Goal: Information Seeking & Learning: Learn about a topic

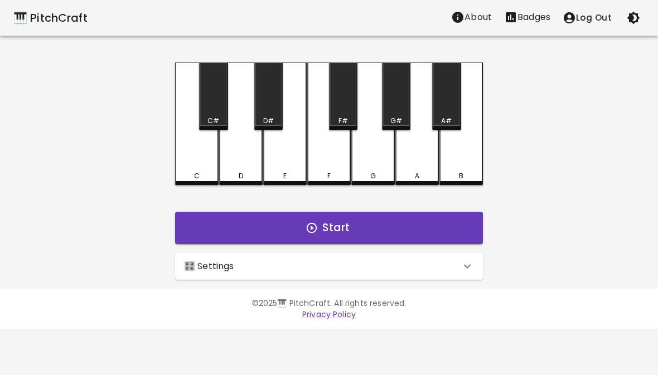
click at [399, 242] on button "Start" at bounding box center [329, 228] width 308 height 32
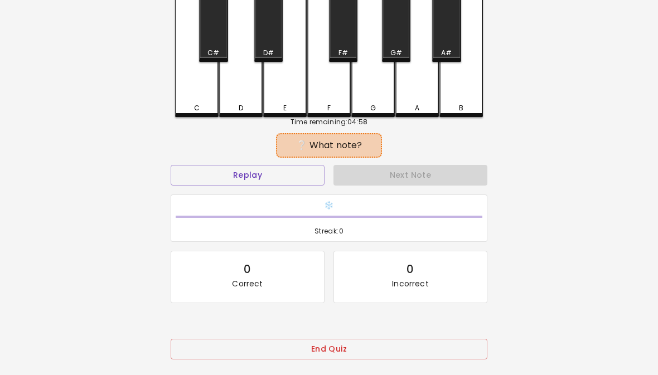
scroll to position [115, 0]
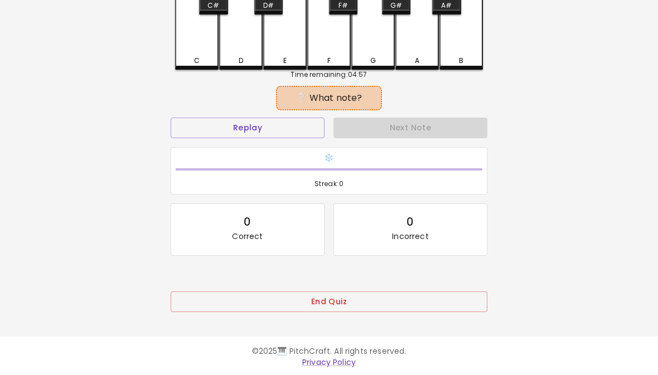
click at [412, 304] on button "End Quiz" at bounding box center [329, 302] width 317 height 21
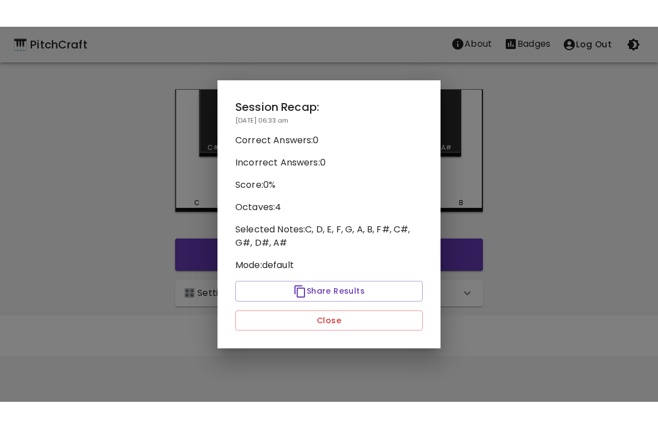
scroll to position [0, 0]
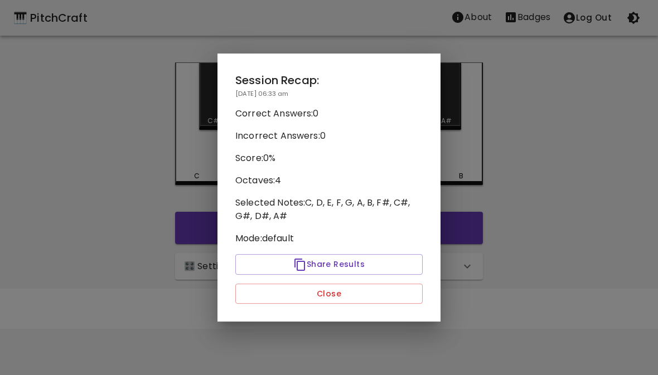
click at [396, 302] on button "Close" at bounding box center [328, 294] width 187 height 21
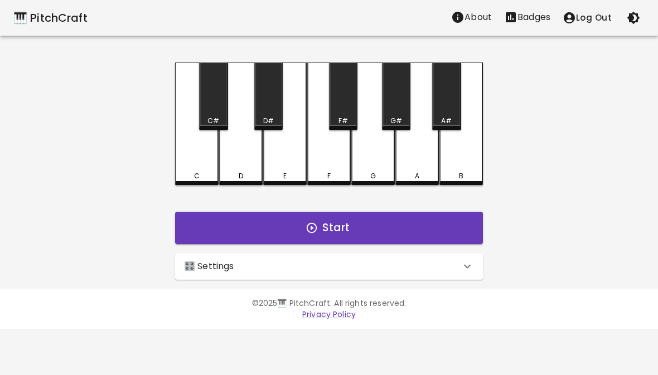
click at [327, 269] on div "🎛️ Settings" at bounding box center [322, 266] width 276 height 13
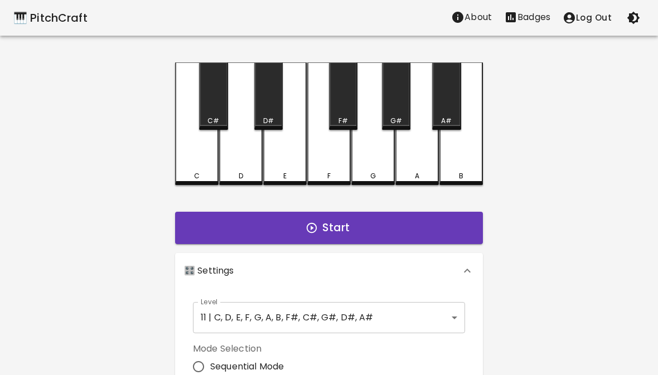
click at [589, 21] on button "Log Out" at bounding box center [586, 17] width 61 height 23
click at [588, 22] on p "Log In" at bounding box center [599, 17] width 26 height 13
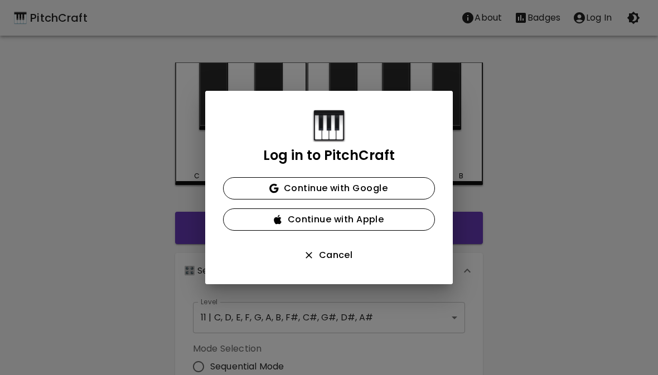
click at [420, 190] on button "Continue with Google" at bounding box center [329, 188] width 212 height 22
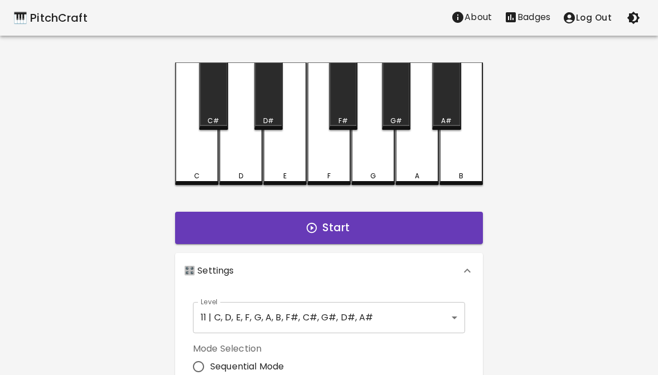
click at [480, 23] on p "About" at bounding box center [477, 17] width 27 height 13
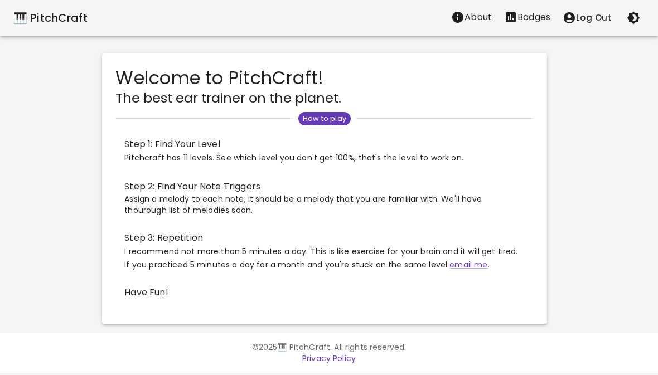
click at [15, 14] on div "🎹 PitchCraft" at bounding box center [50, 18] width 74 height 18
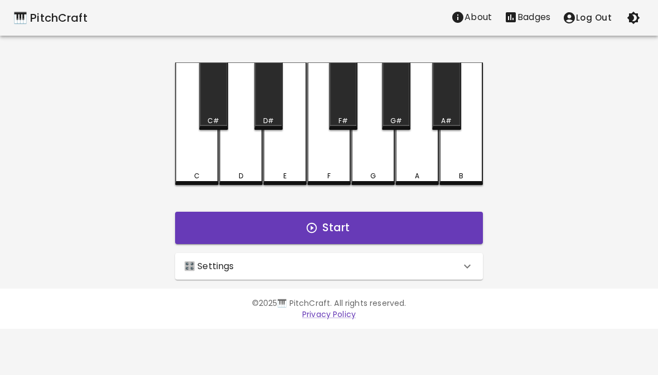
click at [541, 11] on p "Badges" at bounding box center [533, 17] width 33 height 13
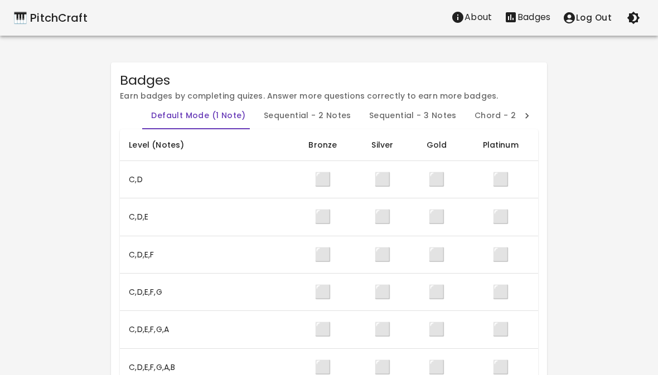
click at [310, 183] on td "⬜" at bounding box center [322, 179] width 64 height 37
click at [368, 183] on td "⬜" at bounding box center [382, 179] width 55 height 37
click at [431, 188] on span "⬜" at bounding box center [436, 179] width 17 height 18
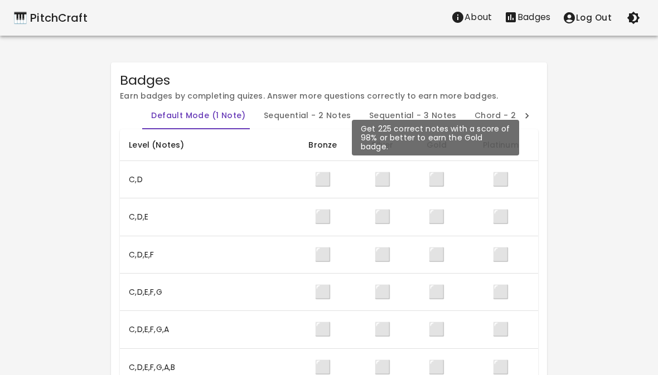
click at [522, 24] on button "Badges" at bounding box center [527, 17] width 59 height 22
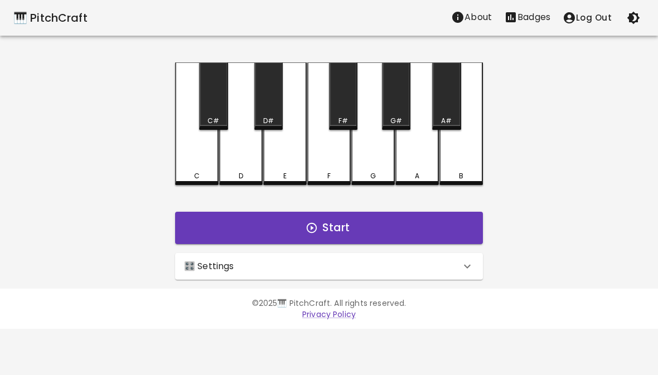
click at [630, 17] on icon "button" at bounding box center [633, 18] width 13 height 13
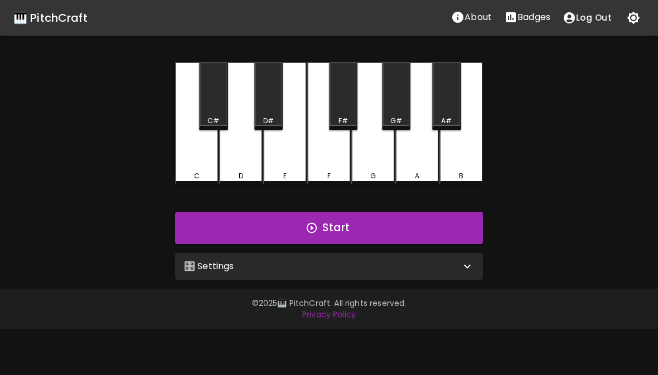
click at [211, 264] on p "🎛️ Settings" at bounding box center [209, 266] width 50 height 13
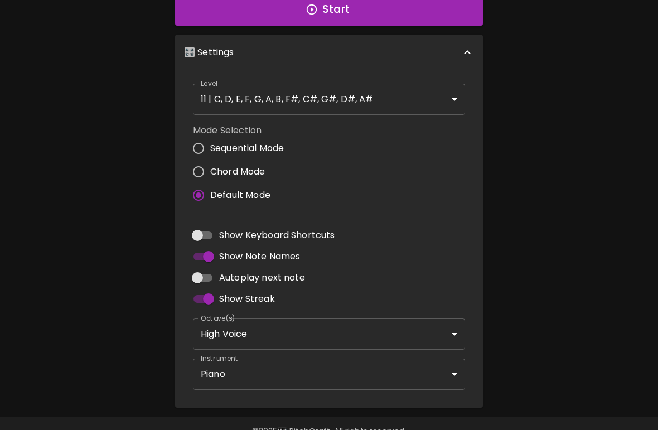
scroll to position [226, 0]
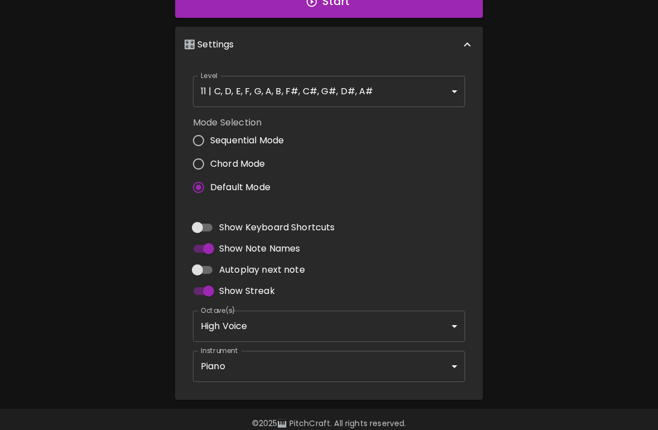
click at [283, 341] on body "🎹 PitchCraft About Badges Log Out C C# D D# E F F# G G# A A# B Start 🎛️ Setting…" at bounding box center [329, 111] width 658 height 675
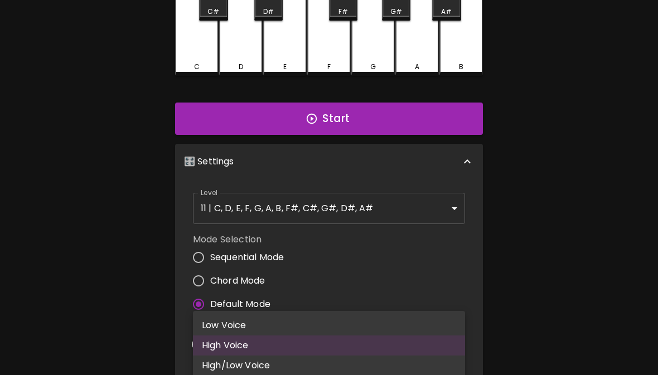
scroll to position [109, 0]
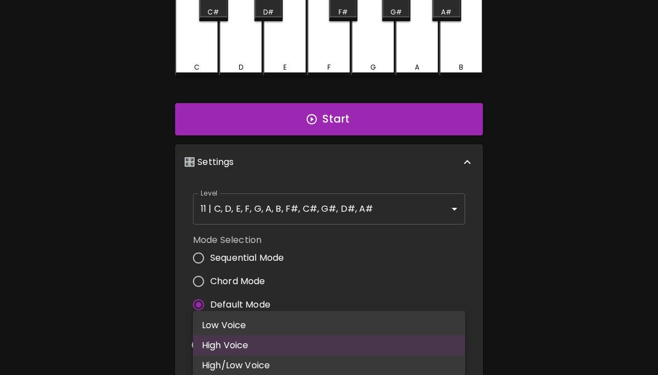
click at [656, 14] on div at bounding box center [329, 187] width 658 height 375
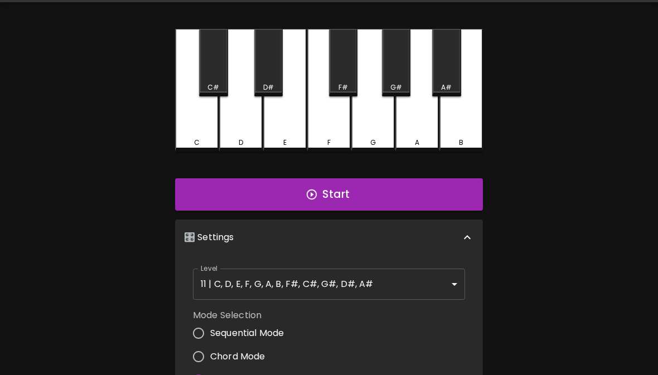
scroll to position [0, 0]
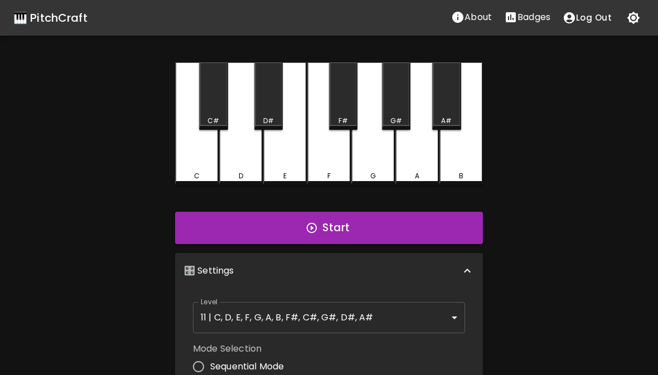
click at [465, 265] on icon at bounding box center [466, 270] width 13 height 13
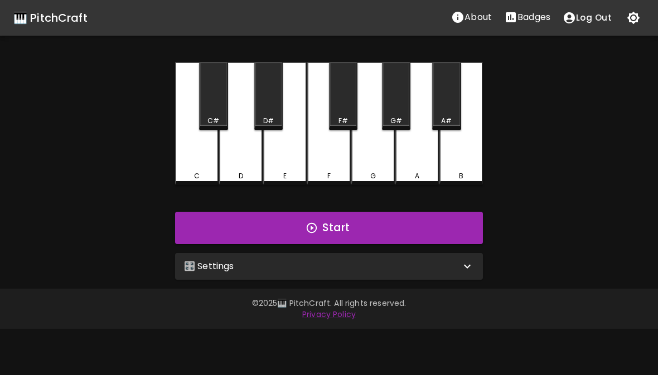
click at [439, 227] on button "Start" at bounding box center [329, 228] width 308 height 32
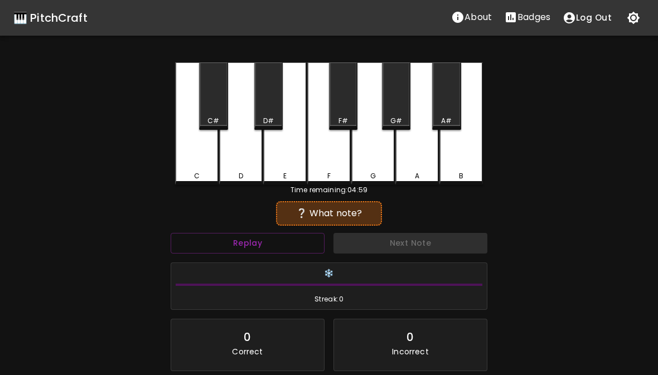
click at [204, 157] on div "C" at bounding box center [196, 123] width 43 height 123
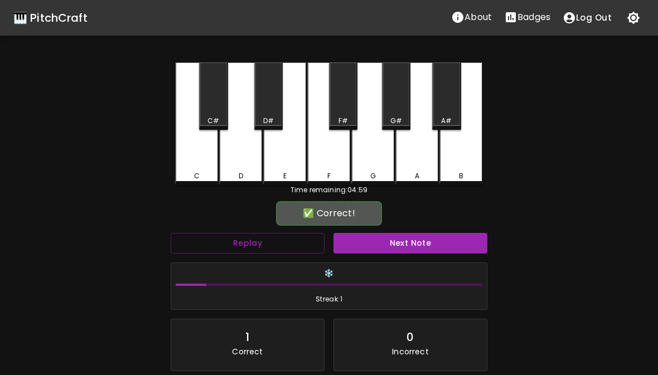
click at [197, 155] on div "C" at bounding box center [196, 123] width 43 height 123
click at [434, 246] on button "Next Note" at bounding box center [410, 243] width 154 height 21
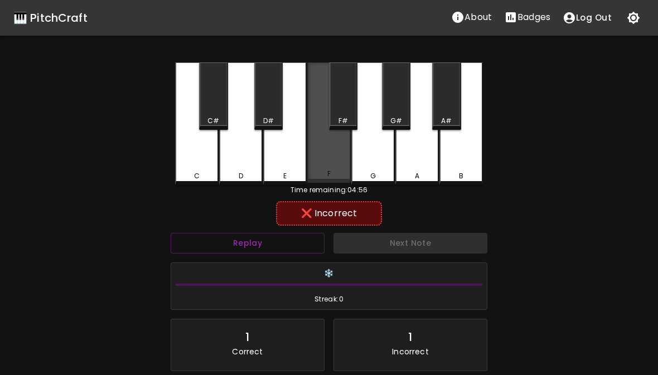
click at [325, 149] on div "F" at bounding box center [328, 122] width 43 height 120
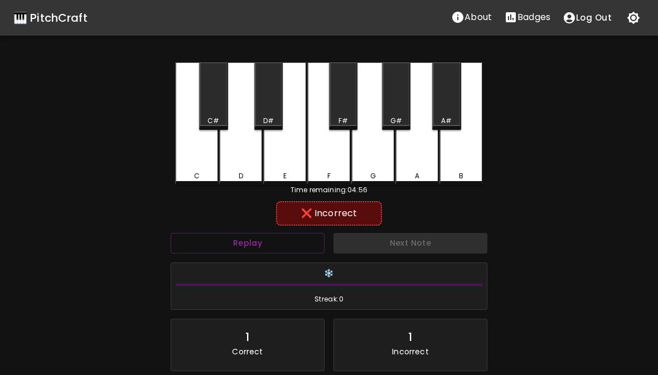
click at [271, 106] on div "D#" at bounding box center [268, 95] width 28 height 67
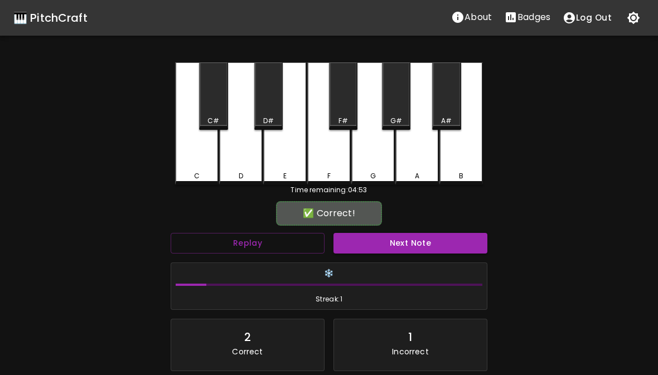
click at [430, 244] on button "Next Note" at bounding box center [410, 243] width 154 height 21
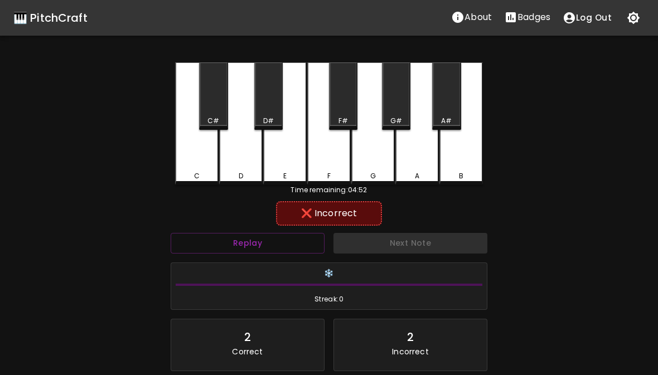
click at [383, 166] on div "G" at bounding box center [372, 123] width 43 height 123
click at [347, 110] on div "F#" at bounding box center [343, 95] width 28 height 67
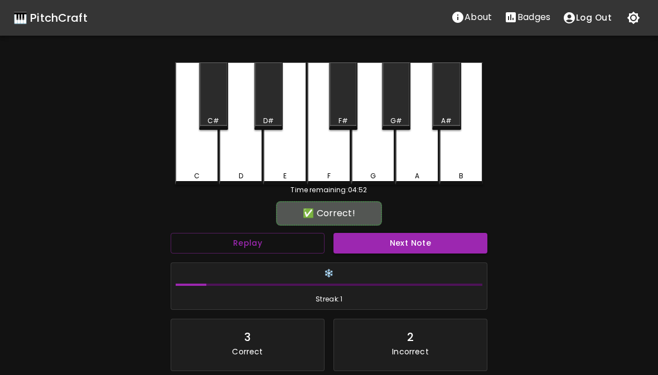
click at [416, 242] on button "Next Note" at bounding box center [410, 243] width 154 height 21
click at [378, 162] on div "G" at bounding box center [372, 123] width 43 height 123
click at [424, 239] on button "Next Note" at bounding box center [410, 243] width 154 height 21
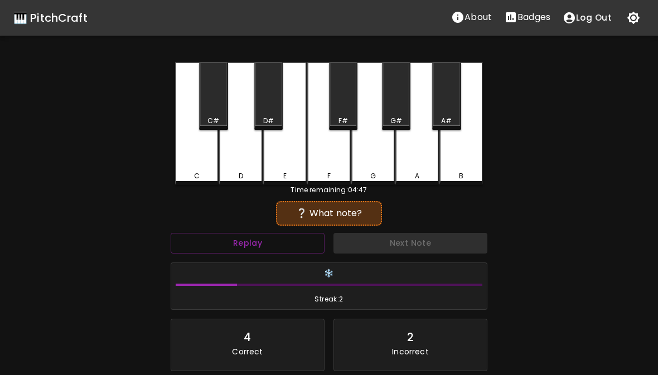
click at [252, 153] on div "D" at bounding box center [240, 123] width 43 height 123
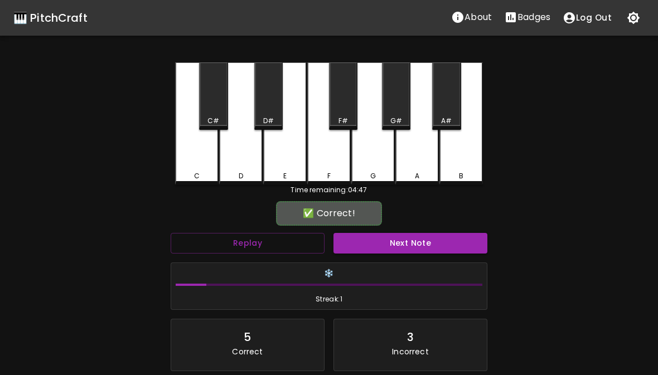
click at [295, 155] on div "E" at bounding box center [284, 123] width 43 height 123
click at [413, 240] on button "Next Note" at bounding box center [410, 243] width 154 height 21
click at [386, 157] on div "G" at bounding box center [372, 123] width 43 height 123
click at [414, 242] on button "Next Note" at bounding box center [410, 243] width 154 height 21
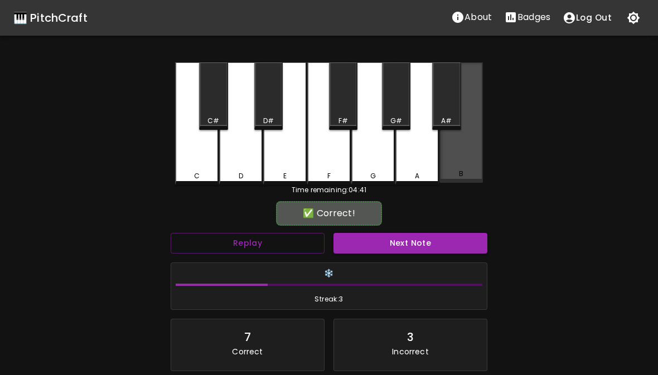
click at [464, 162] on div "B" at bounding box center [460, 122] width 43 height 120
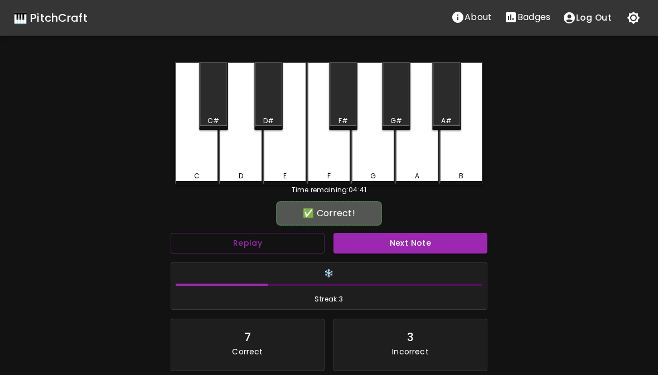
click at [446, 244] on button "Next Note" at bounding box center [410, 243] width 154 height 21
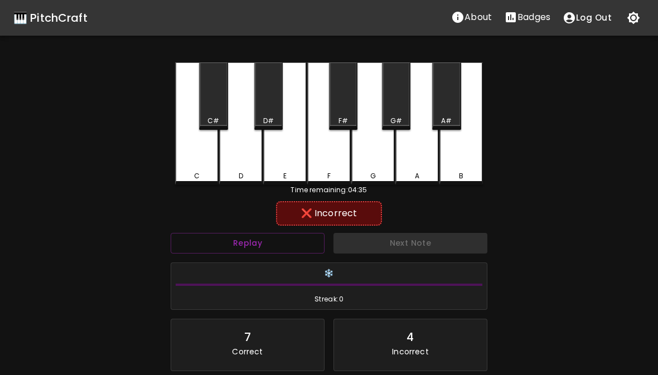
click at [273, 115] on div "D#" at bounding box center [268, 95] width 28 height 67
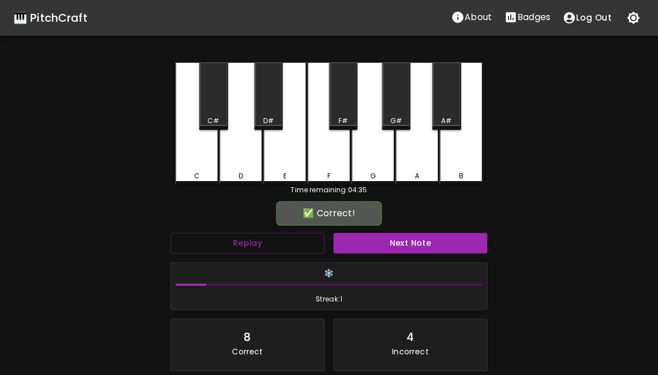
click at [289, 161] on div "E" at bounding box center [284, 123] width 43 height 123
click at [418, 245] on button "Next Note" at bounding box center [410, 243] width 154 height 21
click at [334, 156] on div "F" at bounding box center [328, 123] width 43 height 123
click at [419, 242] on button "Next Note" at bounding box center [410, 243] width 154 height 21
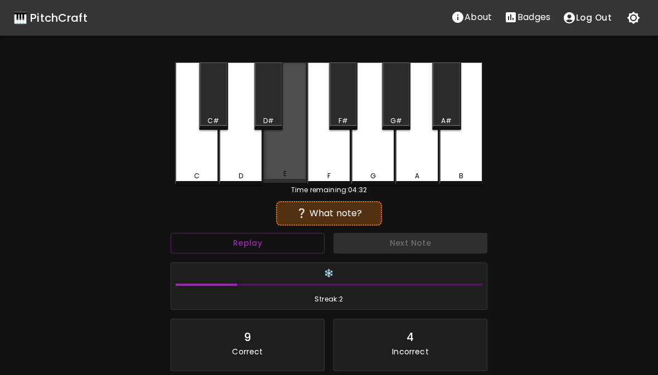
click at [284, 158] on div "E" at bounding box center [284, 122] width 43 height 120
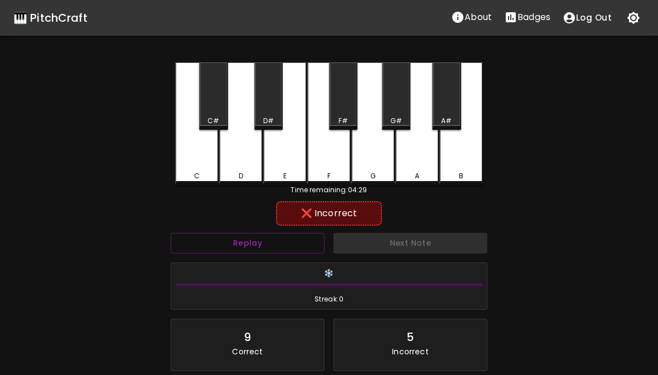
click at [343, 108] on div "F#" at bounding box center [343, 95] width 28 height 67
click at [328, 159] on div "F" at bounding box center [328, 123] width 43 height 123
click at [289, 157] on div "E" at bounding box center [284, 123] width 43 height 123
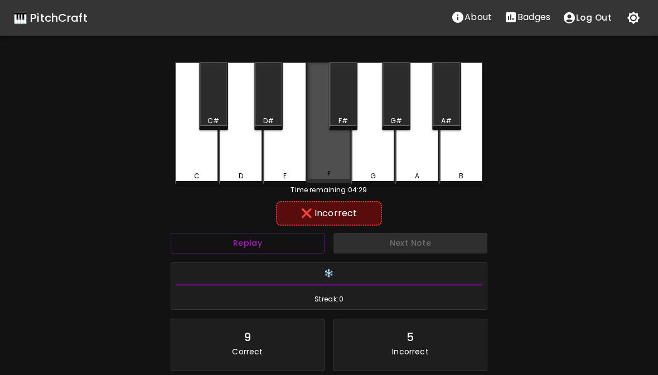
click at [333, 161] on div "F" at bounding box center [328, 122] width 43 height 120
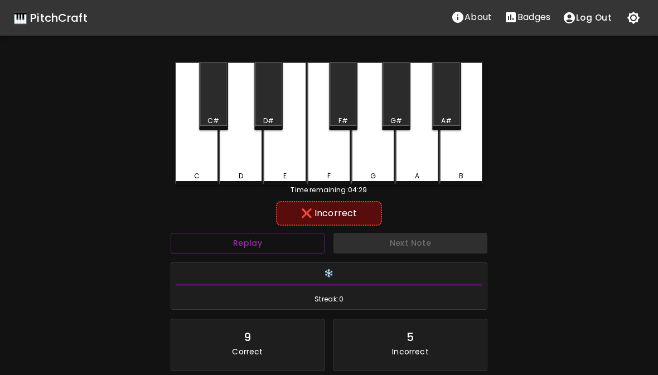
click at [329, 156] on div "F" at bounding box center [328, 123] width 43 height 123
click at [270, 107] on div "D#" at bounding box center [268, 95] width 28 height 67
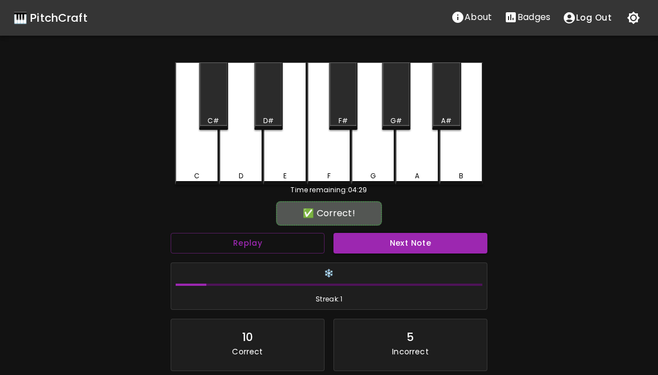
click at [395, 250] on button "Next Note" at bounding box center [410, 243] width 154 height 21
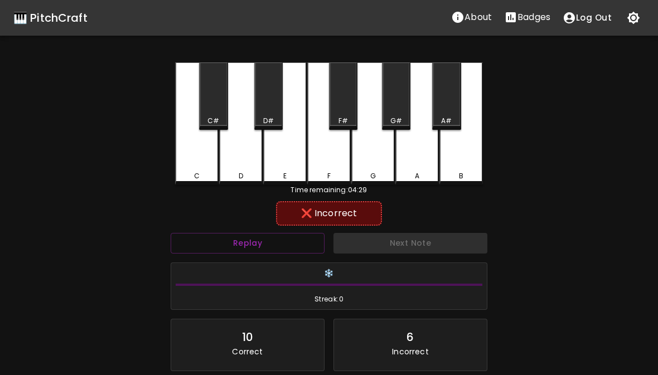
click at [424, 160] on div "A" at bounding box center [416, 123] width 43 height 123
click at [463, 162] on div "B" at bounding box center [460, 123] width 43 height 123
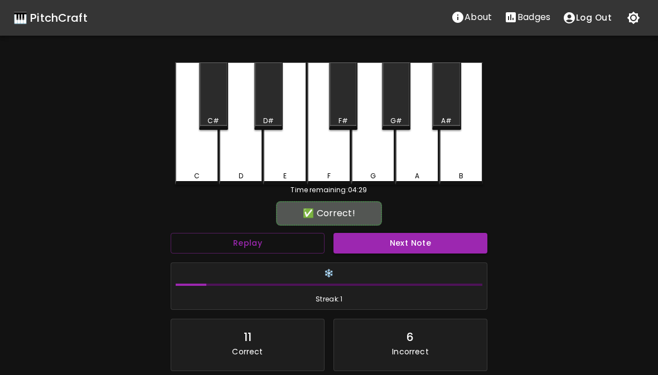
click at [373, 165] on div "G" at bounding box center [372, 123] width 43 height 123
click at [410, 236] on button "Next Note" at bounding box center [410, 243] width 154 height 21
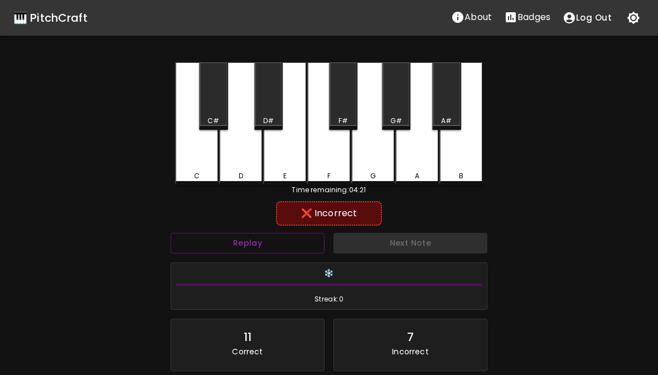
click at [419, 164] on div "A" at bounding box center [416, 123] width 43 height 123
click at [372, 159] on div "G" at bounding box center [372, 123] width 43 height 123
click at [401, 113] on div "G#" at bounding box center [396, 95] width 28 height 67
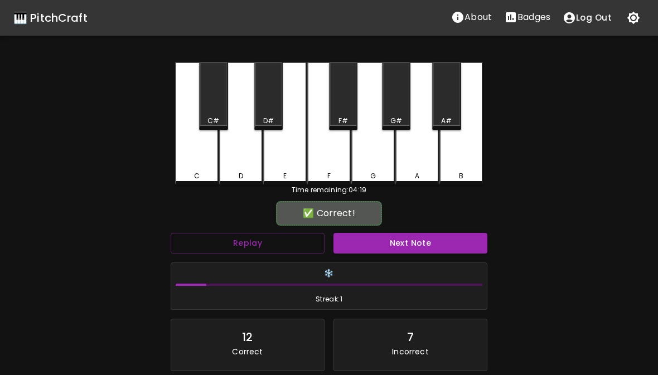
click at [408, 240] on button "Next Note" at bounding box center [410, 243] width 154 height 21
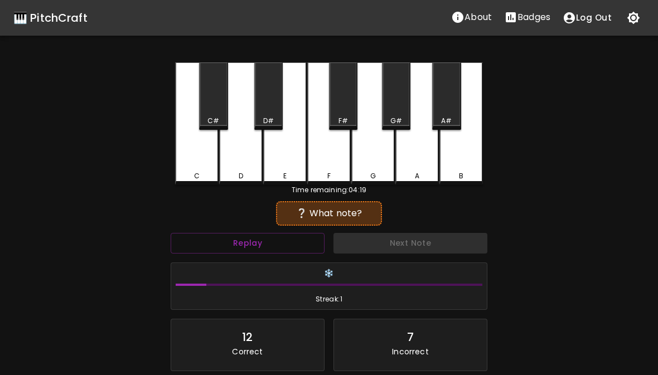
click at [395, 112] on div "G#" at bounding box center [396, 95] width 28 height 67
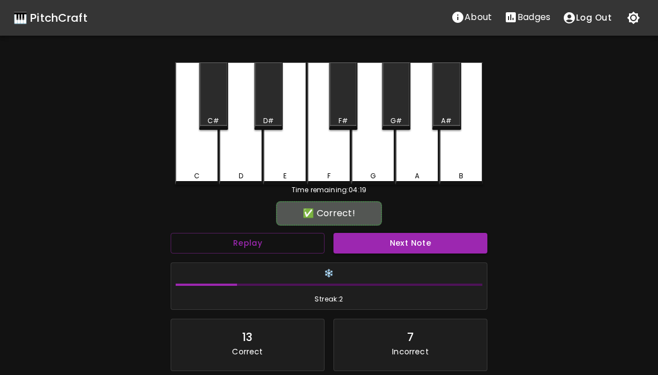
click at [417, 251] on button "Next Note" at bounding box center [410, 243] width 154 height 21
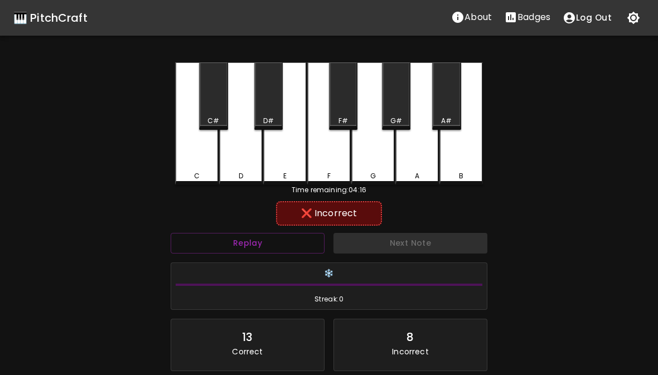
click at [423, 157] on div "A" at bounding box center [416, 123] width 43 height 123
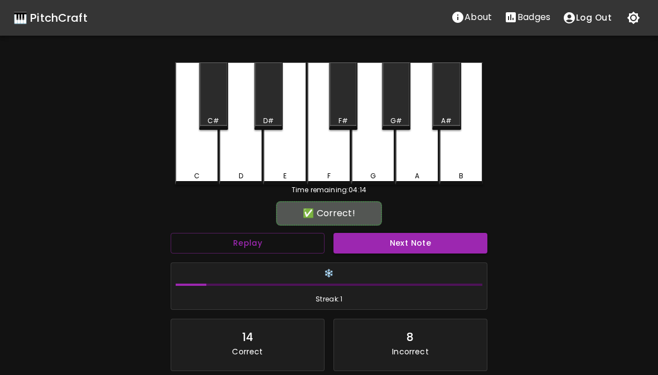
click at [450, 113] on div "A#" at bounding box center [446, 95] width 28 height 67
click at [434, 244] on button "Next Note" at bounding box center [410, 243] width 154 height 21
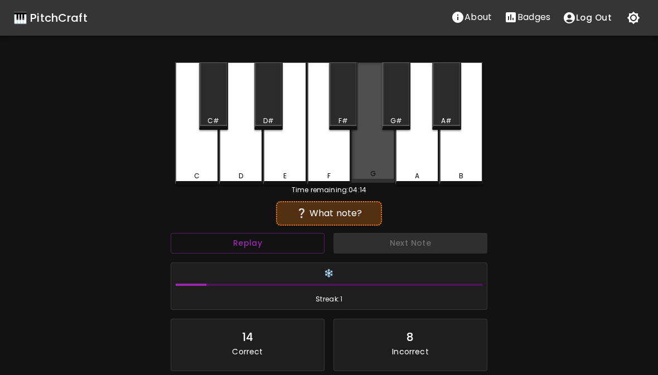
click at [370, 157] on div "G" at bounding box center [372, 122] width 43 height 120
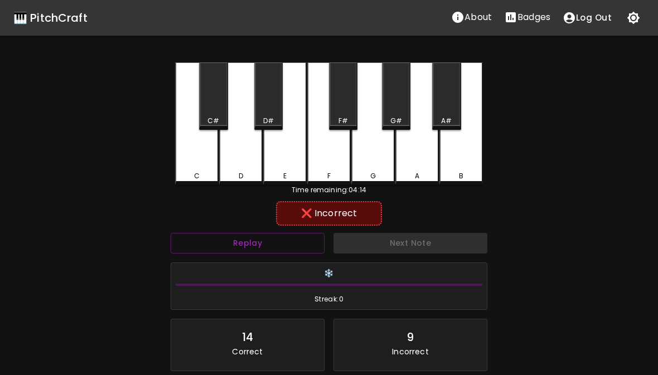
click at [338, 159] on div "F" at bounding box center [328, 123] width 43 height 123
click at [299, 162] on div "E" at bounding box center [284, 123] width 43 height 123
click at [345, 121] on div "F#" at bounding box center [342, 121] width 9 height 10
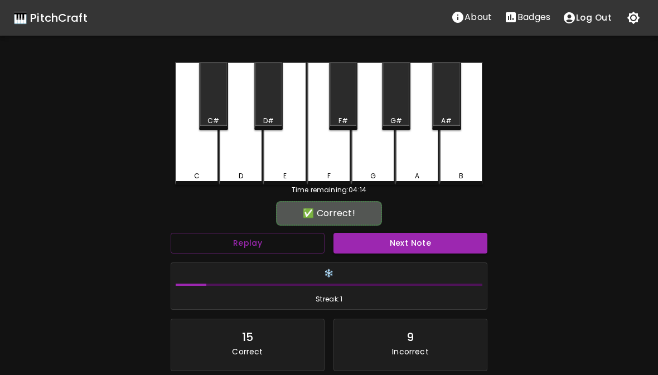
click at [241, 144] on div "D" at bounding box center [240, 123] width 43 height 123
click at [409, 243] on button "Next Note" at bounding box center [410, 243] width 154 height 21
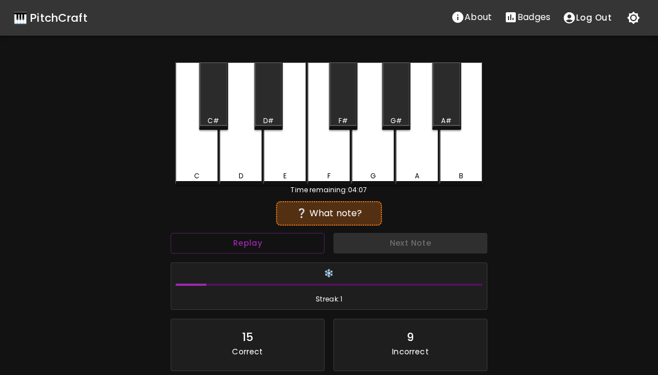
click at [376, 159] on div "G" at bounding box center [372, 123] width 43 height 123
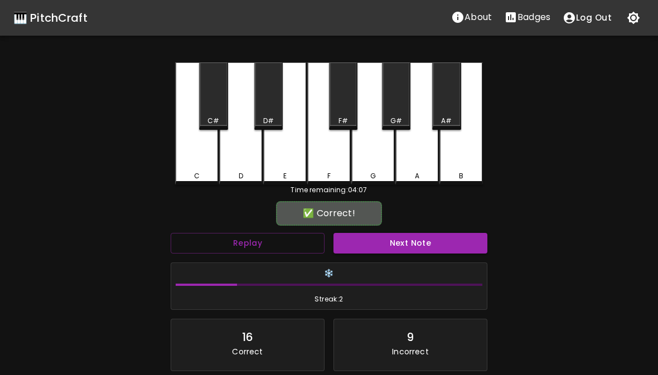
click at [402, 247] on button "Next Note" at bounding box center [410, 243] width 154 height 21
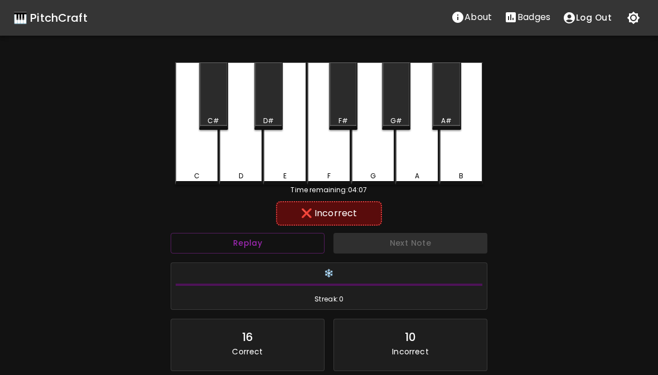
click at [428, 161] on div "A" at bounding box center [416, 123] width 43 height 123
click at [463, 171] on div "B" at bounding box center [460, 176] width 41 height 10
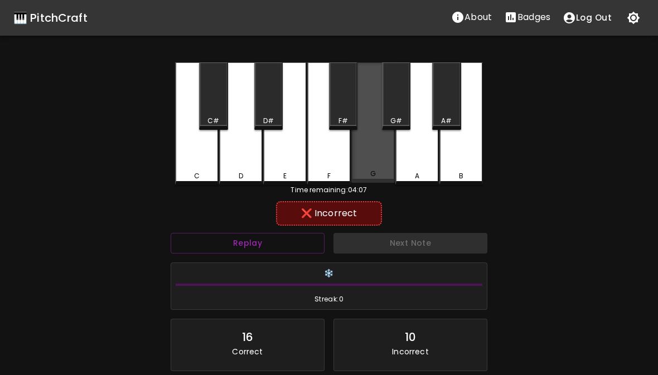
click at [378, 161] on div "G" at bounding box center [372, 122] width 43 height 120
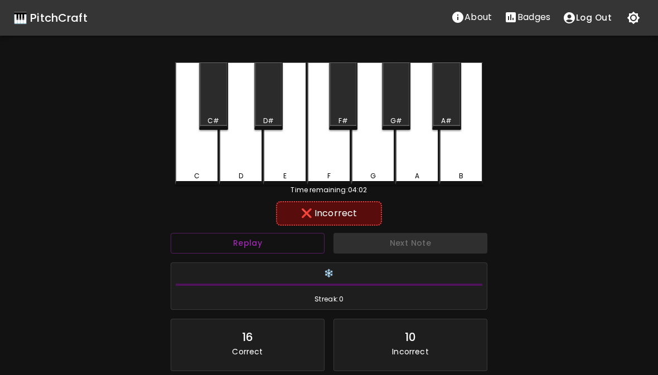
click at [283, 245] on button "Replay" at bounding box center [248, 243] width 154 height 21
click at [402, 112] on div "G#" at bounding box center [396, 95] width 28 height 67
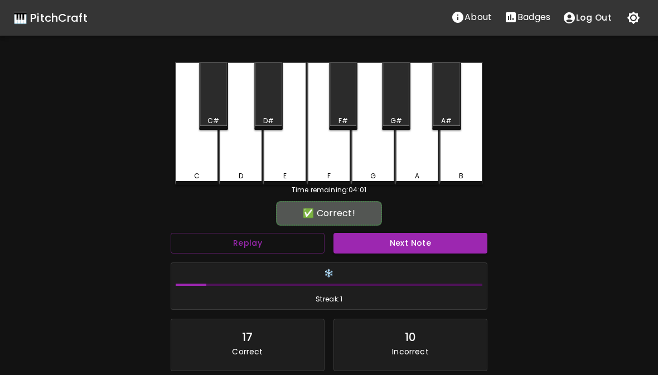
click at [454, 112] on div "A#" at bounding box center [446, 95] width 28 height 67
click at [428, 245] on button "Next Note" at bounding box center [410, 243] width 154 height 21
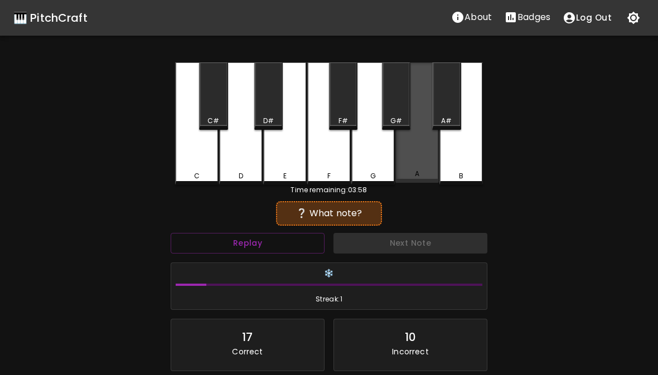
click at [418, 163] on div "A" at bounding box center [416, 122] width 43 height 120
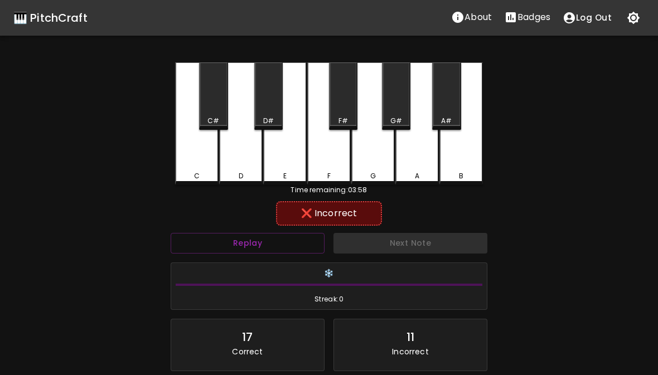
click at [464, 164] on div "B" at bounding box center [460, 123] width 43 height 123
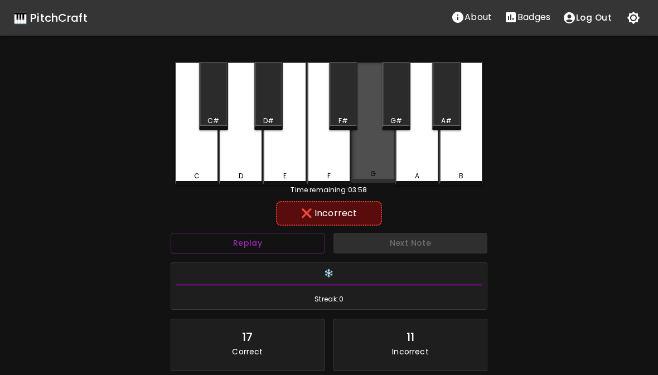
click at [384, 156] on div "G" at bounding box center [372, 122] width 43 height 120
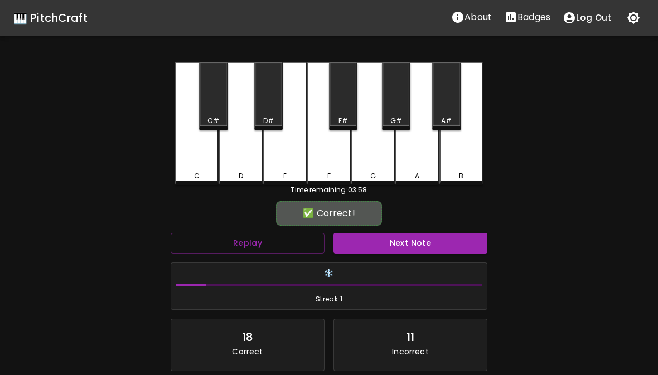
click at [403, 111] on div "G#" at bounding box center [396, 95] width 28 height 67
click at [446, 246] on button "Next Note" at bounding box center [410, 243] width 154 height 21
click at [346, 153] on div "F" at bounding box center [328, 123] width 43 height 123
click at [445, 250] on button "Next Note" at bounding box center [410, 243] width 154 height 21
click at [246, 155] on div "D" at bounding box center [240, 123] width 43 height 123
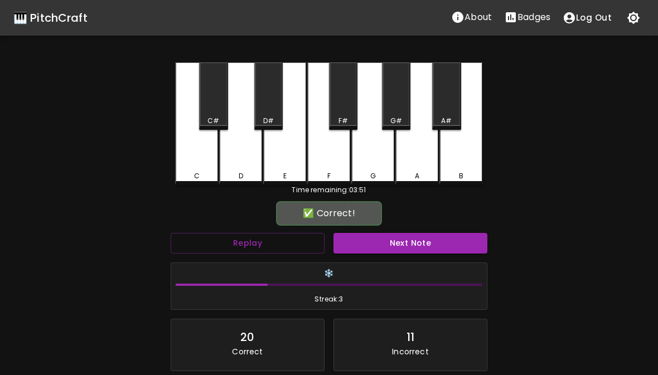
click at [421, 250] on button "Next Note" at bounding box center [410, 243] width 154 height 21
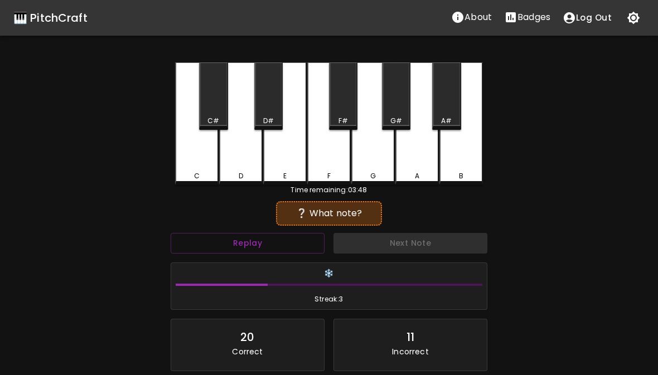
click at [338, 153] on div "F" at bounding box center [328, 123] width 43 height 123
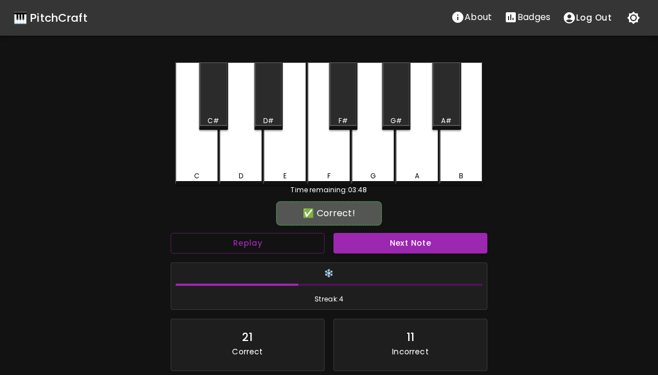
click at [407, 247] on button "Next Note" at bounding box center [410, 243] width 154 height 21
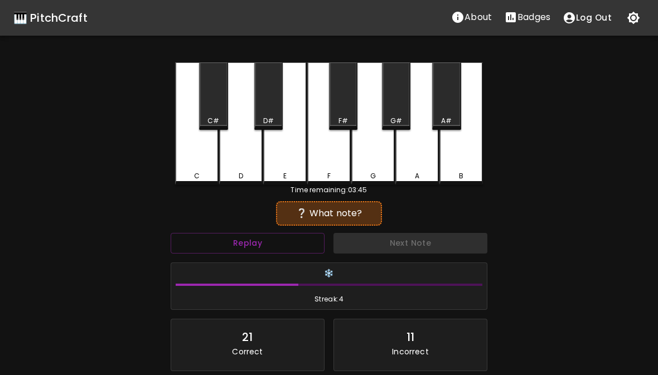
click at [401, 149] on div "A" at bounding box center [416, 123] width 43 height 123
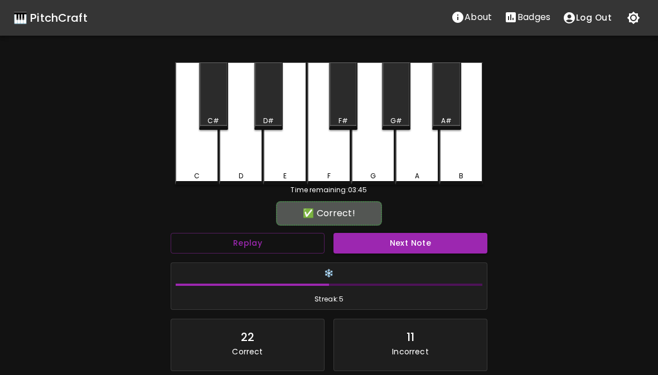
click at [442, 250] on button "Next Note" at bounding box center [410, 243] width 154 height 21
click at [411, 151] on div "A" at bounding box center [416, 123] width 43 height 123
click at [442, 250] on button "Next Note" at bounding box center [410, 243] width 154 height 21
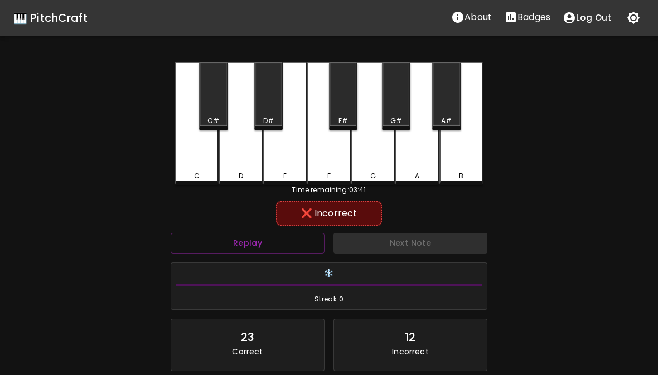
click at [282, 157] on div "E" at bounding box center [284, 123] width 43 height 123
click at [334, 156] on div "F" at bounding box center [328, 123] width 43 height 123
click at [349, 108] on div "F#" at bounding box center [343, 95] width 28 height 67
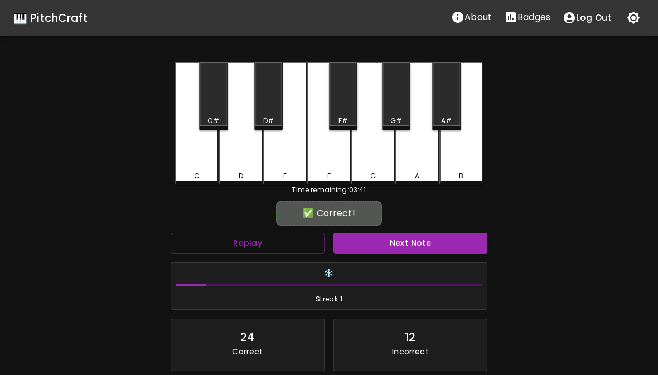
click at [431, 244] on button "Next Note" at bounding box center [410, 243] width 154 height 21
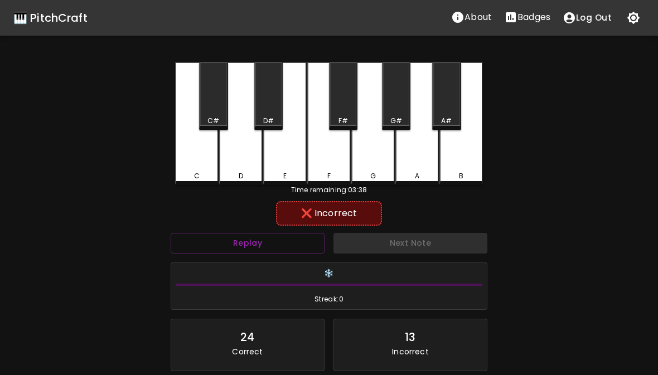
click at [355, 115] on div "F#" at bounding box center [343, 95] width 28 height 67
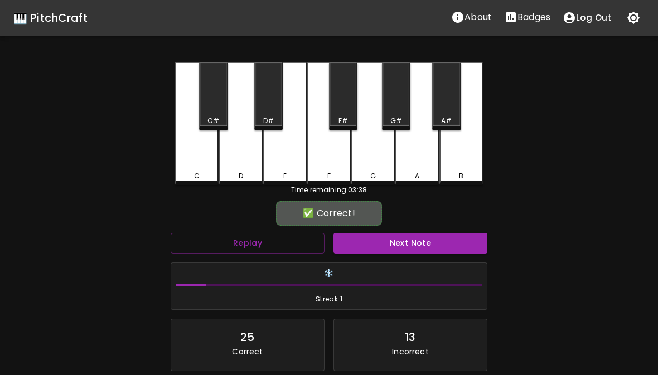
click at [373, 148] on div "G" at bounding box center [372, 123] width 43 height 123
click at [444, 246] on button "Next Note" at bounding box center [410, 243] width 154 height 21
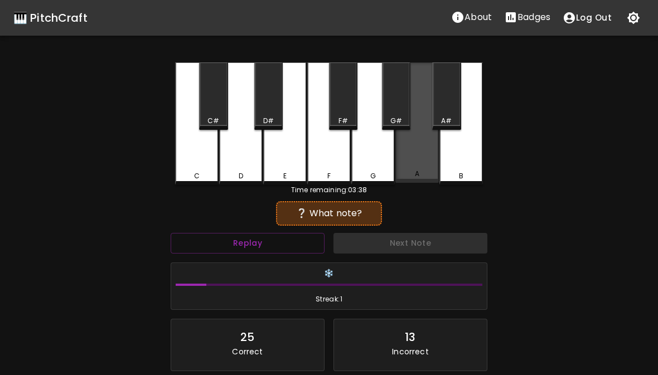
click at [426, 145] on div "A" at bounding box center [416, 122] width 43 height 120
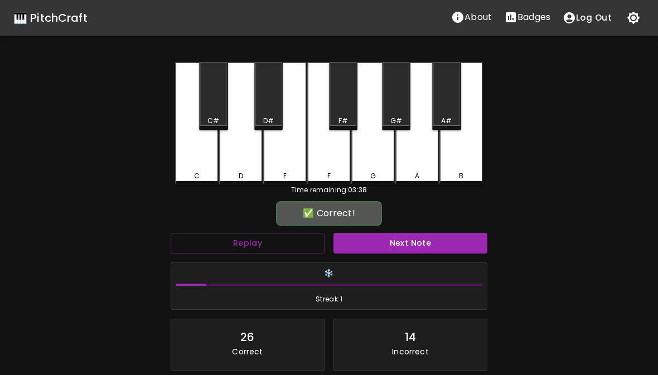
click at [468, 146] on div "B" at bounding box center [460, 123] width 43 height 123
click at [424, 245] on button "Next Note" at bounding box center [410, 243] width 154 height 21
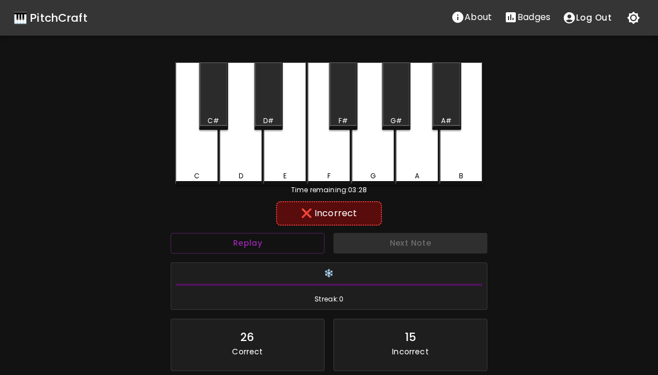
click at [338, 154] on div "F" at bounding box center [328, 123] width 43 height 123
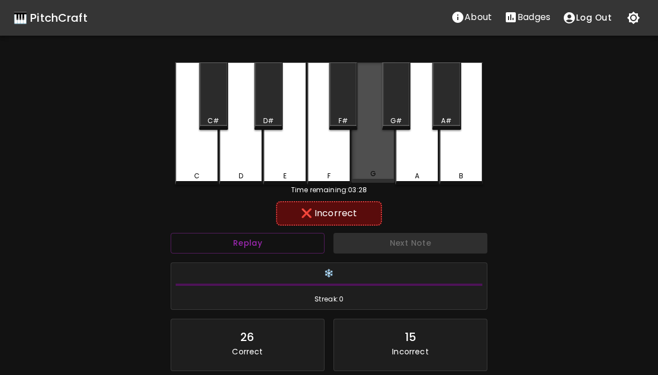
click at [377, 158] on div "G" at bounding box center [372, 122] width 43 height 120
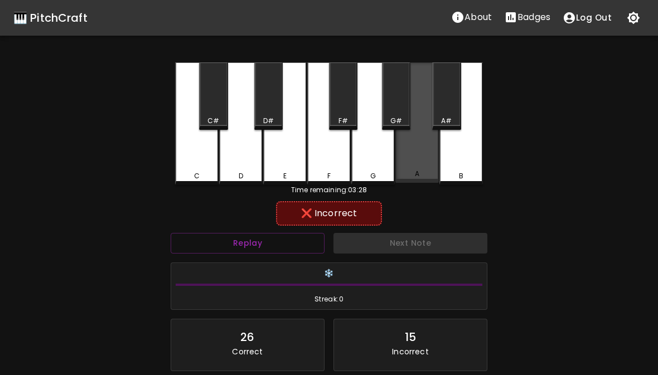
click at [420, 142] on div "A" at bounding box center [416, 122] width 43 height 120
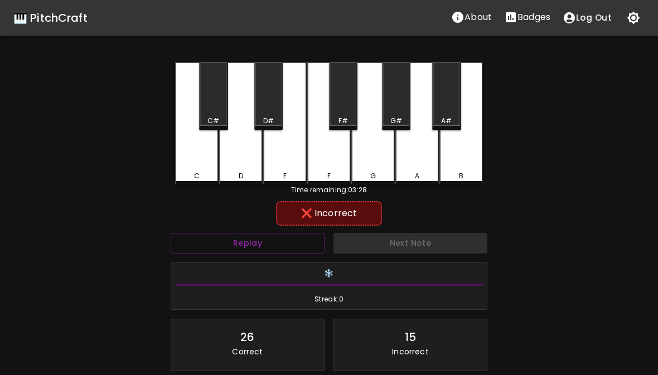
click at [469, 144] on div "B" at bounding box center [460, 123] width 43 height 123
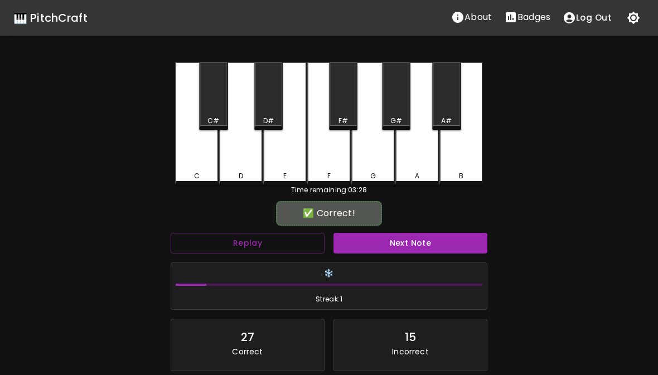
click at [455, 109] on div "A#" at bounding box center [446, 95] width 28 height 67
click at [458, 247] on button "Next Note" at bounding box center [410, 243] width 154 height 21
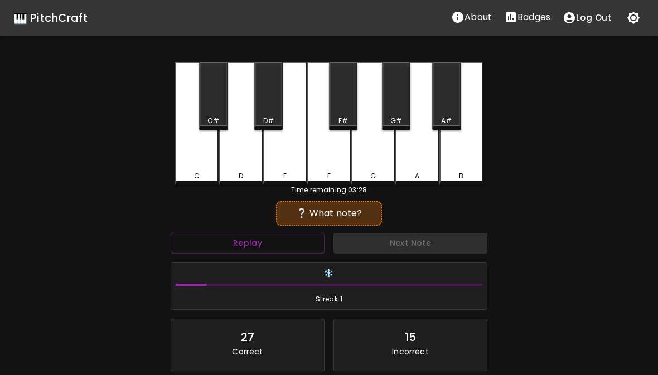
click at [206, 159] on div "C" at bounding box center [196, 123] width 43 height 123
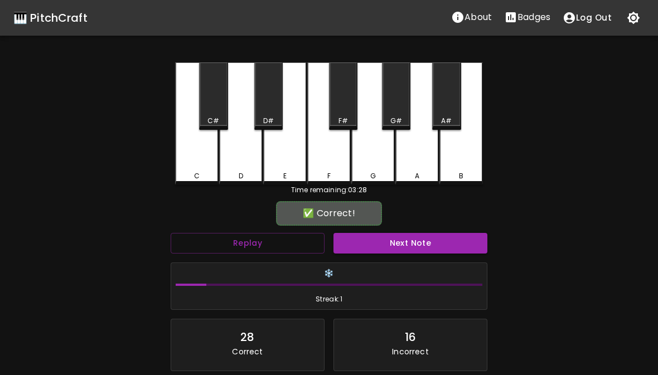
click at [245, 147] on div "D" at bounding box center [240, 123] width 43 height 123
click at [434, 237] on button "Next Note" at bounding box center [410, 243] width 154 height 21
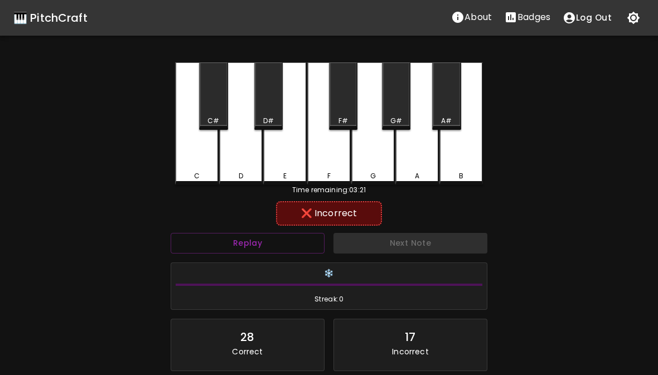
click at [271, 109] on div "D#" at bounding box center [268, 95] width 28 height 67
click at [292, 153] on div "E" at bounding box center [284, 123] width 43 height 123
click at [336, 158] on div "F" at bounding box center [328, 123] width 43 height 123
click at [350, 103] on div "F#" at bounding box center [343, 95] width 28 height 67
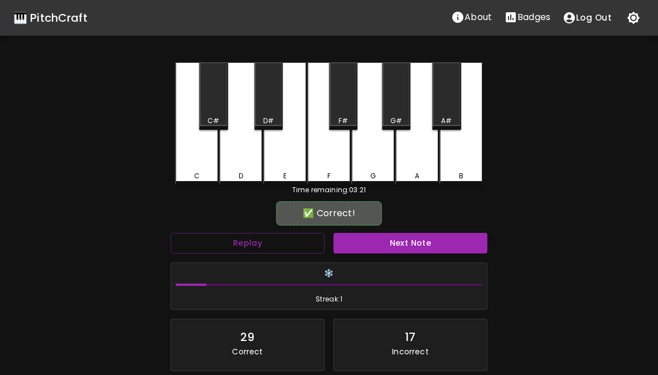
click at [407, 102] on div "G#" at bounding box center [396, 95] width 28 height 67
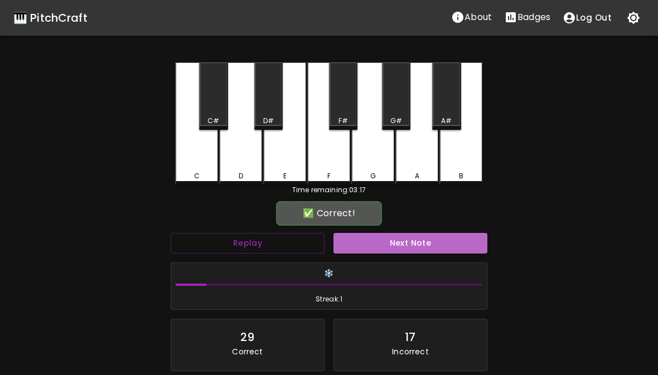
click at [454, 242] on button "Next Note" at bounding box center [410, 243] width 154 height 21
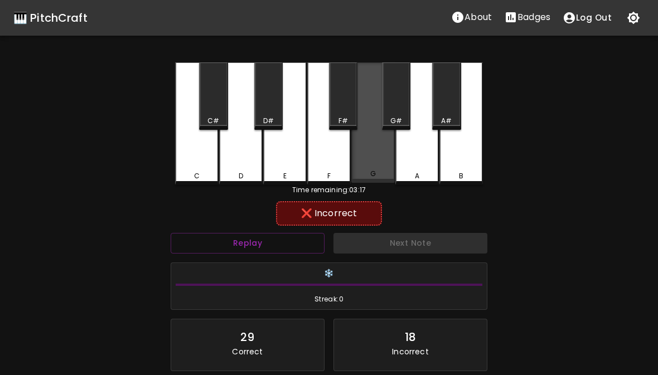
click at [378, 152] on div "G" at bounding box center [372, 122] width 43 height 120
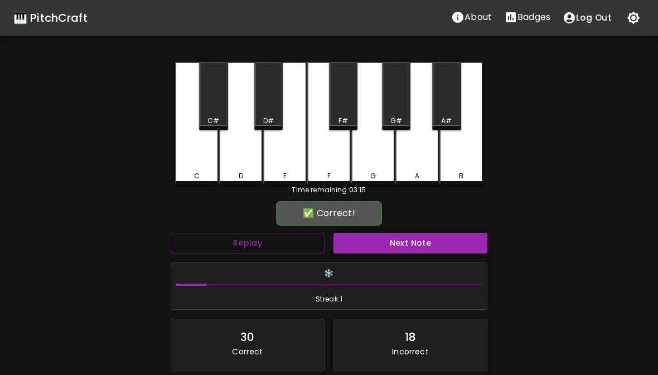
click at [337, 153] on div "F" at bounding box center [328, 123] width 43 height 123
click at [437, 249] on button "Next Note" at bounding box center [410, 243] width 154 height 21
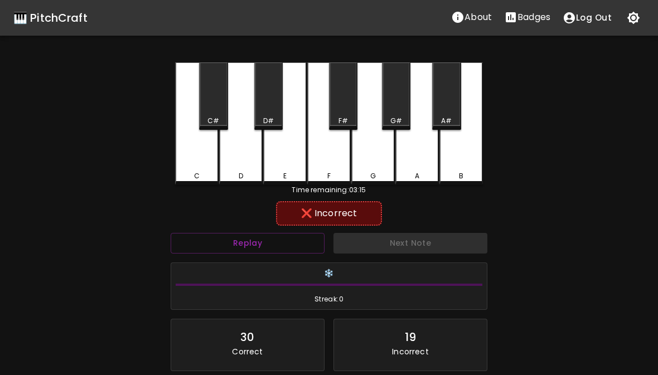
click at [277, 148] on div "E" at bounding box center [284, 123] width 43 height 123
click at [254, 163] on div "D" at bounding box center [240, 123] width 43 height 123
click at [291, 156] on div "E" at bounding box center [284, 123] width 43 height 123
click at [289, 236] on button "Replay" at bounding box center [248, 243] width 154 height 21
click at [202, 148] on div "C" at bounding box center [196, 123] width 43 height 123
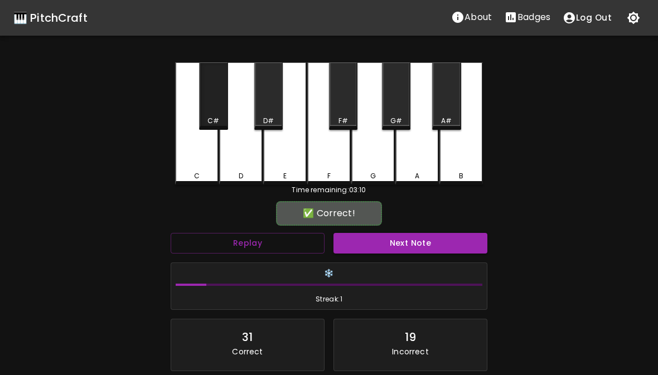
click at [215, 110] on div "C#" at bounding box center [213, 95] width 28 height 67
click at [408, 250] on button "Next Note" at bounding box center [410, 243] width 154 height 21
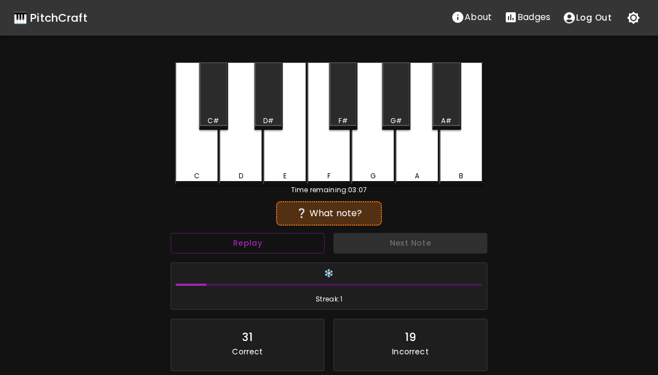
click at [348, 117] on div "F#" at bounding box center [343, 121] width 26 height 10
click at [336, 160] on div "F" at bounding box center [328, 123] width 43 height 123
click at [367, 156] on div "G" at bounding box center [372, 123] width 43 height 123
click at [400, 114] on div "G#" at bounding box center [396, 95] width 28 height 67
click at [297, 241] on button "Replay" at bounding box center [248, 243] width 154 height 21
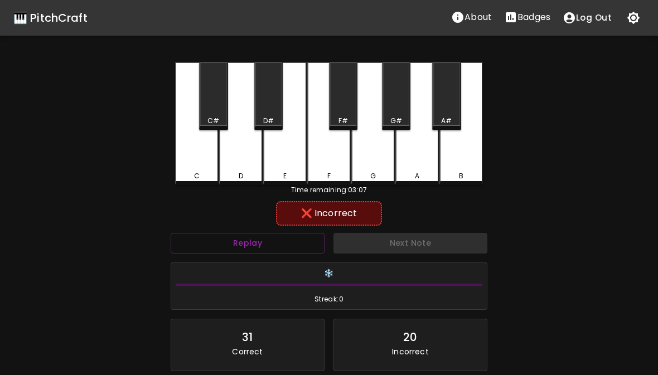
click at [416, 144] on div "A" at bounding box center [416, 123] width 43 height 123
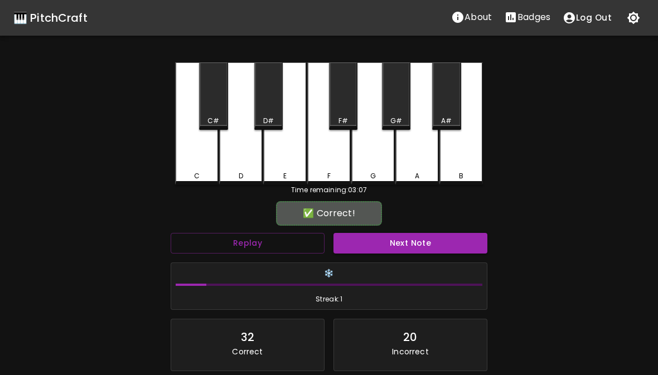
click at [411, 245] on button "Next Note" at bounding box center [410, 243] width 154 height 21
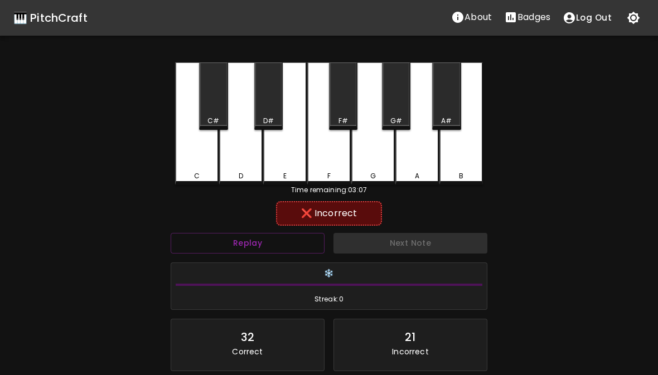
click at [277, 153] on div "E" at bounding box center [284, 123] width 43 height 123
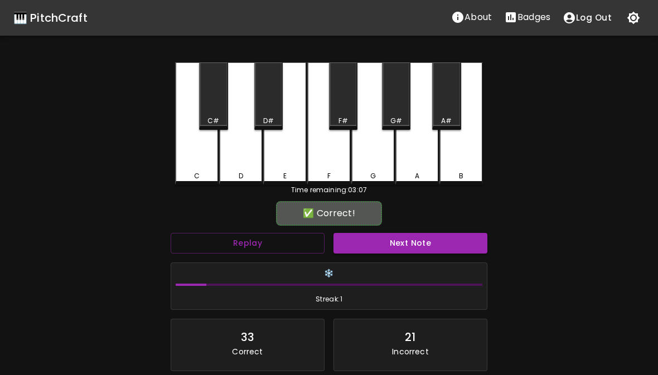
click at [319, 155] on div "F" at bounding box center [328, 123] width 43 height 123
click at [399, 244] on button "Next Note" at bounding box center [410, 243] width 154 height 21
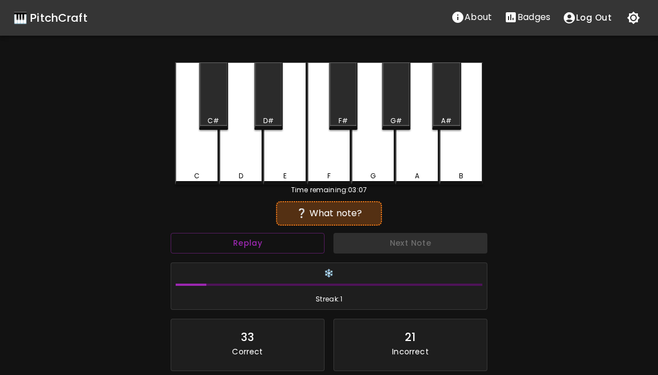
click at [281, 161] on div "E" at bounding box center [284, 123] width 43 height 123
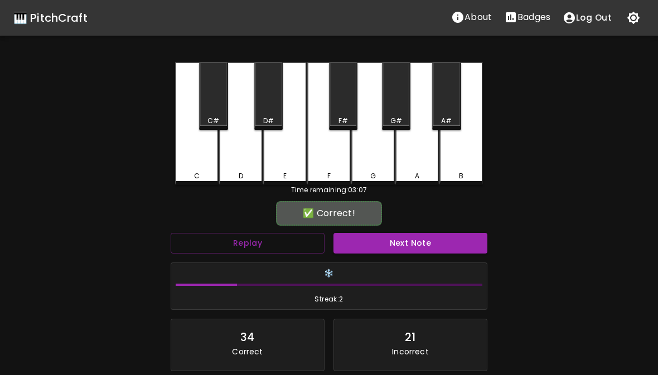
click at [411, 245] on button "Next Note" at bounding box center [410, 243] width 154 height 21
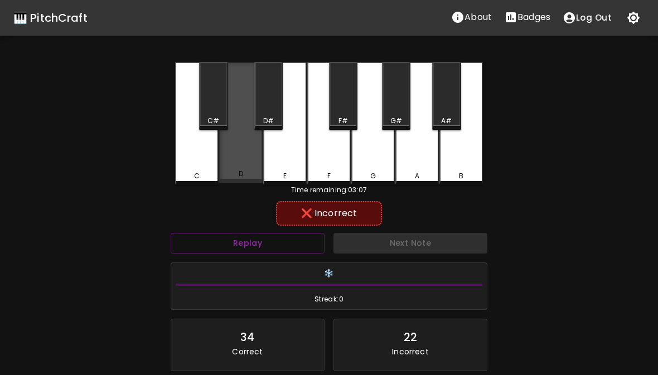
click at [247, 155] on div "D" at bounding box center [240, 122] width 43 height 120
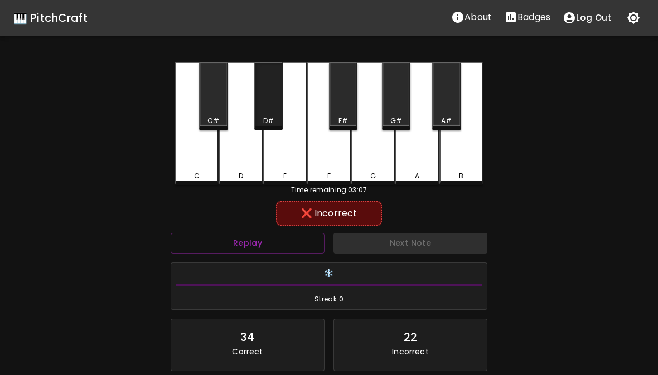
click at [268, 114] on div "D#" at bounding box center [268, 95] width 28 height 67
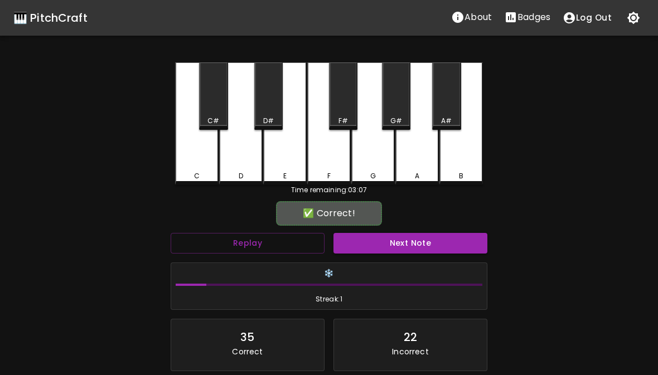
click at [407, 251] on button "Next Note" at bounding box center [410, 243] width 154 height 21
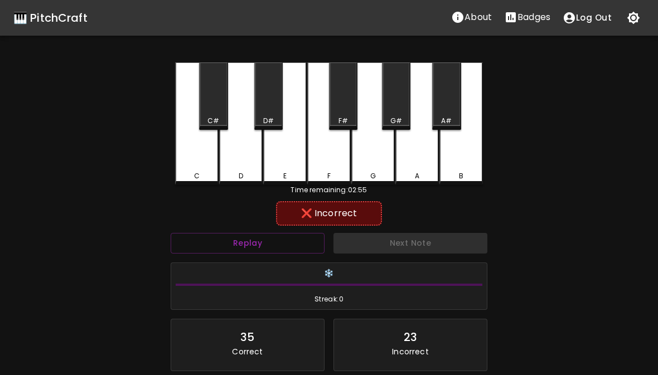
click at [251, 153] on div "D" at bounding box center [240, 123] width 43 height 123
click at [267, 119] on div "D#" at bounding box center [268, 121] width 11 height 10
click at [207, 153] on div "C" at bounding box center [196, 123] width 43 height 123
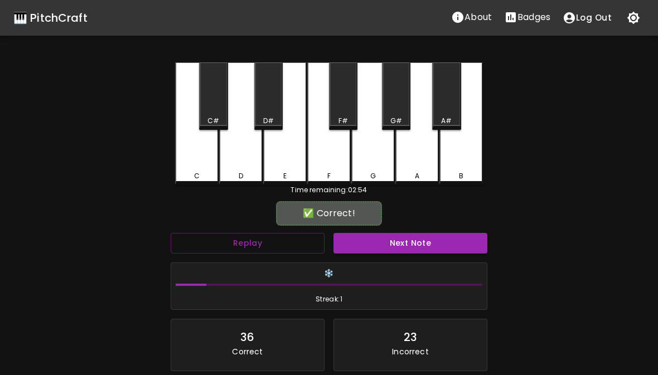
click at [217, 110] on div "C#" at bounding box center [213, 95] width 28 height 67
click at [403, 248] on button "Next Note" at bounding box center [410, 243] width 154 height 21
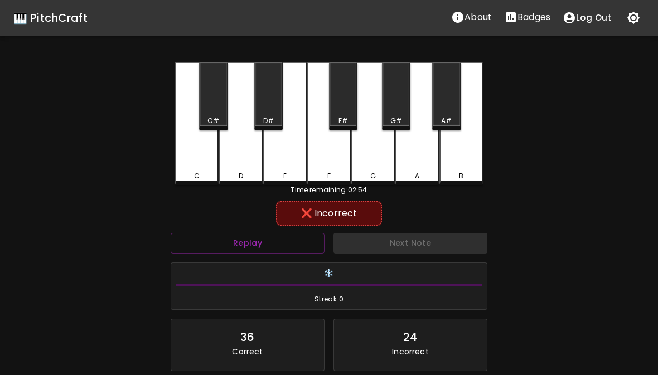
click at [372, 156] on div "G" at bounding box center [372, 123] width 43 height 123
click at [407, 151] on div "A" at bounding box center [416, 123] width 43 height 123
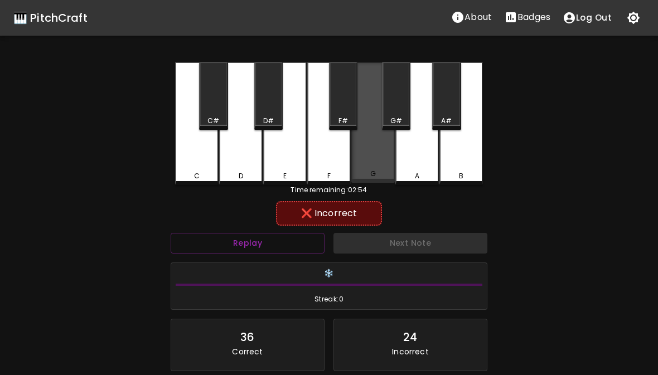
click at [356, 156] on div "G" at bounding box center [372, 122] width 43 height 120
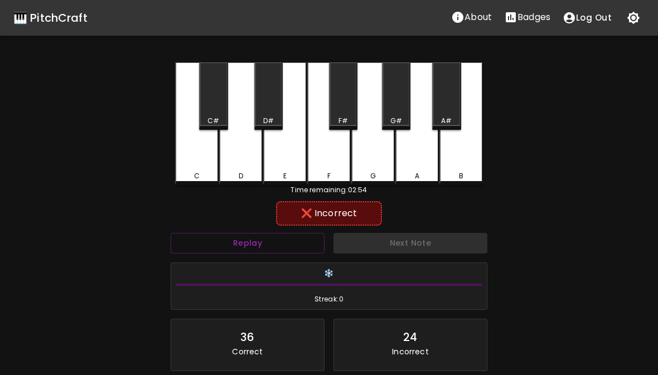
click at [356, 156] on div "G" at bounding box center [372, 123] width 43 height 123
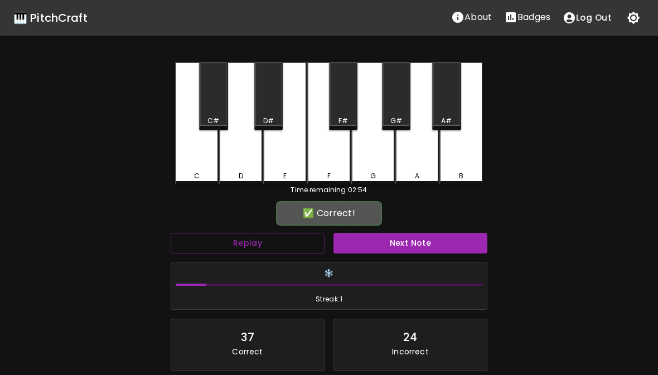
click at [346, 108] on div "F#" at bounding box center [343, 95] width 28 height 67
click at [416, 248] on button "Next Note" at bounding box center [410, 243] width 154 height 21
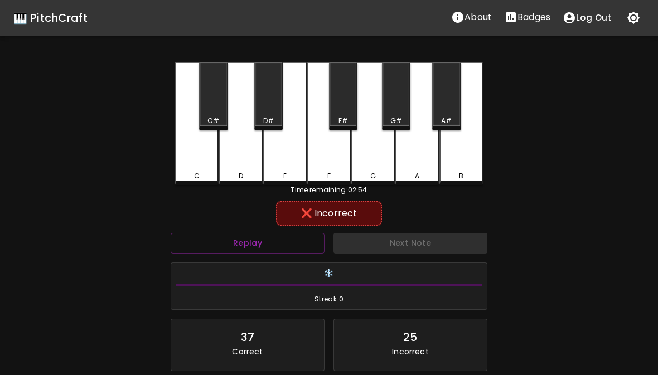
click at [374, 135] on div "G" at bounding box center [372, 123] width 43 height 123
click at [416, 153] on div "A" at bounding box center [416, 123] width 43 height 123
click at [405, 109] on div "G#" at bounding box center [396, 95] width 28 height 67
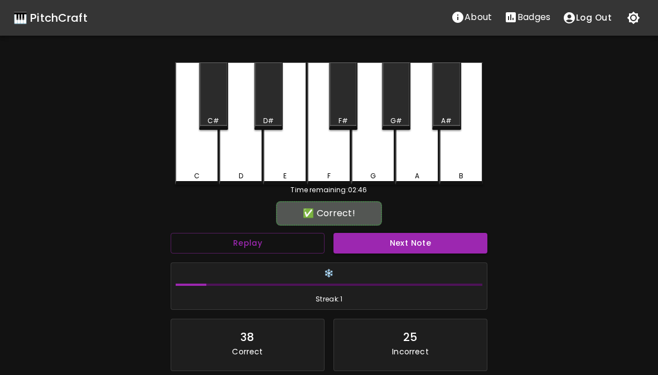
click at [415, 244] on button "Next Note" at bounding box center [410, 243] width 154 height 21
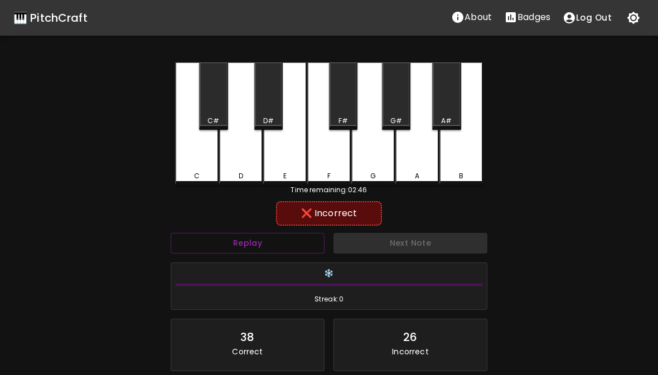
click at [376, 154] on div "G" at bounding box center [372, 123] width 43 height 123
click at [346, 152] on div "F" at bounding box center [328, 123] width 43 height 123
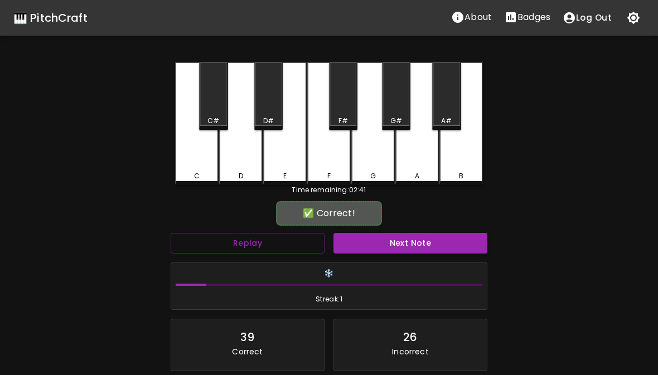
click at [355, 117] on div "F#" at bounding box center [343, 121] width 26 height 10
click at [402, 244] on button "Next Note" at bounding box center [410, 243] width 154 height 21
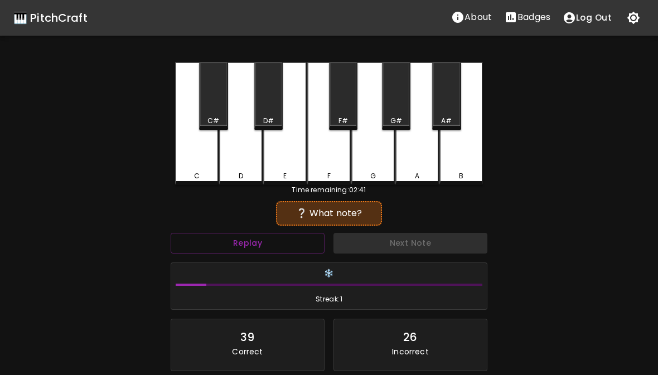
click at [443, 163] on div "B" at bounding box center [460, 123] width 43 height 123
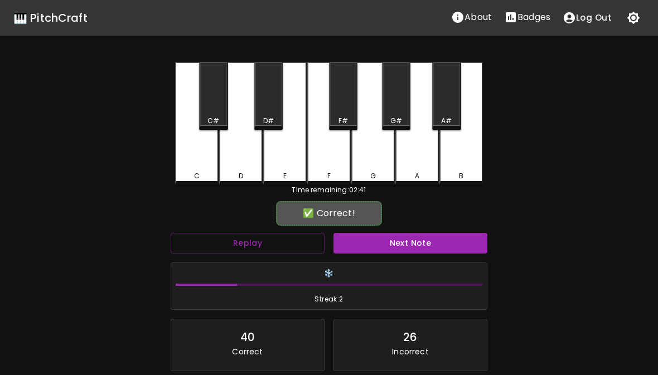
click at [448, 241] on button "Next Note" at bounding box center [410, 243] width 154 height 21
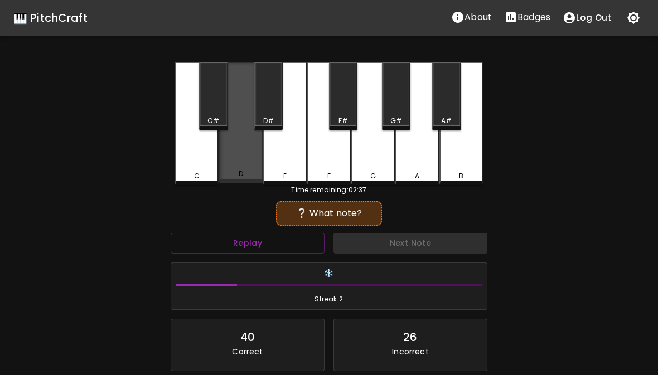
click at [253, 157] on div "D" at bounding box center [240, 122] width 43 height 120
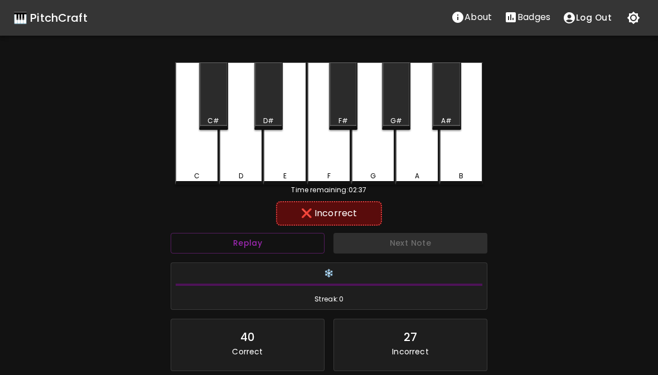
click at [291, 167] on div "E" at bounding box center [284, 123] width 43 height 123
click at [332, 164] on div "F" at bounding box center [328, 123] width 43 height 123
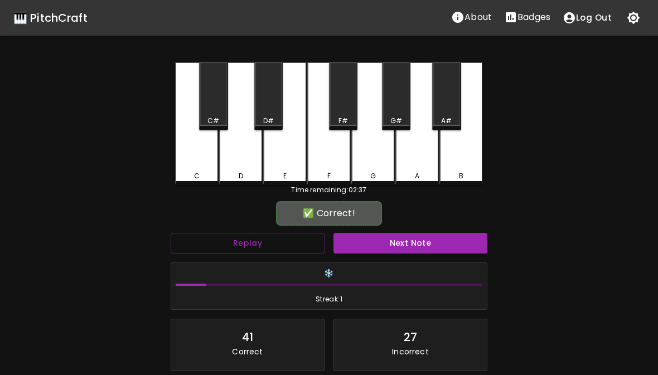
click at [395, 252] on button "Next Note" at bounding box center [410, 243] width 154 height 21
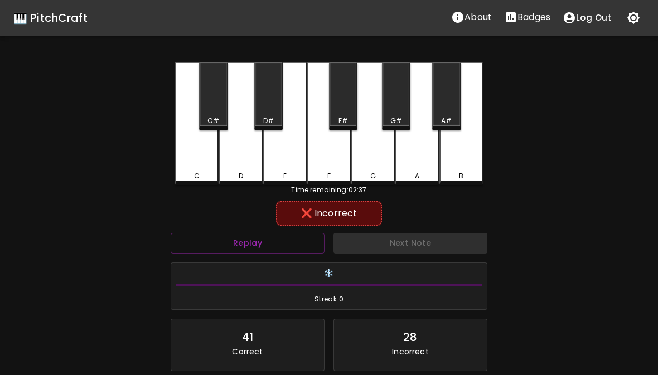
click at [292, 164] on div "E" at bounding box center [284, 123] width 43 height 123
click at [252, 162] on div "D" at bounding box center [240, 123] width 43 height 123
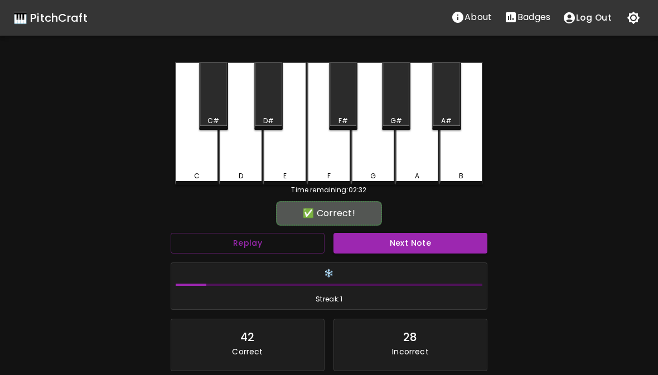
click at [223, 108] on div "C#" at bounding box center [213, 95] width 28 height 67
click at [363, 241] on button "Next Note" at bounding box center [410, 243] width 154 height 21
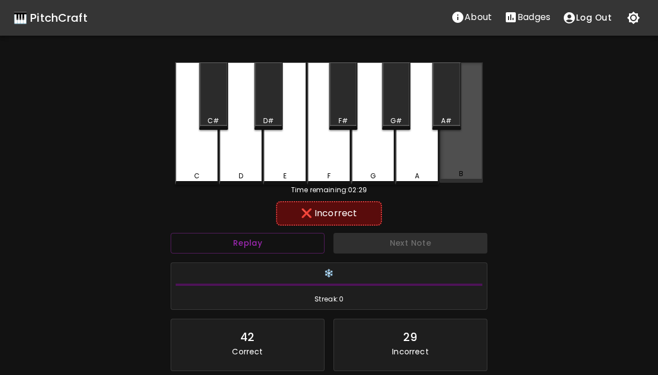
click at [450, 148] on div "B" at bounding box center [460, 122] width 43 height 120
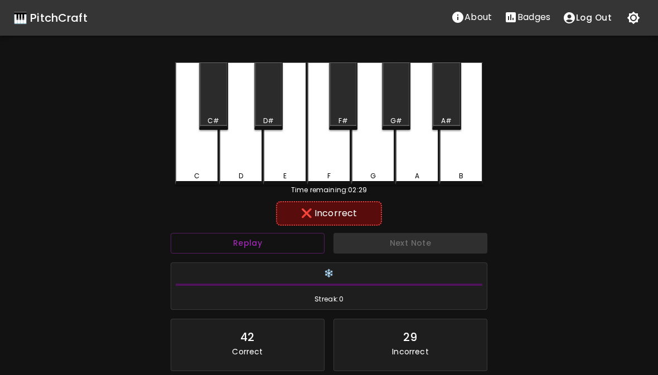
click at [434, 159] on div "A" at bounding box center [416, 123] width 43 height 123
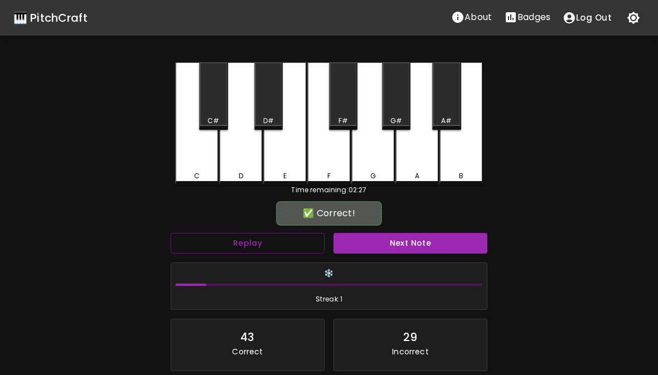
click at [433, 105] on div "A#" at bounding box center [446, 95] width 28 height 67
click at [371, 233] on button "Next Note" at bounding box center [410, 243] width 154 height 21
click at [440, 122] on div "A#" at bounding box center [446, 121] width 26 height 10
click at [416, 240] on button "Next Note" at bounding box center [410, 243] width 154 height 21
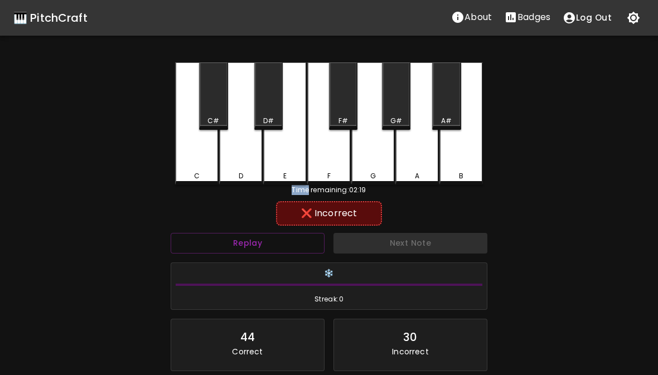
click at [254, 243] on button "Replay" at bounding box center [248, 243] width 154 height 21
click at [342, 149] on div "F" at bounding box center [328, 123] width 43 height 123
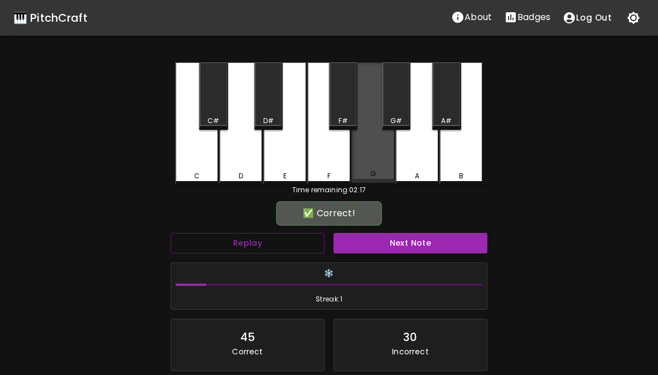
click at [374, 148] on div "G" at bounding box center [372, 122] width 43 height 120
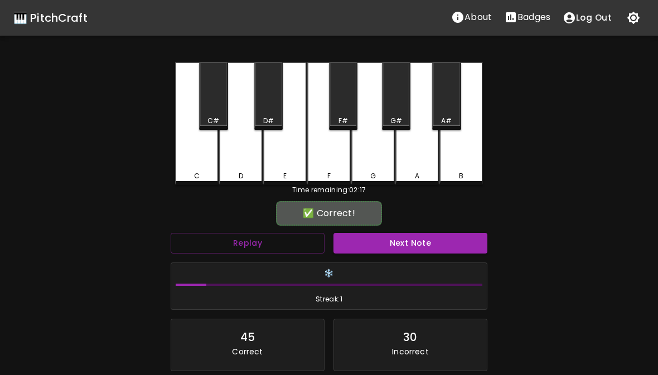
click at [393, 253] on button "Next Note" at bounding box center [410, 243] width 154 height 21
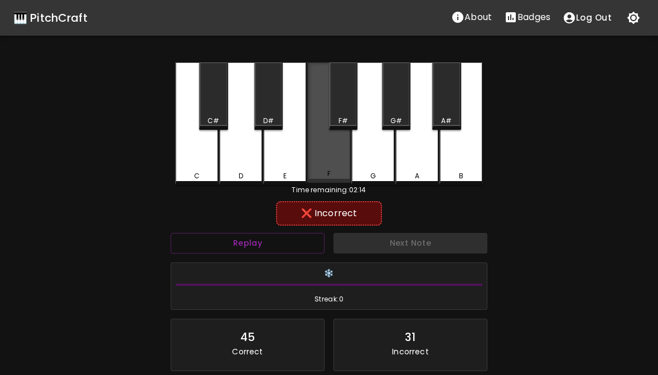
click at [323, 167] on div "F" at bounding box center [328, 122] width 43 height 120
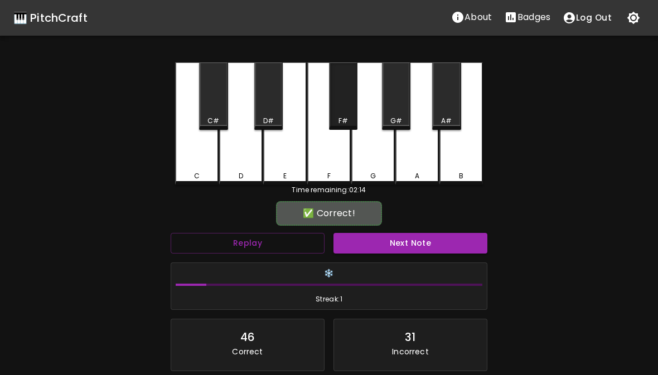
click at [343, 116] on div "F#" at bounding box center [342, 121] width 9 height 10
click at [382, 236] on button "Next Note" at bounding box center [410, 243] width 154 height 21
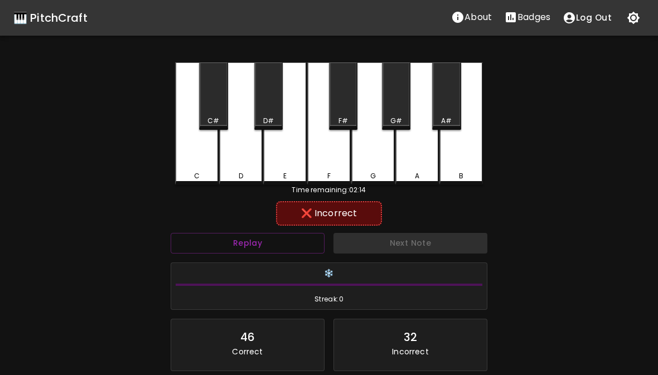
click at [419, 154] on div "A" at bounding box center [416, 123] width 43 height 123
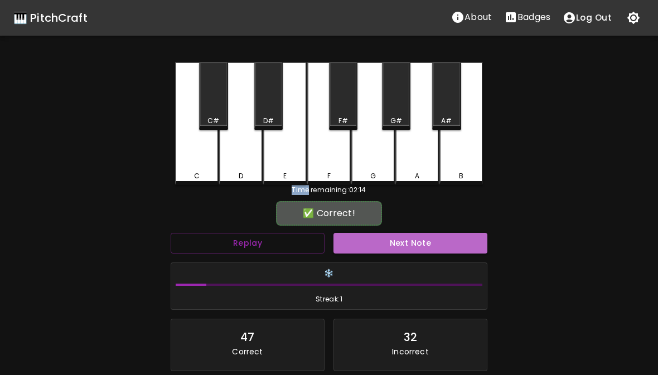
click at [397, 243] on button "Next Note" at bounding box center [410, 243] width 154 height 21
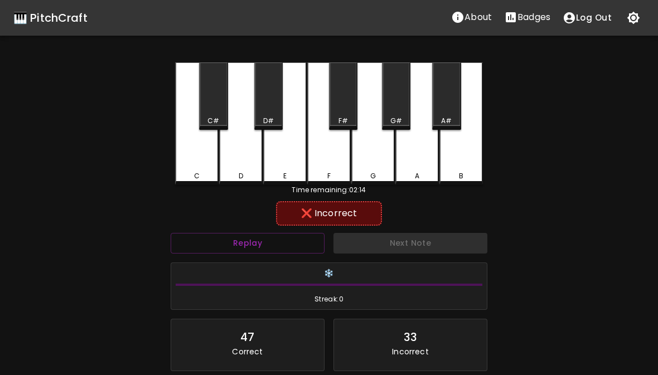
click at [259, 153] on div "D" at bounding box center [240, 123] width 43 height 123
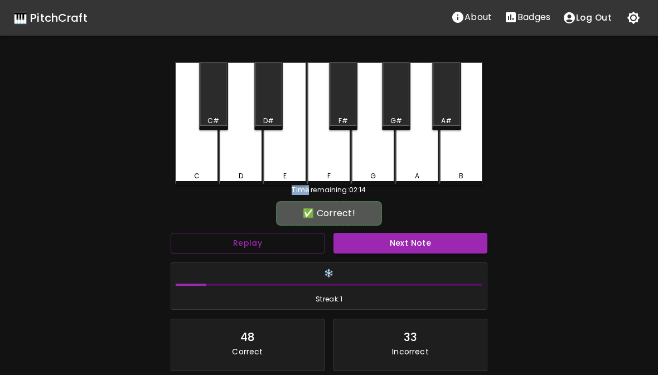
click at [273, 104] on div "D#" at bounding box center [268, 95] width 28 height 67
click at [409, 242] on button "Next Note" at bounding box center [410, 243] width 154 height 21
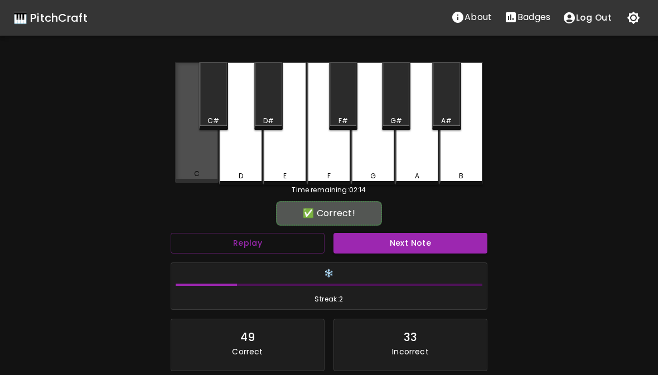
click at [202, 157] on div "C" at bounding box center [196, 122] width 43 height 120
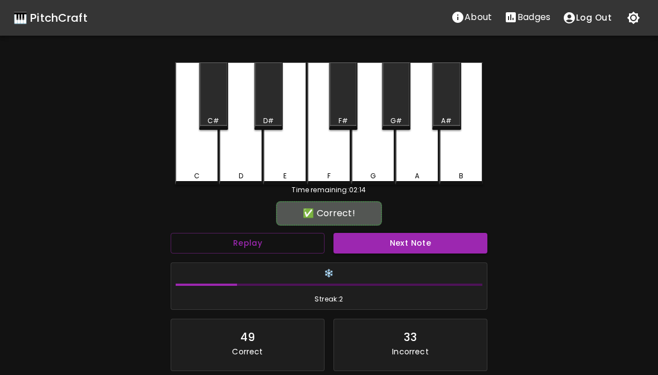
click at [433, 246] on button "Next Note" at bounding box center [410, 243] width 154 height 21
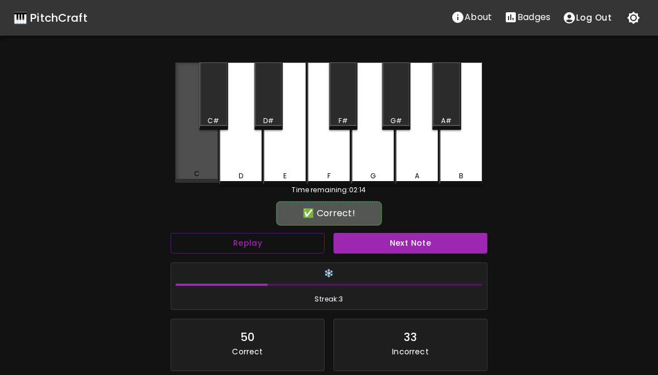
click at [195, 143] on div "C" at bounding box center [196, 122] width 43 height 120
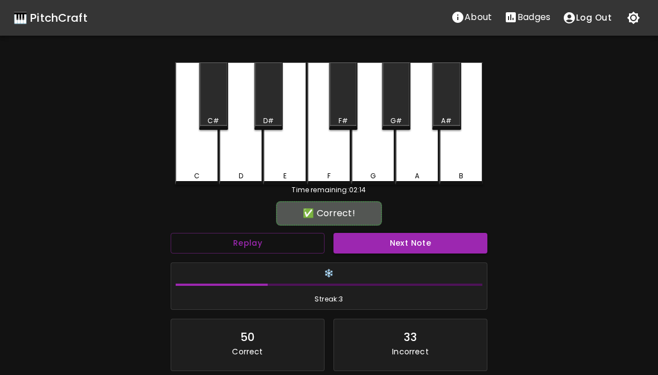
click at [425, 243] on button "Next Note" at bounding box center [410, 243] width 154 height 21
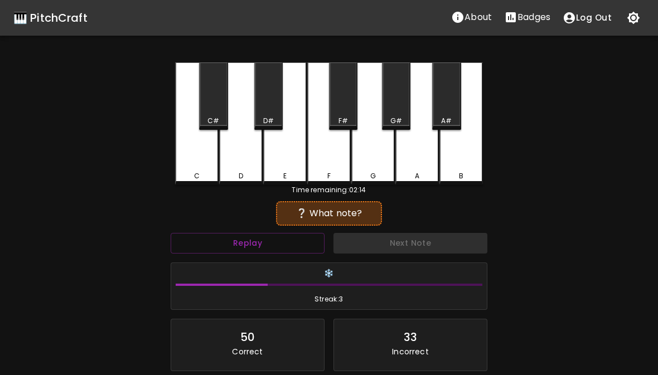
click at [424, 243] on div "Next Note" at bounding box center [410, 244] width 163 height 30
click at [174, 154] on div "C C# D D# E F F# G G# A A# B Time remaining: 02:00 ❔ What note? Replay Next Not…" at bounding box center [329, 252] width 334 height 381
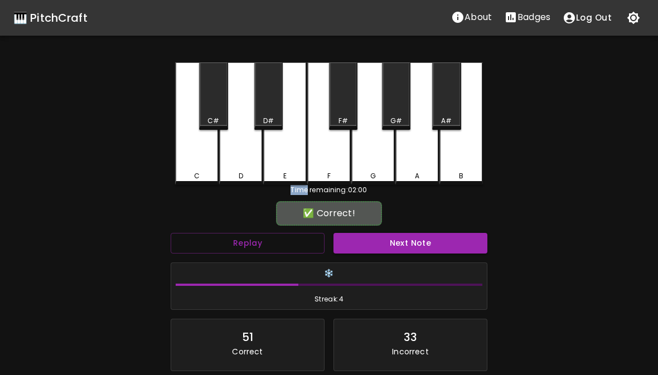
click at [414, 244] on button "Next Note" at bounding box center [410, 243] width 154 height 21
click at [381, 163] on div "G" at bounding box center [372, 123] width 43 height 123
click at [428, 243] on button "Next Note" at bounding box center [410, 243] width 154 height 21
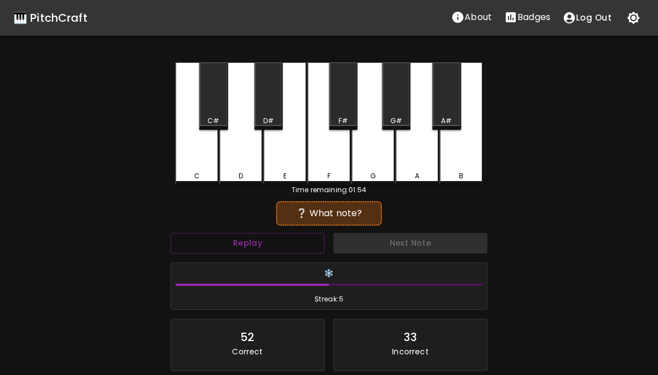
click at [289, 241] on button "Replay" at bounding box center [248, 243] width 154 height 21
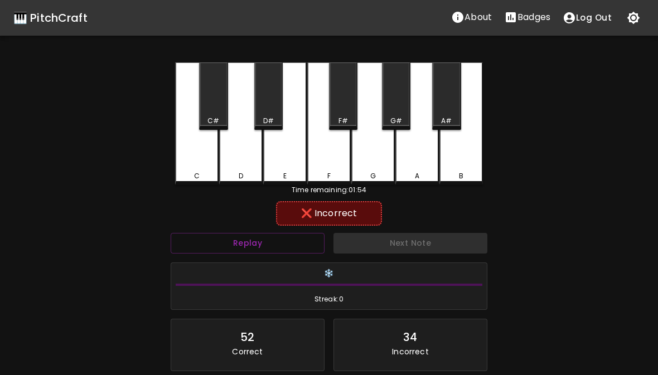
click at [344, 112] on div "F#" at bounding box center [343, 95] width 28 height 67
click at [327, 163] on div "F" at bounding box center [328, 123] width 43 height 123
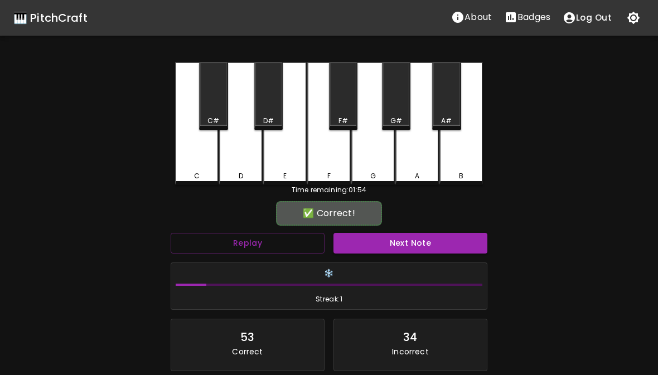
click at [285, 161] on div "E" at bounding box center [284, 123] width 43 height 123
click at [406, 234] on button "Next Note" at bounding box center [410, 243] width 154 height 21
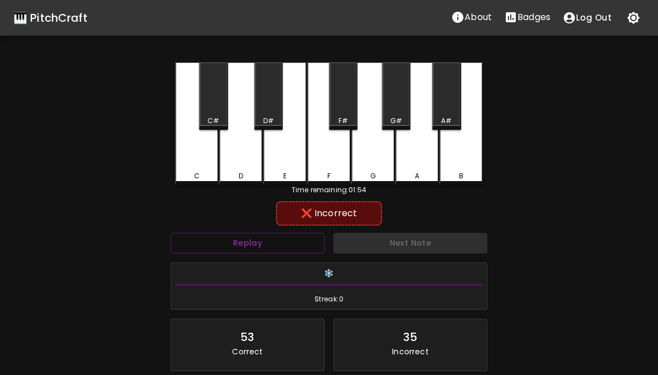
click at [246, 156] on div "D" at bounding box center [240, 123] width 43 height 123
click at [265, 107] on div "D#" at bounding box center [268, 95] width 28 height 67
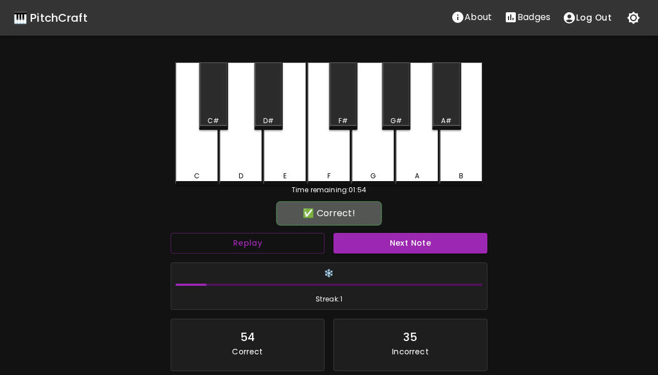
click at [422, 246] on button "Next Note" at bounding box center [410, 243] width 154 height 21
click at [220, 123] on div "C#" at bounding box center [213, 121] width 26 height 10
click at [410, 250] on button "Next Note" at bounding box center [410, 243] width 154 height 21
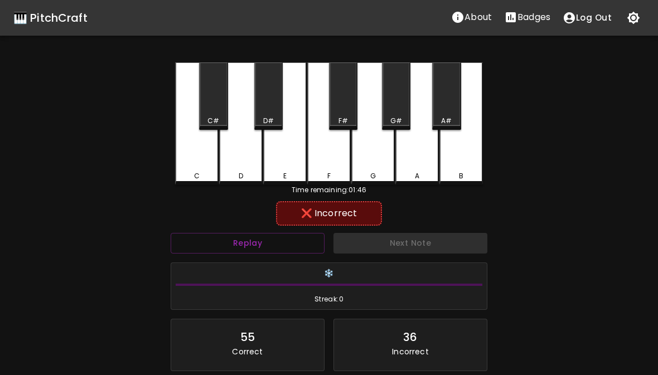
click at [374, 160] on div "G" at bounding box center [372, 123] width 43 height 123
click at [334, 155] on div "F" at bounding box center [328, 123] width 43 height 123
click at [353, 103] on div "F#" at bounding box center [343, 95] width 28 height 67
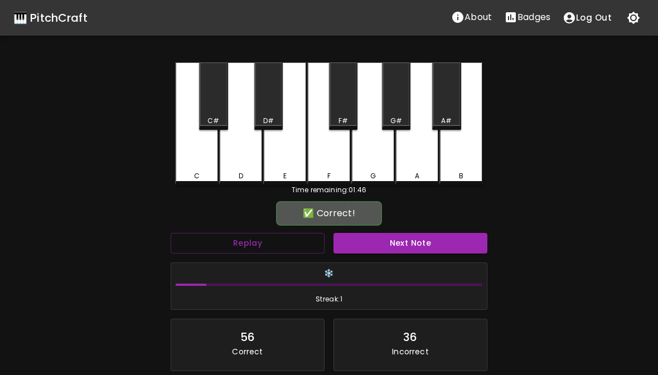
click at [397, 236] on button "Next Note" at bounding box center [410, 243] width 154 height 21
click at [448, 160] on div "B" at bounding box center [460, 123] width 43 height 123
click at [436, 249] on button "Next Note" at bounding box center [410, 243] width 154 height 21
click at [203, 157] on div "C" at bounding box center [196, 123] width 43 height 123
click at [412, 245] on button "Next Note" at bounding box center [410, 243] width 154 height 21
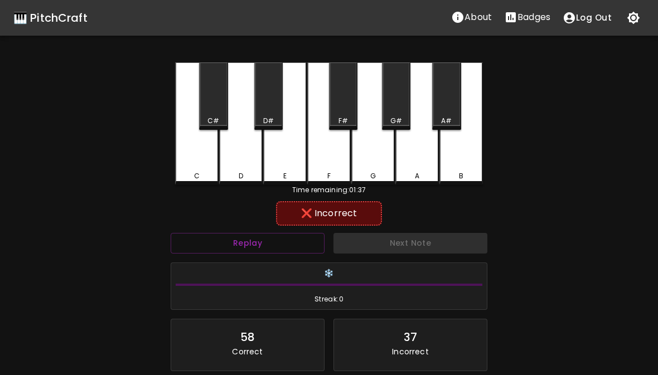
click at [341, 156] on div "F" at bounding box center [328, 123] width 43 height 123
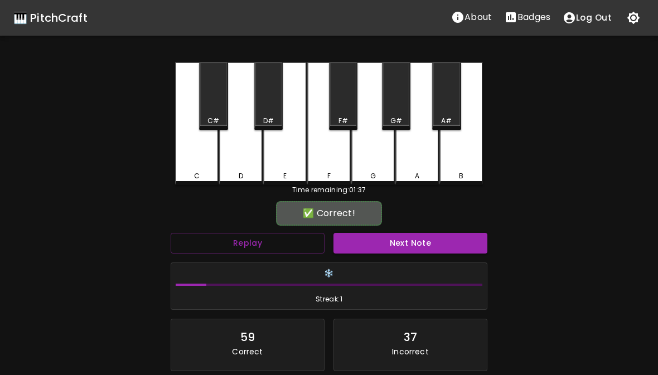
click at [344, 120] on div "F#" at bounding box center [342, 121] width 9 height 10
click at [392, 248] on button "Next Note" at bounding box center [410, 243] width 154 height 21
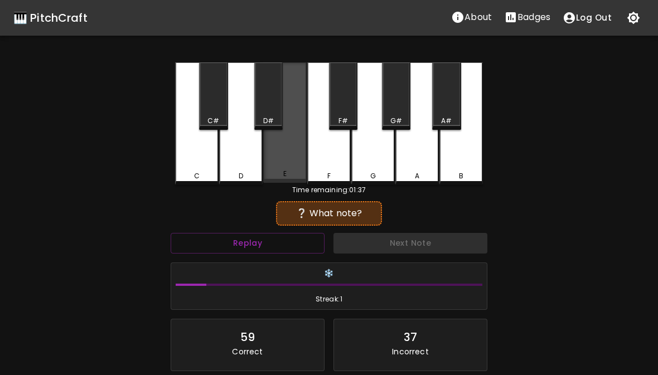
click at [299, 152] on div "E" at bounding box center [284, 122] width 43 height 120
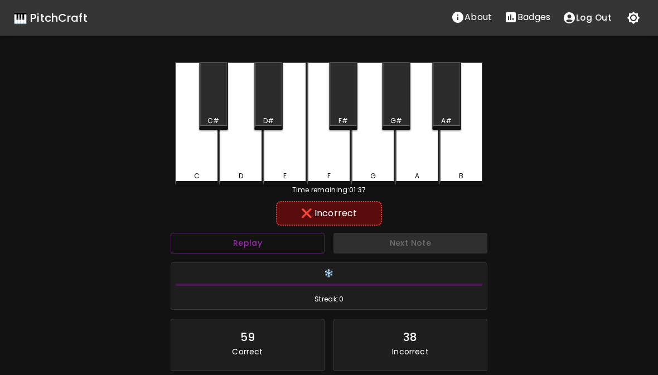
click at [325, 154] on div "F" at bounding box center [328, 123] width 43 height 123
click at [245, 153] on div "D" at bounding box center [240, 123] width 43 height 123
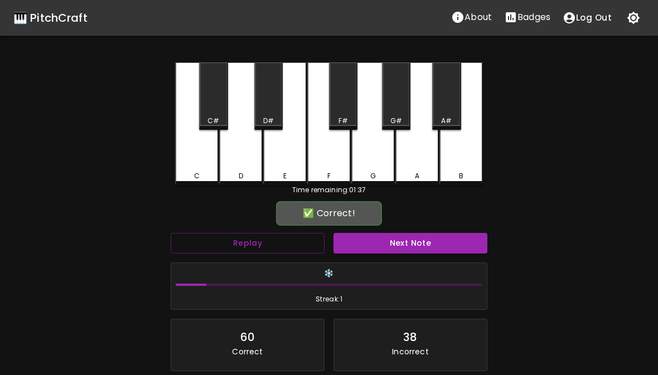
click at [386, 244] on button "Next Note" at bounding box center [410, 243] width 154 height 21
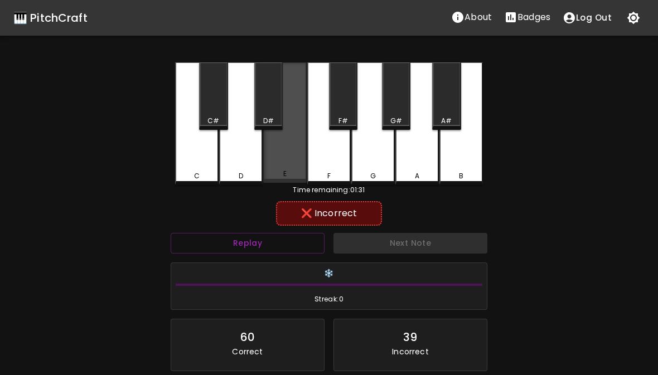
click at [288, 154] on div "E" at bounding box center [284, 122] width 43 height 120
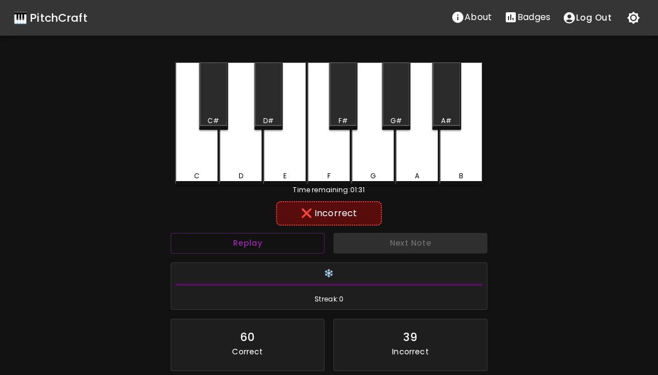
click at [336, 164] on div "F" at bounding box center [328, 123] width 43 height 123
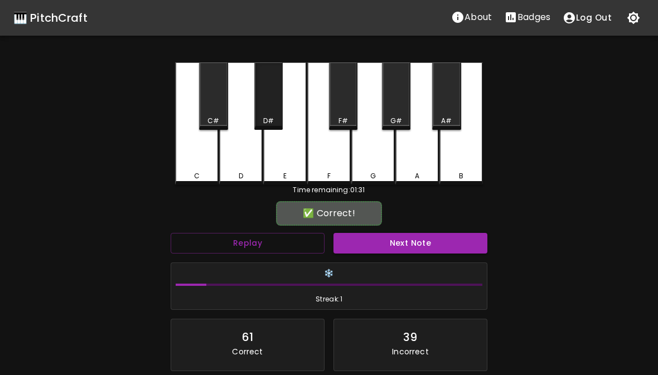
click at [270, 110] on div "D#" at bounding box center [268, 95] width 28 height 67
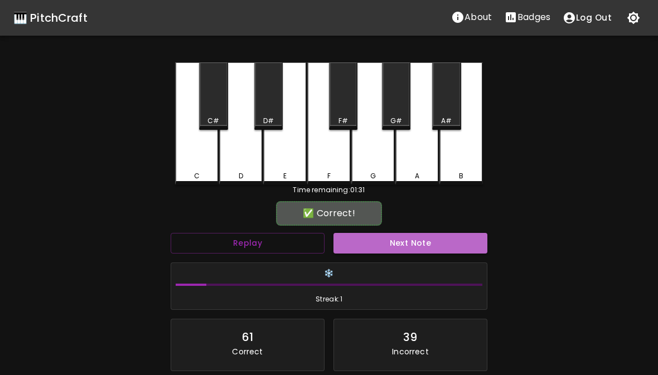
click at [402, 243] on button "Next Note" at bounding box center [410, 243] width 154 height 21
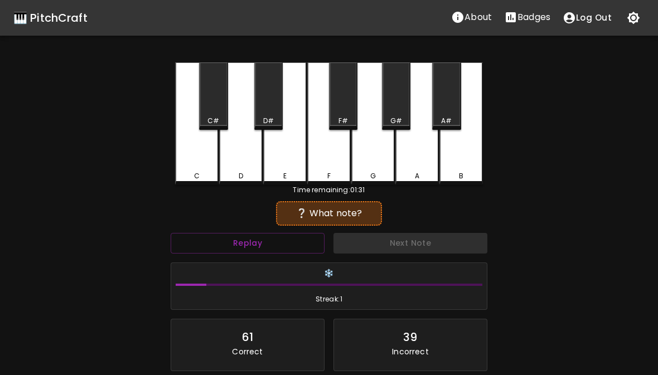
click at [407, 247] on div "Next Note" at bounding box center [410, 244] width 163 height 30
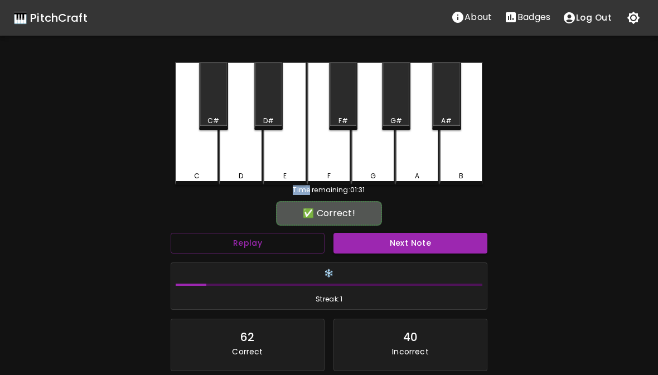
click at [446, 103] on div "A#" at bounding box center [446, 95] width 28 height 67
click at [404, 250] on button "Next Note" at bounding box center [410, 243] width 154 height 21
click at [203, 149] on div "C" at bounding box center [196, 123] width 43 height 123
click at [388, 239] on button "Next Note" at bounding box center [410, 243] width 154 height 21
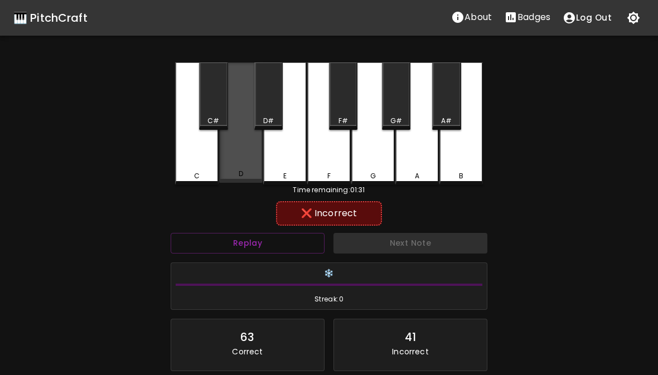
click at [241, 150] on div "D" at bounding box center [240, 122] width 43 height 120
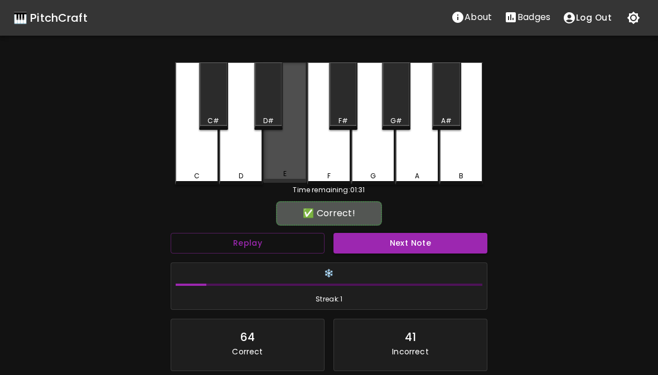
click at [281, 162] on div "E" at bounding box center [284, 122] width 43 height 120
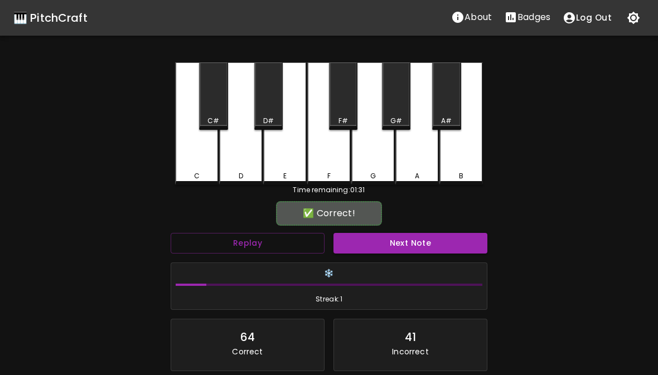
click at [388, 248] on button "Next Note" at bounding box center [410, 243] width 154 height 21
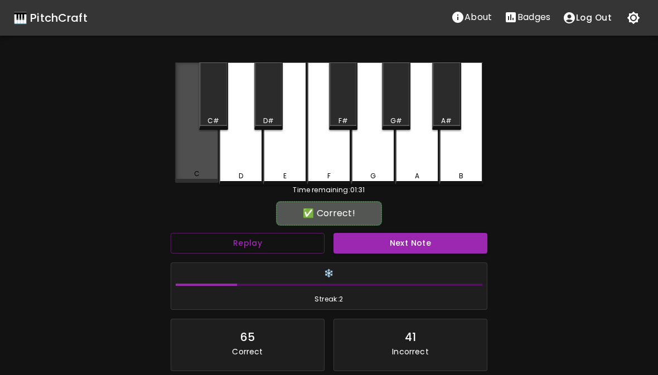
click at [194, 160] on div "C" at bounding box center [196, 122] width 43 height 120
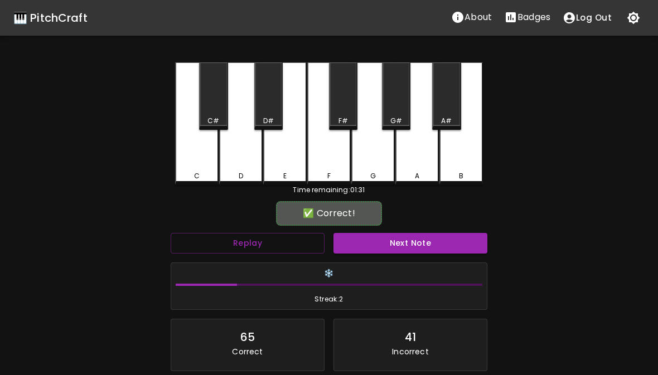
click at [399, 237] on button "Next Note" at bounding box center [410, 243] width 154 height 21
click at [337, 166] on div "F" at bounding box center [328, 123] width 43 height 123
click at [384, 245] on button "Next Note" at bounding box center [410, 243] width 154 height 21
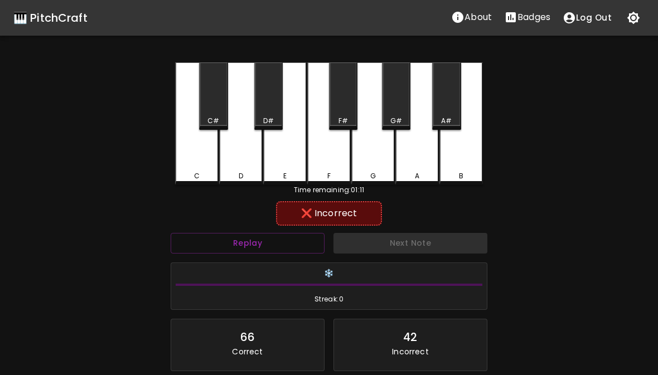
click at [444, 117] on div "A#" at bounding box center [446, 121] width 11 height 10
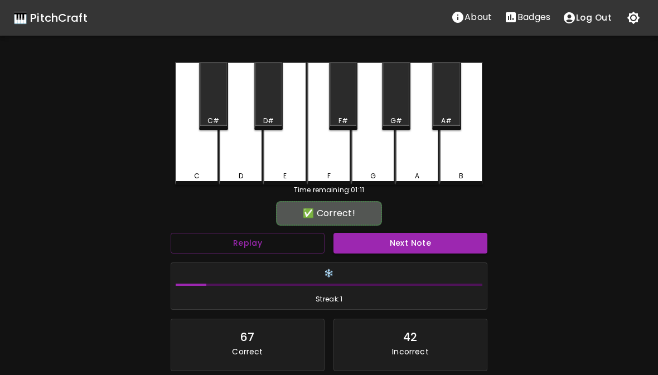
click at [472, 158] on div "B" at bounding box center [460, 123] width 43 height 123
click at [421, 245] on button "Next Note" at bounding box center [410, 243] width 154 height 21
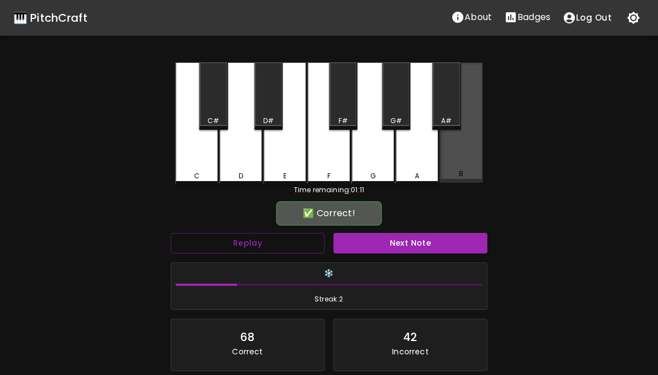
click at [455, 177] on div "B" at bounding box center [460, 174] width 41 height 10
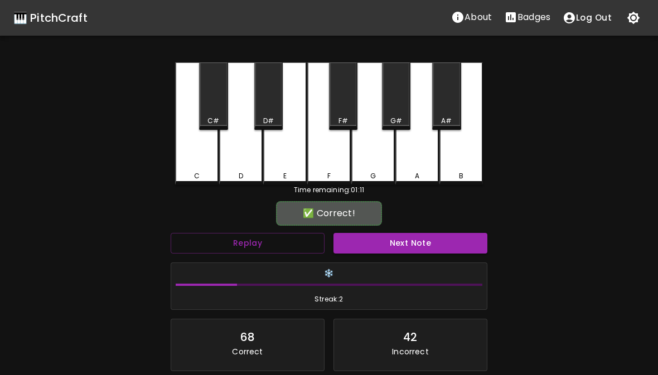
click at [427, 241] on button "Next Note" at bounding box center [410, 243] width 154 height 21
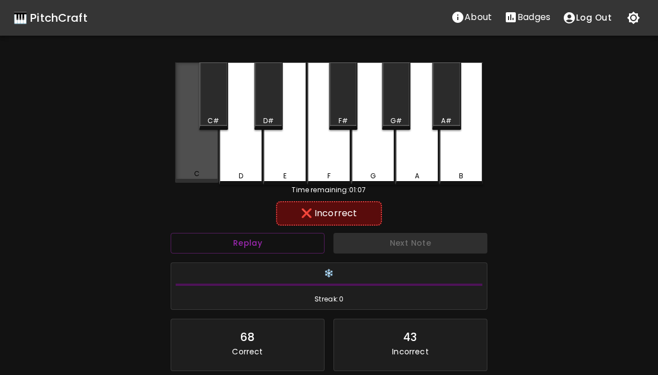
click at [192, 145] on div "C" at bounding box center [196, 122] width 43 height 120
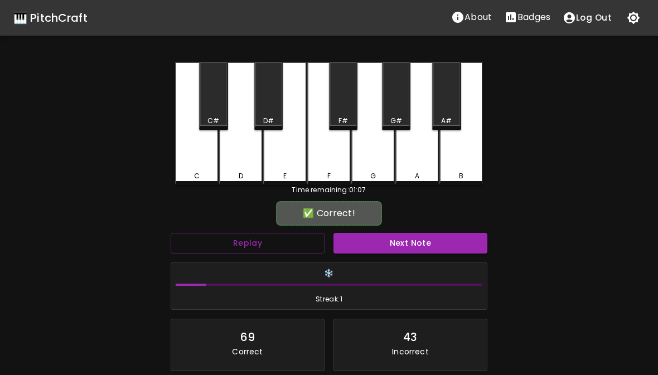
click at [228, 157] on div "D" at bounding box center [240, 123] width 43 height 123
click at [287, 163] on div "E" at bounding box center [284, 123] width 43 height 123
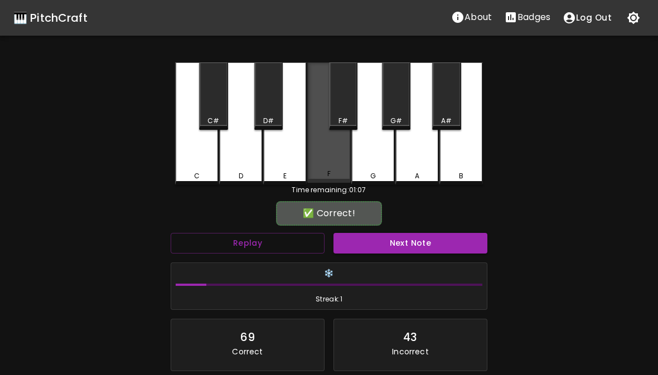
click at [330, 157] on div "F" at bounding box center [328, 122] width 43 height 120
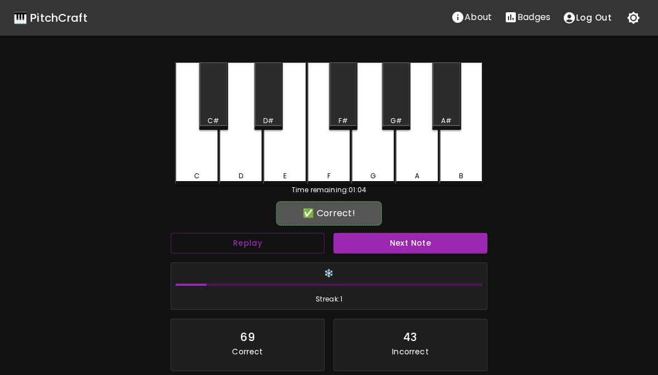
click at [408, 259] on div "❄️ Streak: 1" at bounding box center [329, 286] width 326 height 57
click at [407, 259] on div "❄️ Streak: 1" at bounding box center [329, 286] width 326 height 57
click at [431, 241] on button "Next Note" at bounding box center [410, 243] width 154 height 21
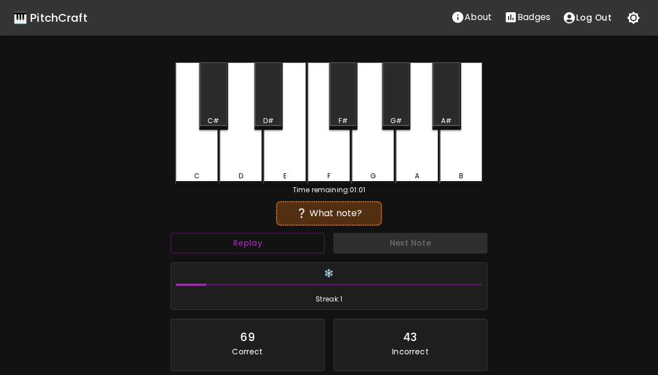
click at [444, 147] on div "B" at bounding box center [460, 123] width 43 height 123
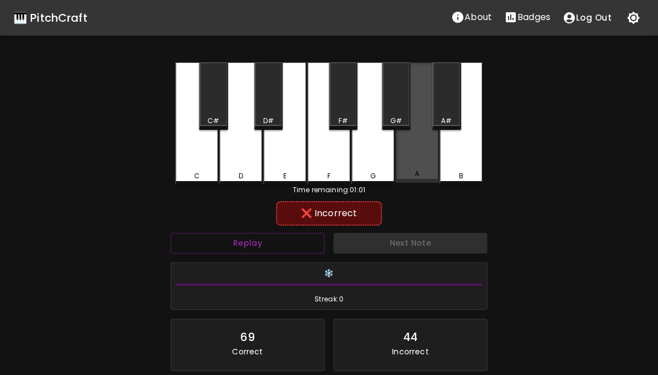
click at [415, 164] on div "A" at bounding box center [416, 122] width 43 height 120
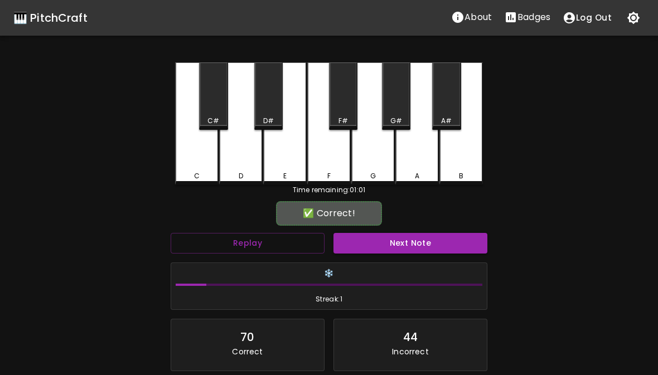
click at [374, 155] on div "G" at bounding box center [372, 123] width 43 height 123
click at [396, 249] on button "Next Note" at bounding box center [410, 243] width 154 height 21
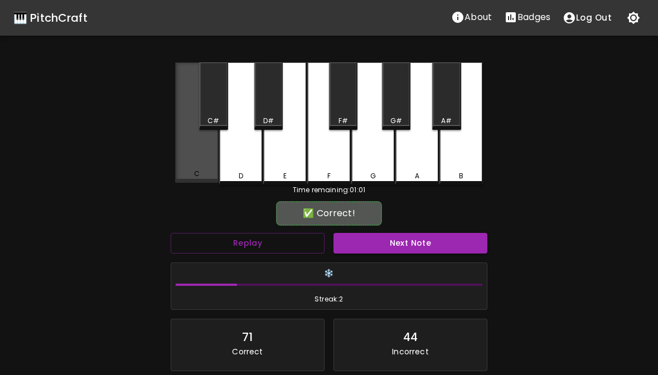
click at [191, 144] on div "C" at bounding box center [196, 122] width 43 height 120
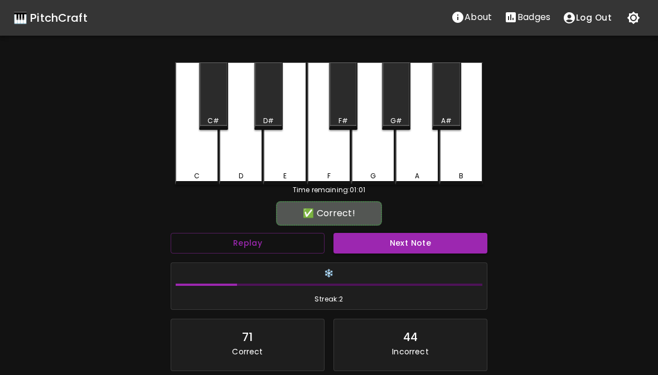
click at [395, 253] on button "Next Note" at bounding box center [410, 243] width 154 height 21
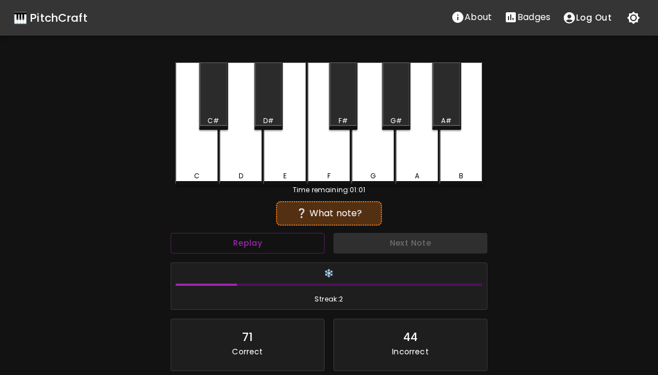
click at [398, 256] on div "Next Note" at bounding box center [410, 244] width 163 height 30
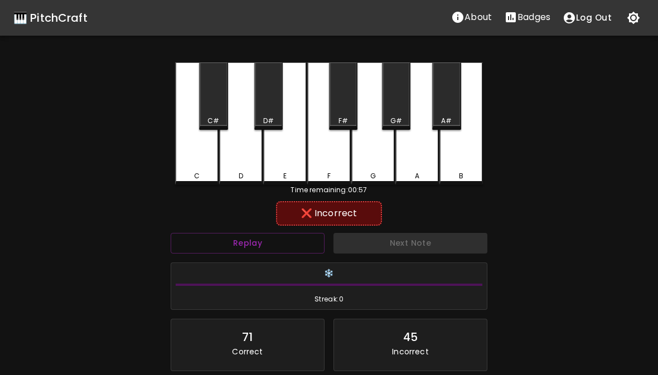
click at [255, 154] on div "D" at bounding box center [240, 123] width 43 height 123
click at [339, 143] on div "F" at bounding box center [328, 123] width 43 height 123
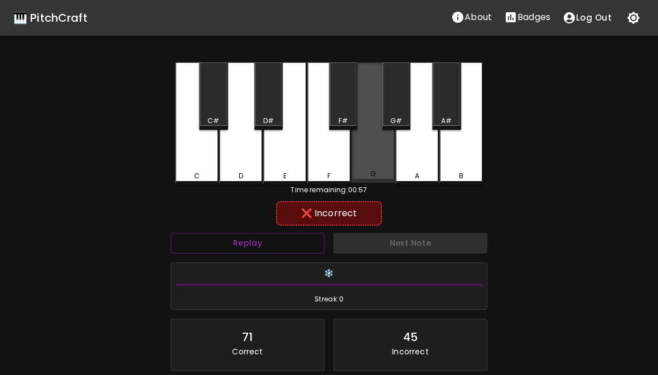
click at [381, 147] on div "G" at bounding box center [372, 122] width 43 height 120
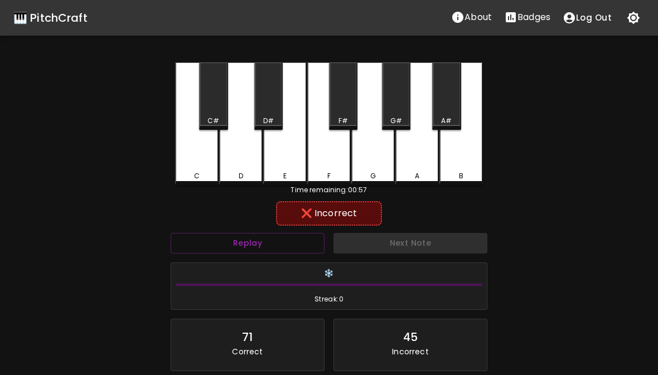
click at [421, 159] on div "A" at bounding box center [416, 123] width 43 height 123
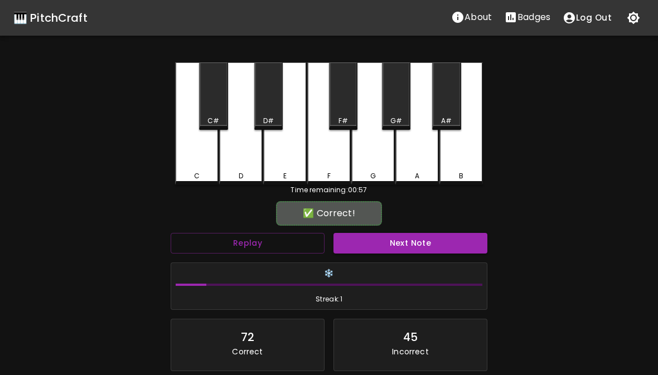
click at [455, 163] on div "B" at bounding box center [460, 123] width 43 height 123
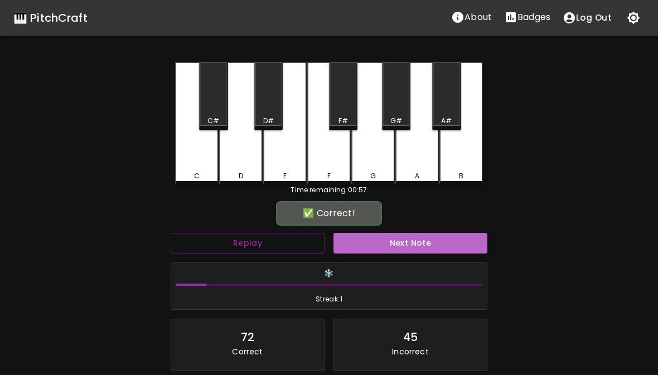
click at [394, 245] on button "Next Note" at bounding box center [410, 243] width 154 height 21
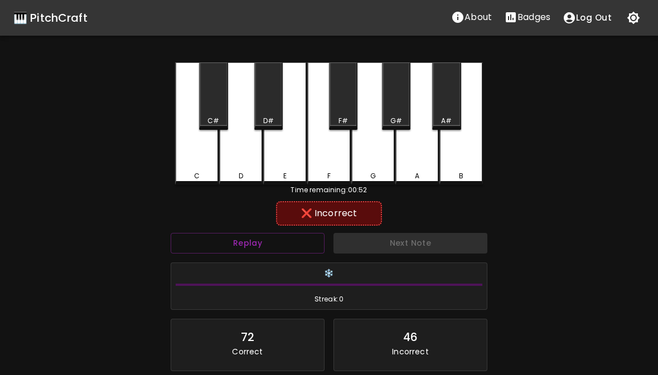
click at [412, 157] on div "A" at bounding box center [416, 123] width 43 height 123
click at [280, 241] on button "Replay" at bounding box center [248, 243] width 154 height 21
click at [321, 157] on div "F" at bounding box center [328, 123] width 43 height 123
click at [351, 116] on div "F#" at bounding box center [343, 121] width 26 height 10
click at [289, 154] on div "E" at bounding box center [284, 123] width 43 height 123
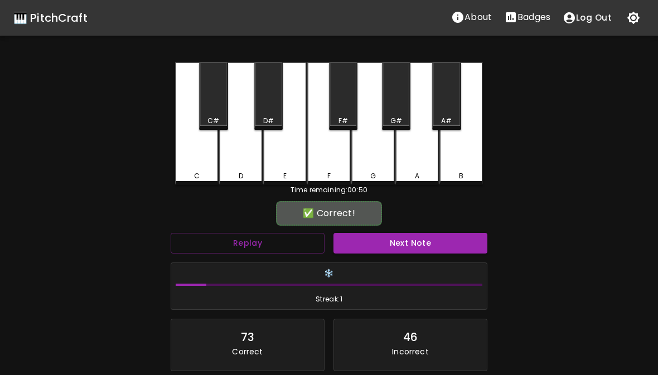
click at [272, 114] on div "D#" at bounding box center [268, 95] width 28 height 67
click at [382, 244] on button "Next Note" at bounding box center [410, 243] width 154 height 21
click at [191, 153] on div "C" at bounding box center [196, 123] width 43 height 123
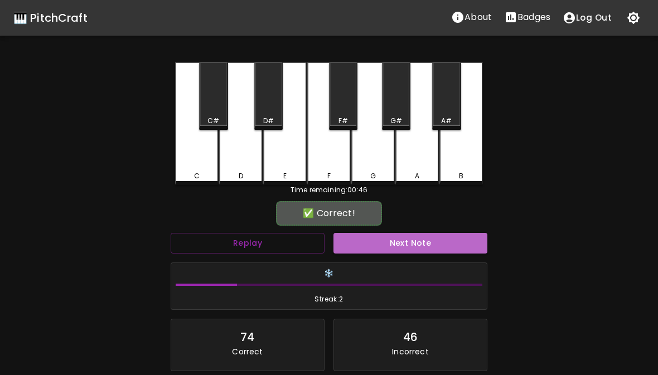
click at [397, 245] on button "Next Note" at bounding box center [410, 243] width 154 height 21
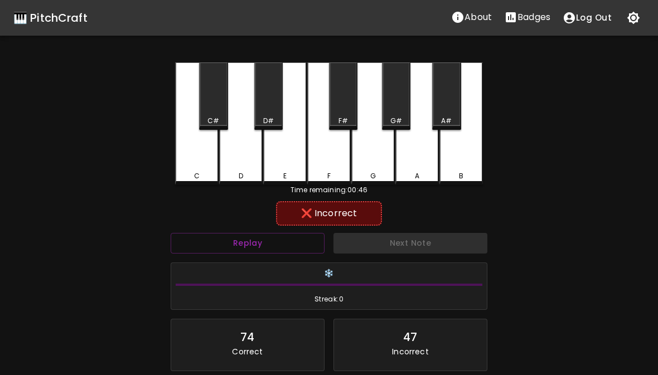
click at [329, 152] on div "F" at bounding box center [328, 123] width 43 height 123
click at [293, 167] on div "E" at bounding box center [284, 123] width 43 height 123
click at [257, 171] on div "D" at bounding box center [240, 176] width 41 height 10
click at [216, 115] on div "C#" at bounding box center [213, 95] width 28 height 67
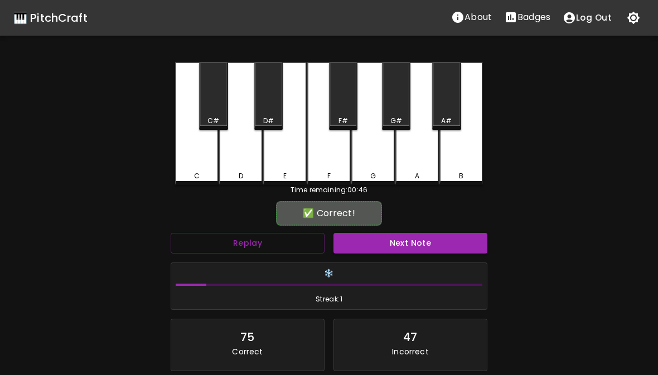
click at [276, 112] on div "D#" at bounding box center [268, 95] width 28 height 67
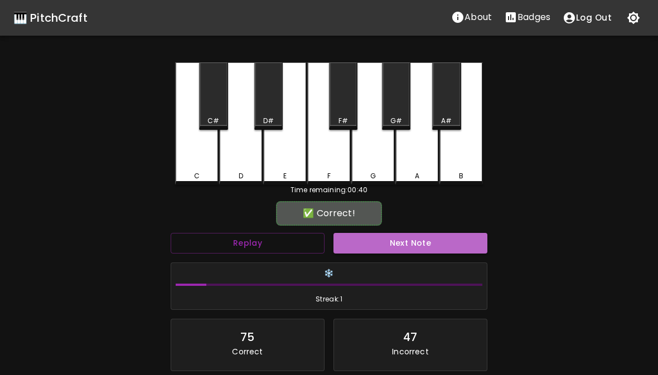
click at [417, 246] on button "Next Note" at bounding box center [410, 243] width 154 height 21
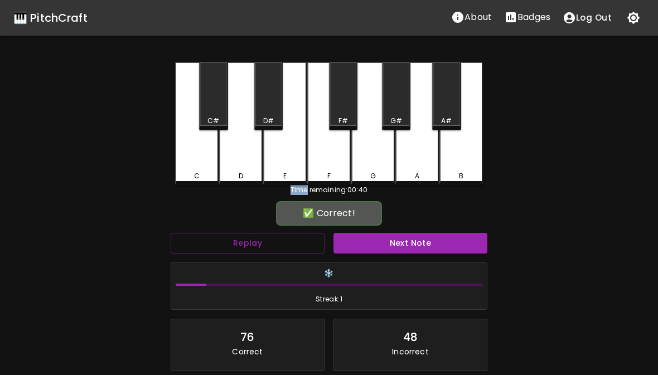
click at [389, 105] on div "G#" at bounding box center [396, 95] width 28 height 67
click at [403, 247] on button "Next Note" at bounding box center [410, 243] width 154 height 21
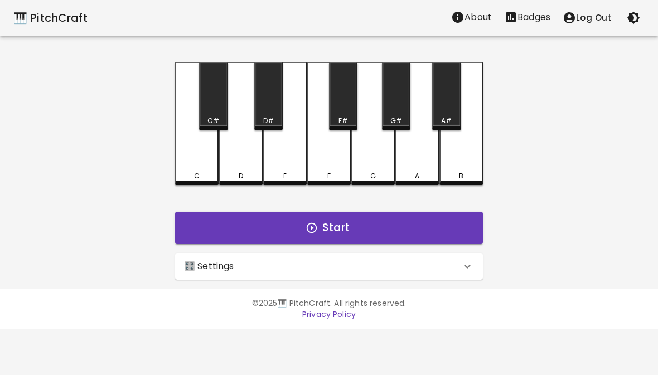
click at [533, 17] on p "Badges" at bounding box center [533, 17] width 33 height 13
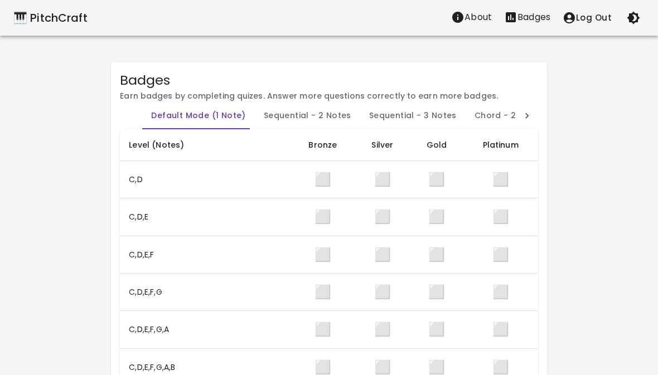
click at [534, 11] on p "Badges" at bounding box center [533, 17] width 33 height 13
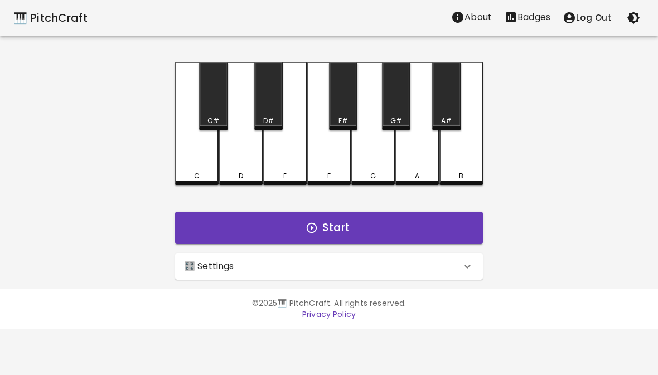
click at [67, 26] on div "🎹 PitchCraft" at bounding box center [50, 18] width 74 height 18
click at [392, 271] on div "🎛️ Settings" at bounding box center [322, 266] width 276 height 13
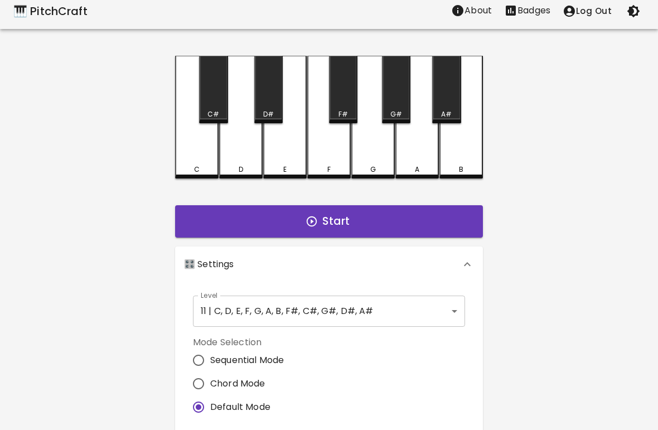
scroll to position [6, 0]
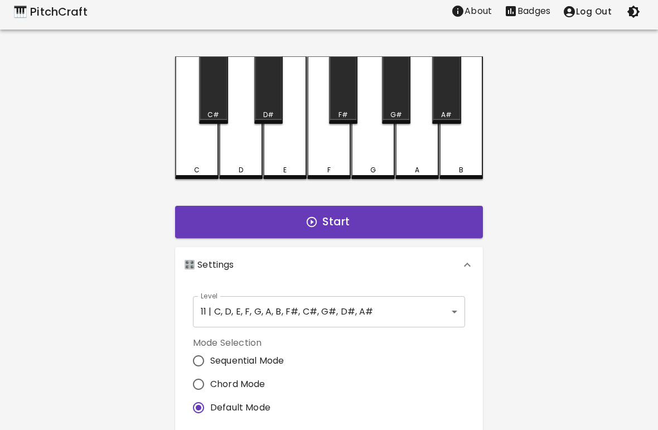
click at [384, 314] on body "🎹 PitchCraft About Badges Log Out C C# D D# E F F# G G# A A# B Start 🎛️ Setting…" at bounding box center [329, 331] width 658 height 675
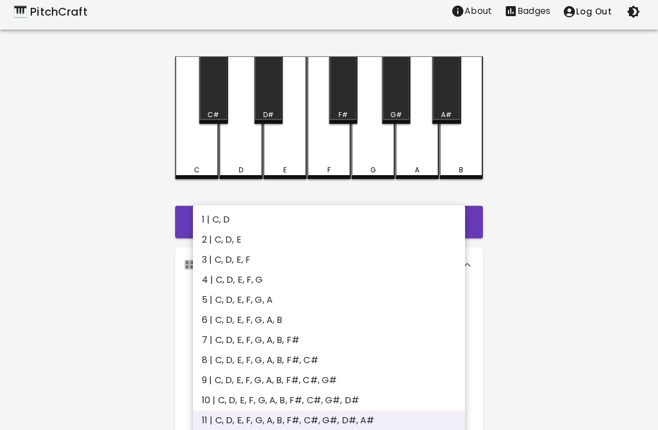
click at [254, 277] on li "4 | C, D, E, F, G" at bounding box center [329, 280] width 272 height 20
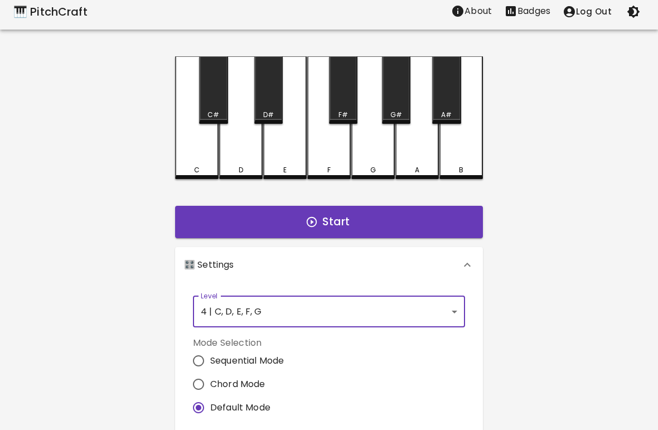
click at [338, 321] on body "🎹 PitchCraft About Badges Log Out C C# D D# E F F# G G# A A# B Start 🎛️ Setting…" at bounding box center [329, 331] width 658 height 675
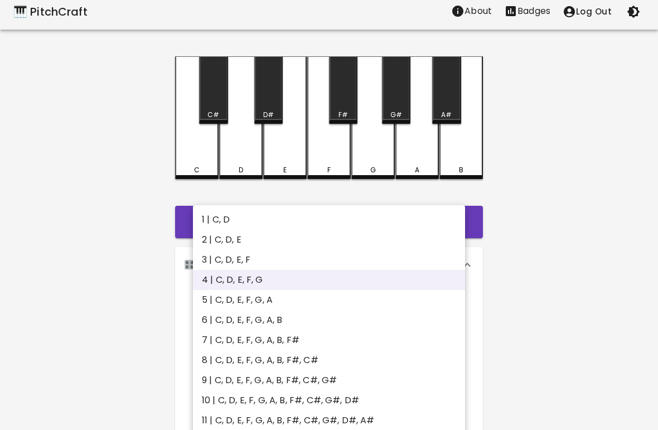
click at [278, 322] on li "6 | C, D, E, F, G, A, B" at bounding box center [329, 320] width 272 height 20
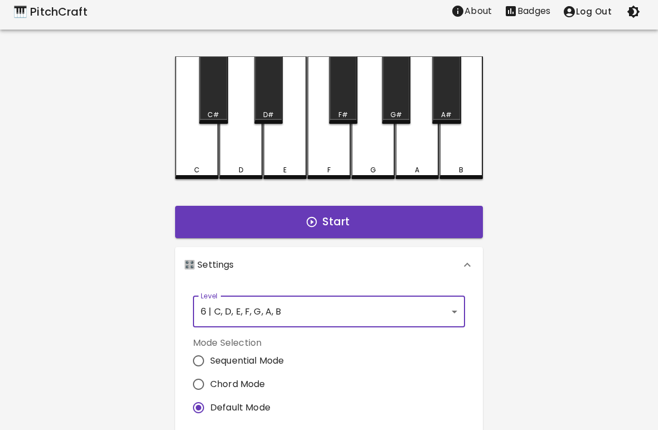
type input "11"
click at [384, 226] on button "Start" at bounding box center [329, 222] width 308 height 32
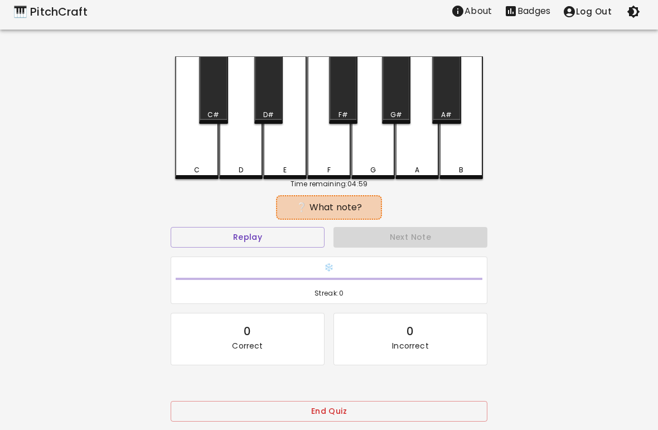
click at [287, 163] on div "E" at bounding box center [284, 117] width 43 height 123
click at [284, 169] on div "E" at bounding box center [284, 170] width 3 height 10
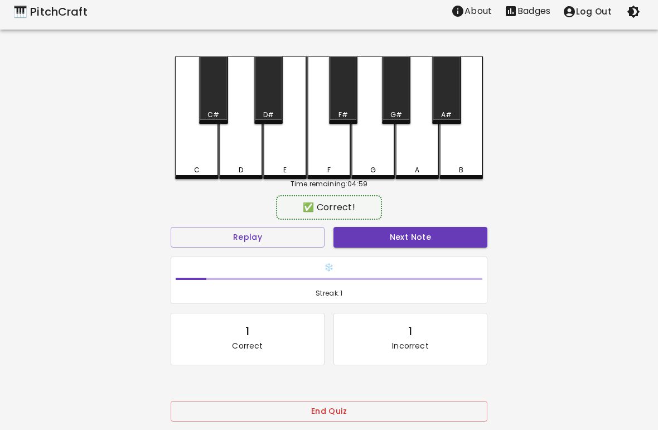
click at [326, 164] on div "F" at bounding box center [328, 117] width 43 height 123
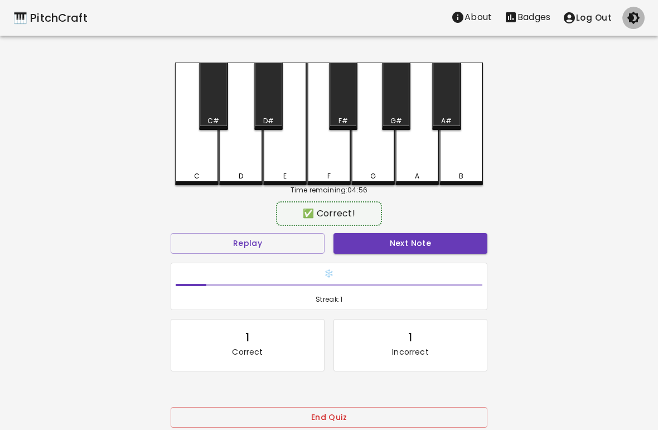
click at [634, 18] on icon "button" at bounding box center [633, 18] width 13 height 13
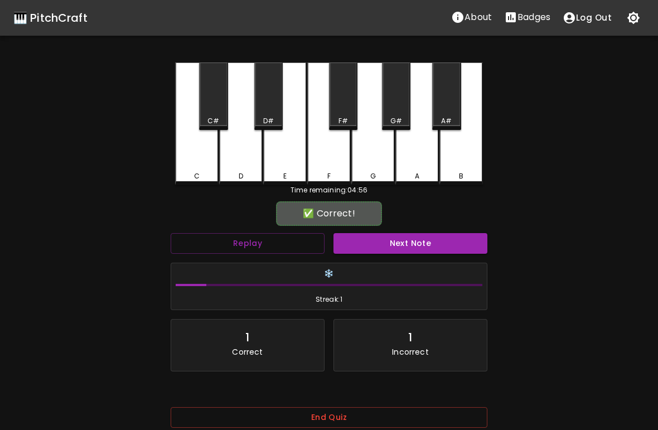
click at [436, 243] on button "Next Note" at bounding box center [410, 243] width 154 height 21
click at [200, 155] on div "C" at bounding box center [196, 123] width 43 height 123
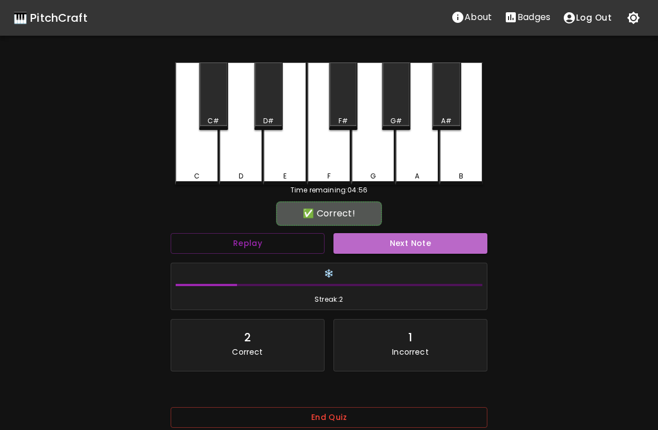
click at [391, 240] on button "Next Note" at bounding box center [410, 243] width 154 height 21
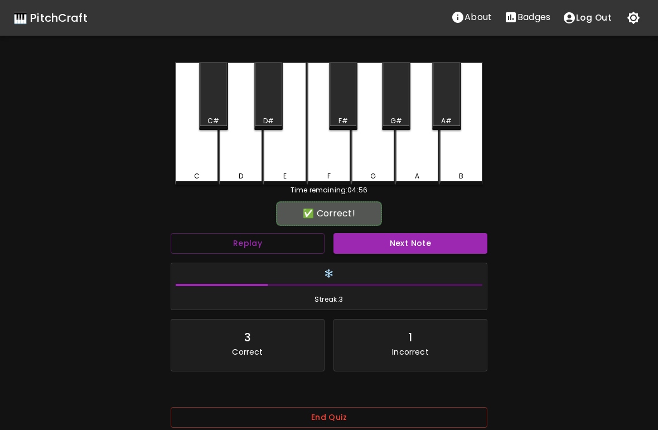
click at [455, 169] on div "B" at bounding box center [460, 123] width 43 height 123
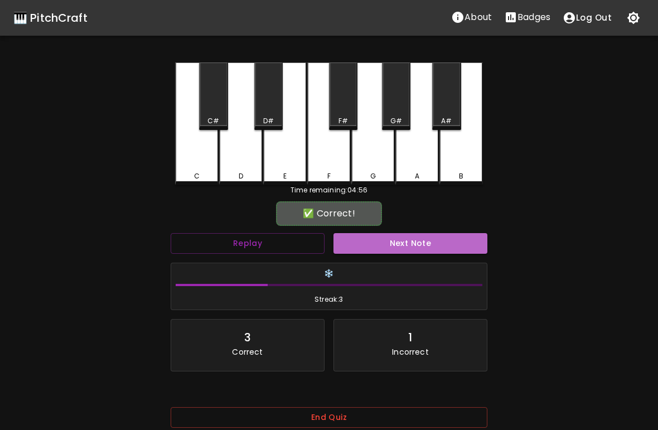
click at [437, 244] on button "Next Note" at bounding box center [410, 243] width 154 height 21
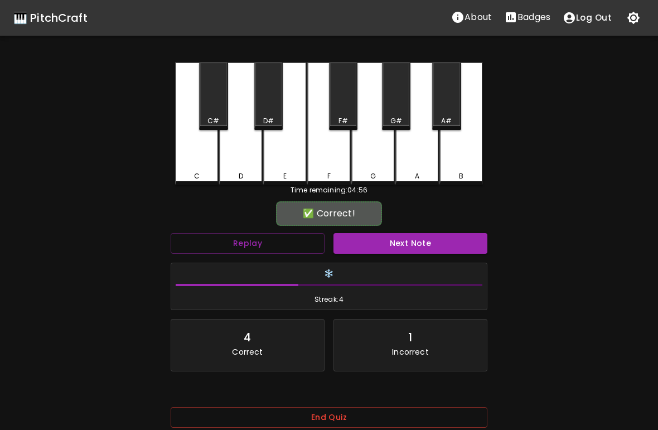
click at [334, 163] on div "F" at bounding box center [328, 123] width 43 height 123
click at [403, 245] on button "Next Note" at bounding box center [410, 243] width 154 height 21
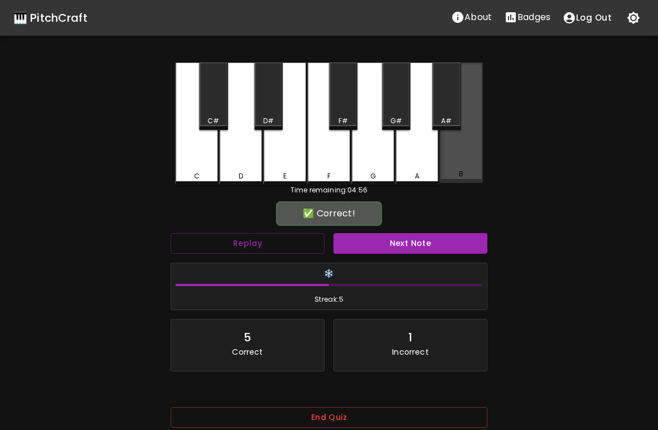
click at [462, 156] on div "B" at bounding box center [460, 122] width 43 height 120
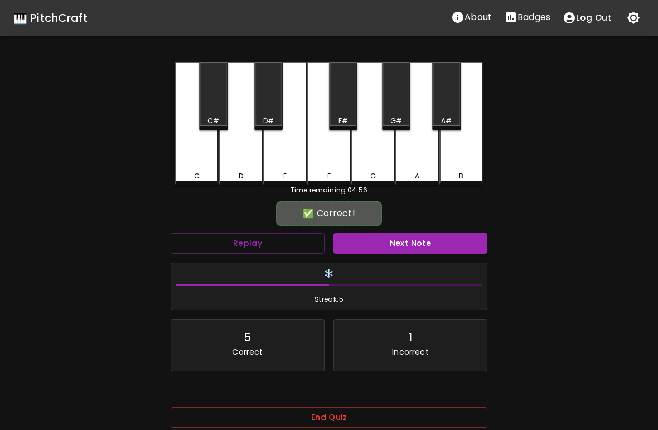
click at [426, 241] on button "Next Note" at bounding box center [410, 243] width 154 height 21
click at [332, 162] on div "F" at bounding box center [328, 123] width 43 height 123
click at [422, 248] on button "Next Note" at bounding box center [410, 243] width 154 height 21
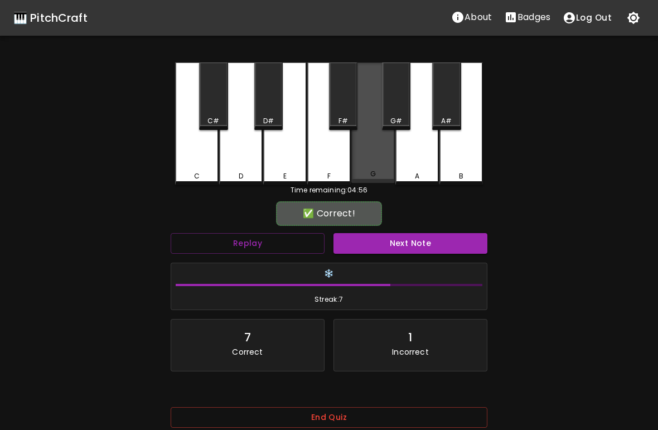
click at [375, 157] on div "G" at bounding box center [372, 122] width 43 height 120
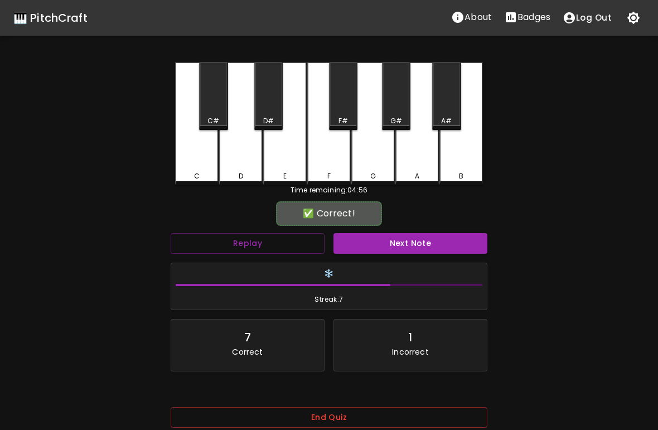
click at [420, 253] on button "Next Note" at bounding box center [410, 243] width 154 height 21
click at [332, 160] on div "F" at bounding box center [328, 123] width 43 height 123
click at [408, 253] on button "Next Note" at bounding box center [410, 243] width 154 height 21
click at [248, 165] on div "D" at bounding box center [240, 123] width 43 height 123
click at [401, 252] on button "Next Note" at bounding box center [410, 243] width 154 height 21
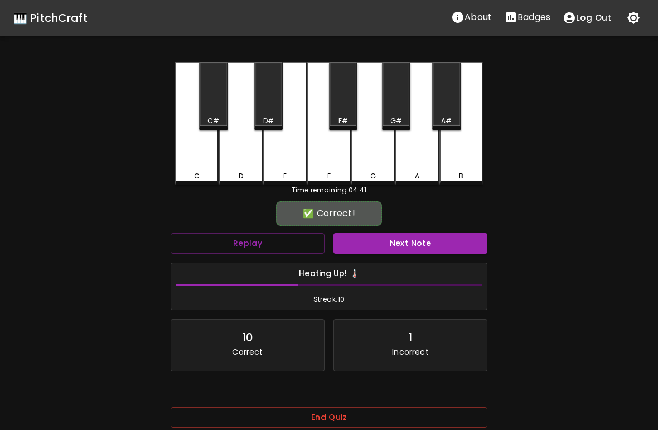
click at [417, 158] on div "A" at bounding box center [416, 123] width 43 height 123
click at [439, 245] on button "Next Note" at bounding box center [410, 243] width 154 height 21
click at [244, 168] on div "D" at bounding box center [240, 123] width 43 height 123
click at [390, 253] on button "Next Note" at bounding box center [410, 243] width 154 height 21
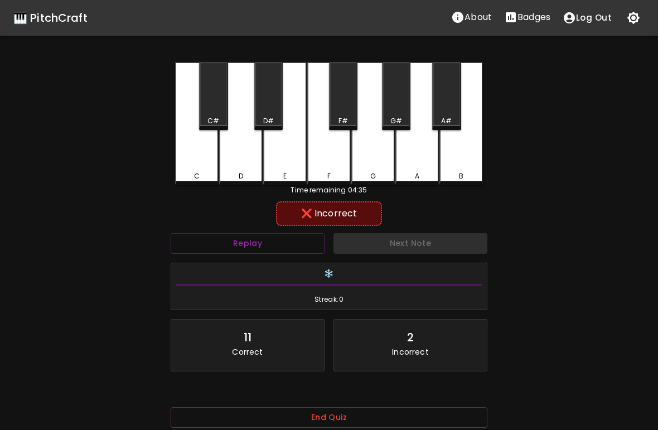
click at [292, 157] on div "E" at bounding box center [284, 123] width 43 height 123
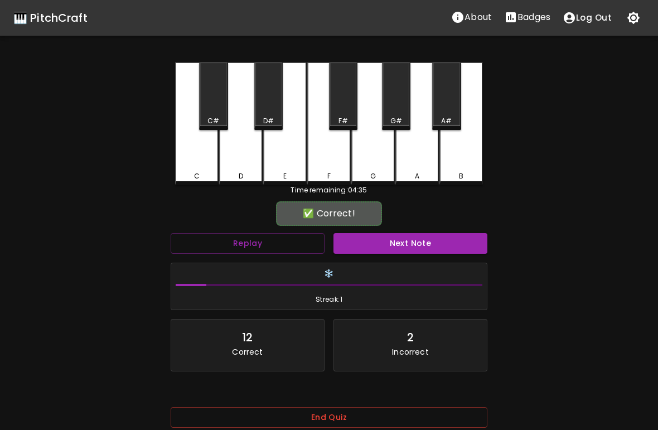
click at [329, 153] on div "F" at bounding box center [328, 123] width 43 height 123
click at [399, 251] on button "Next Note" at bounding box center [410, 243] width 154 height 21
click at [248, 147] on div "D" at bounding box center [240, 123] width 43 height 123
click at [399, 253] on button "Next Note" at bounding box center [410, 243] width 154 height 21
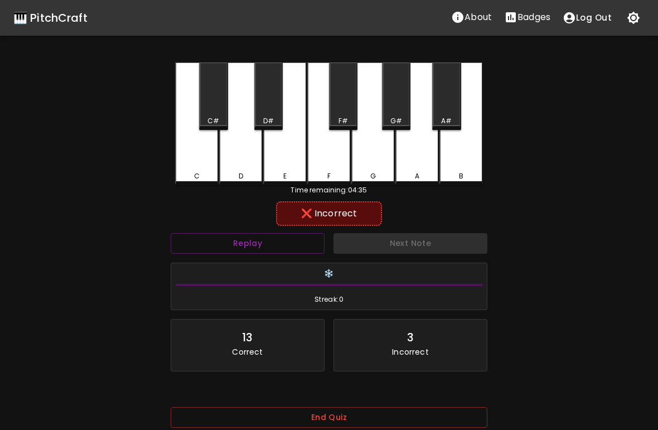
click at [291, 149] on div "E" at bounding box center [284, 123] width 43 height 123
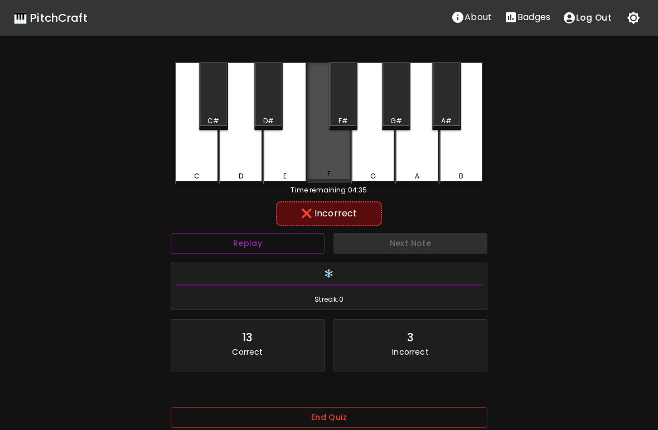
click at [338, 156] on div "F" at bounding box center [328, 122] width 43 height 120
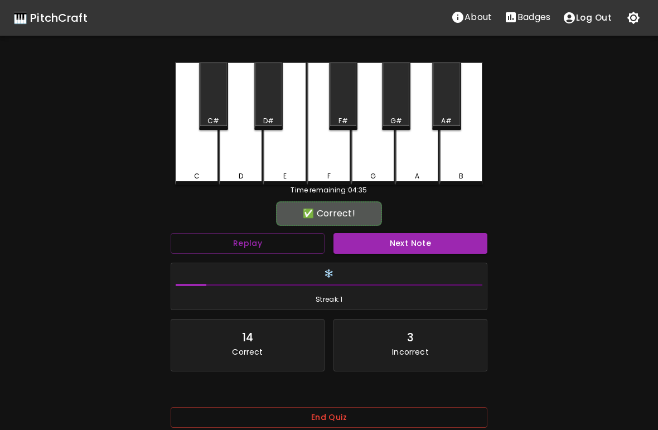
click at [409, 250] on button "Next Note" at bounding box center [410, 243] width 154 height 21
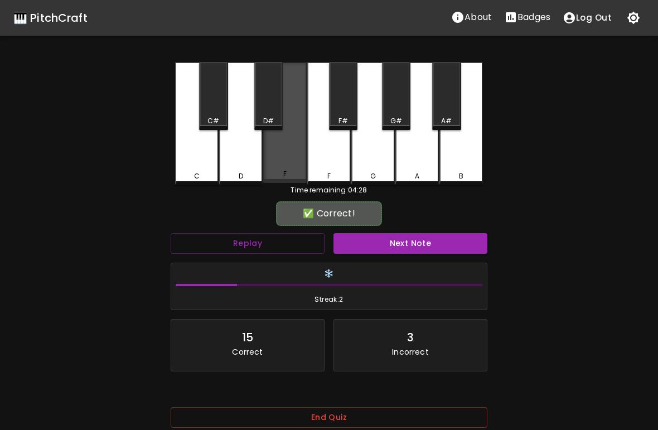
click at [287, 162] on div "E" at bounding box center [284, 122] width 43 height 120
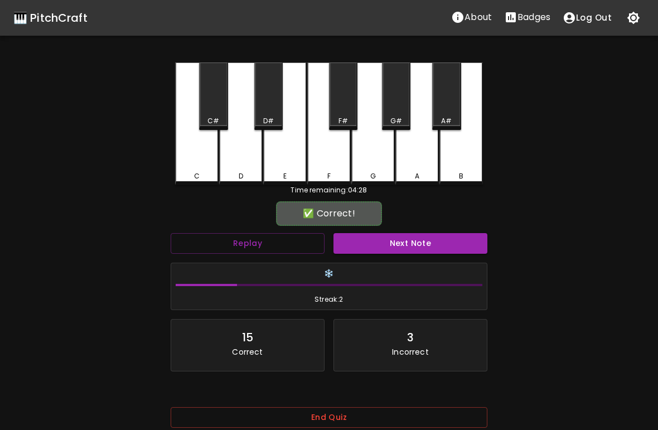
click at [410, 250] on button "Next Note" at bounding box center [410, 243] width 154 height 21
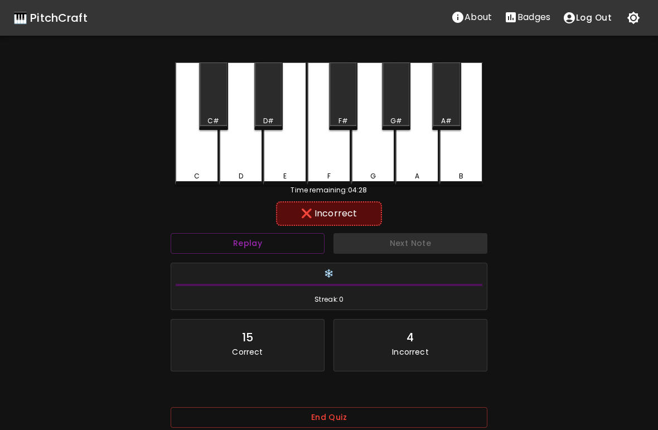
click at [412, 152] on div "A" at bounding box center [416, 123] width 43 height 123
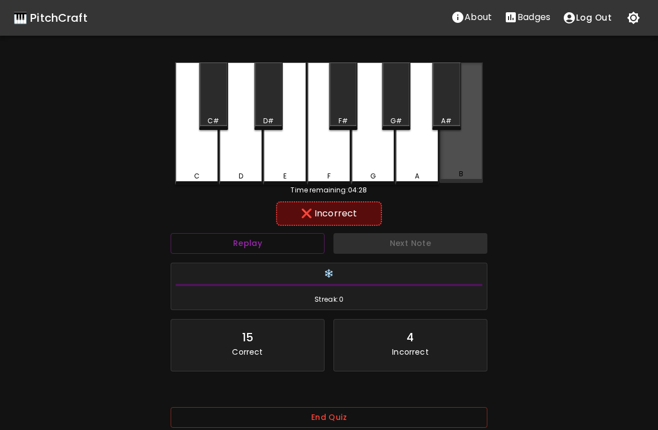
click at [469, 156] on div "B" at bounding box center [460, 122] width 43 height 120
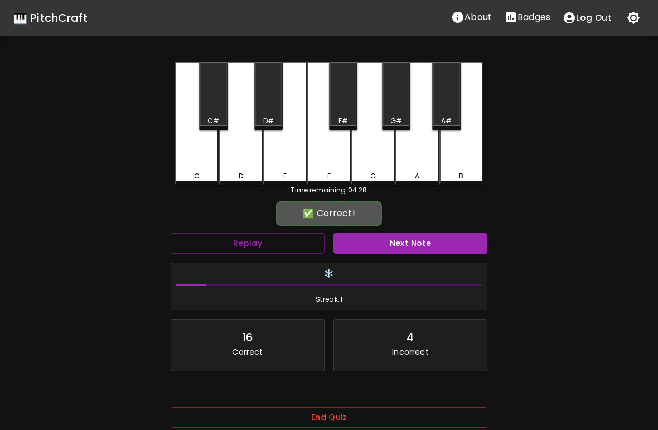
click at [426, 251] on button "Next Note" at bounding box center [410, 243] width 154 height 21
click at [193, 154] on div "C" at bounding box center [196, 123] width 43 height 123
click at [403, 242] on button "Next Note" at bounding box center [410, 243] width 154 height 21
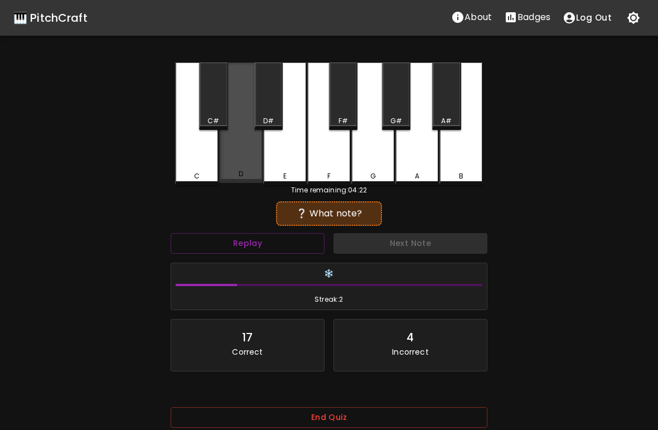
click at [253, 152] on div "D" at bounding box center [240, 122] width 43 height 120
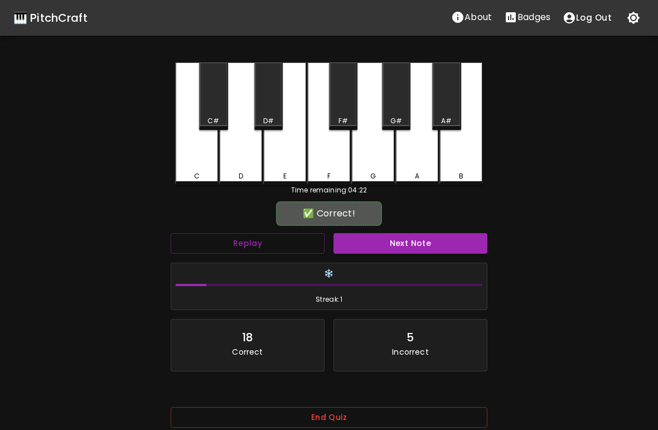
click at [284, 152] on div "E" at bounding box center [284, 123] width 43 height 123
click at [404, 240] on button "Next Note" at bounding box center [410, 243] width 154 height 21
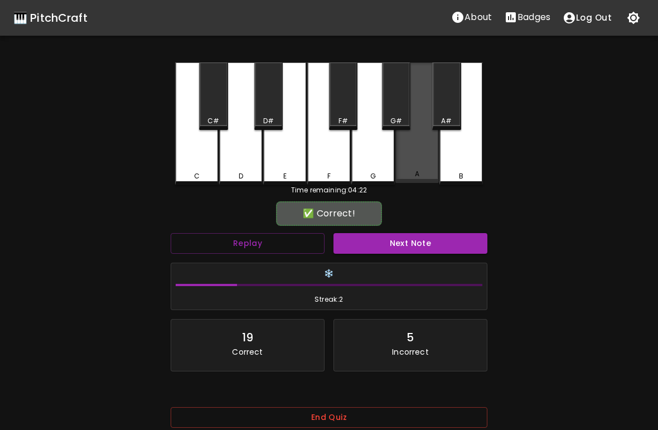
click at [409, 168] on div "A" at bounding box center [416, 122] width 43 height 120
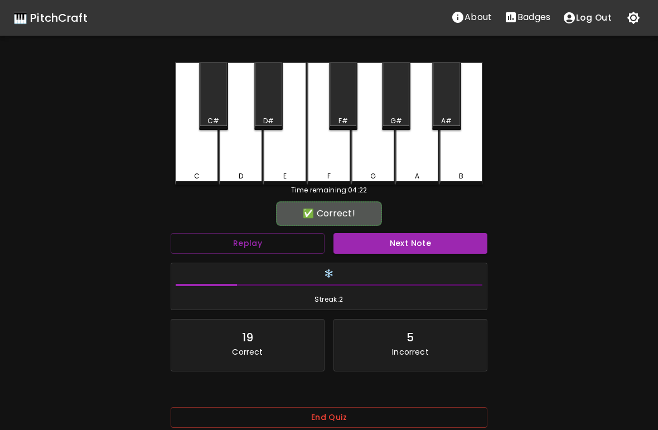
click at [423, 252] on button "Next Note" at bounding box center [410, 243] width 154 height 21
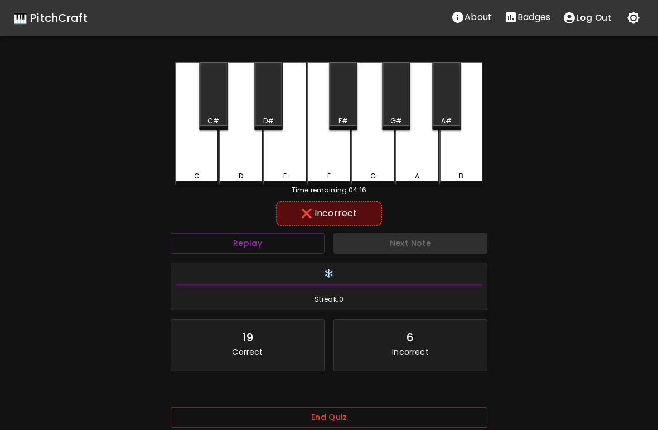
click at [334, 152] on div "F" at bounding box center [328, 123] width 43 height 123
click at [288, 155] on div "E" at bounding box center [284, 123] width 43 height 123
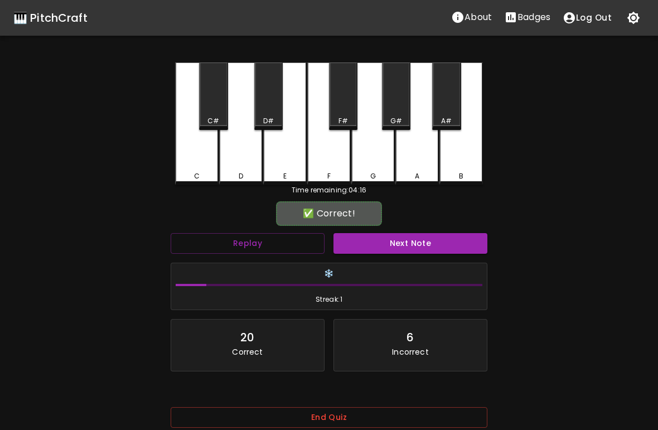
click at [251, 158] on div "D" at bounding box center [240, 123] width 43 height 123
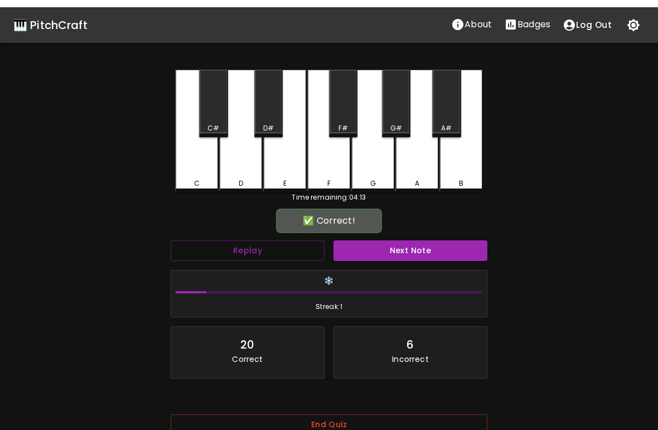
scroll to position [61, 0]
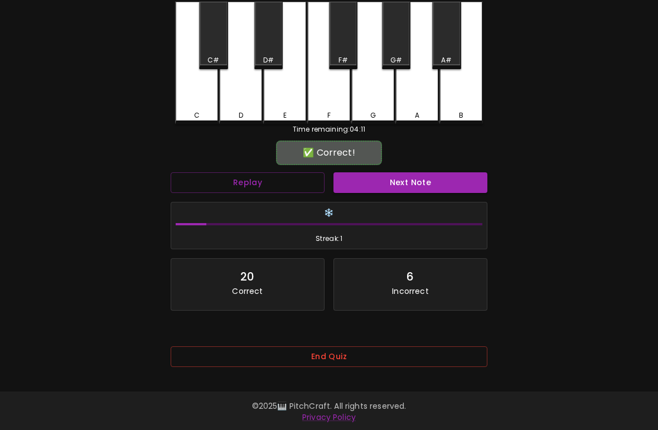
click at [390, 352] on button "End Quiz" at bounding box center [329, 356] width 317 height 21
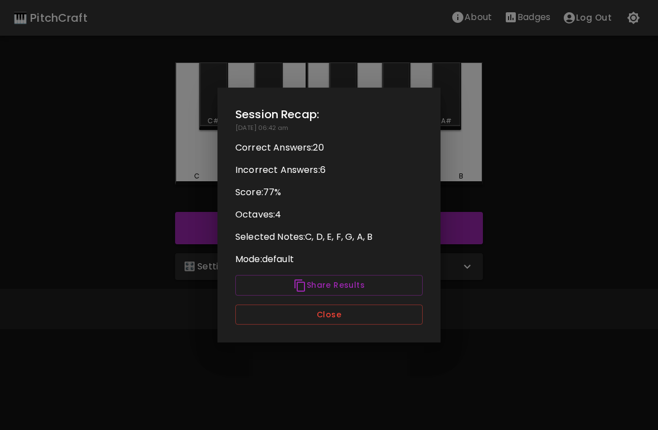
scroll to position [0, 0]
click at [389, 324] on button "Close" at bounding box center [328, 314] width 187 height 21
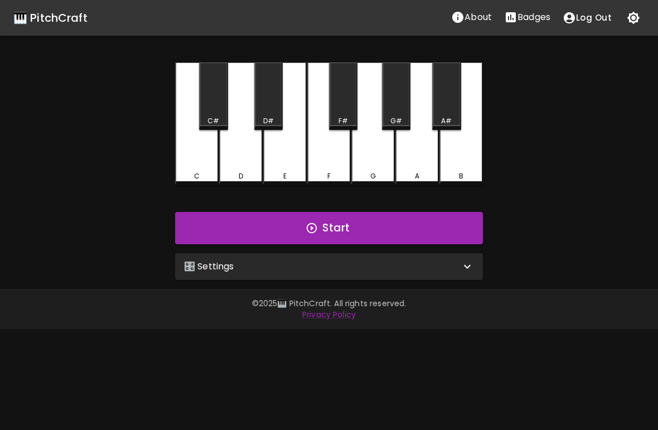
click at [452, 269] on div "🎛️ Settings" at bounding box center [322, 266] width 276 height 13
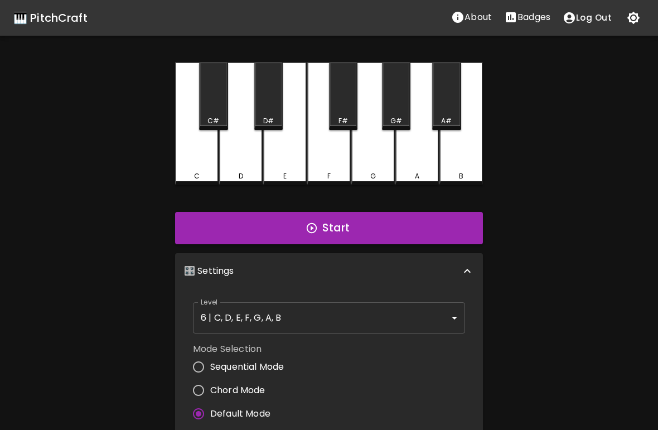
click at [6, 375] on div "🎹 PitchCraft About Badges Log Out C C# D D# E F F# G G# A A# B Start 🎛️ Setting…" at bounding box center [329, 313] width 658 height 626
click at [464, 268] on icon at bounding box center [466, 270] width 13 height 13
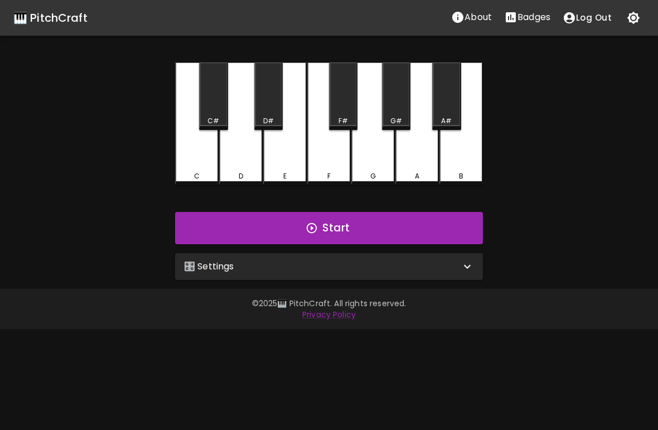
click at [314, 226] on icon "button" at bounding box center [311, 228] width 12 height 12
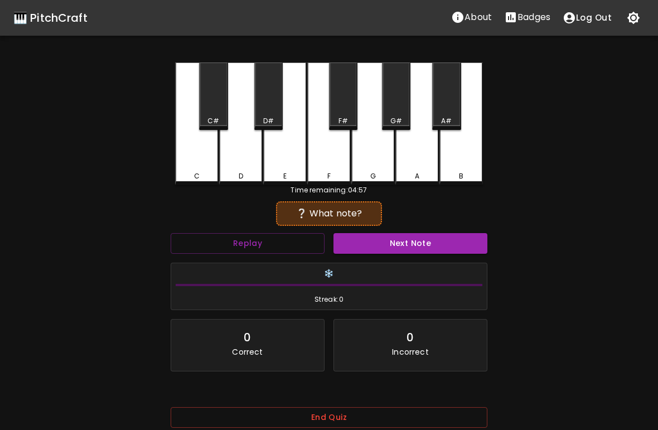
click at [242, 245] on button "Replay" at bounding box center [248, 243] width 154 height 21
click at [249, 164] on div "D" at bounding box center [240, 123] width 43 height 123
click at [290, 158] on div "E" at bounding box center [284, 123] width 43 height 123
click at [404, 241] on button "Next Note" at bounding box center [410, 243] width 154 height 21
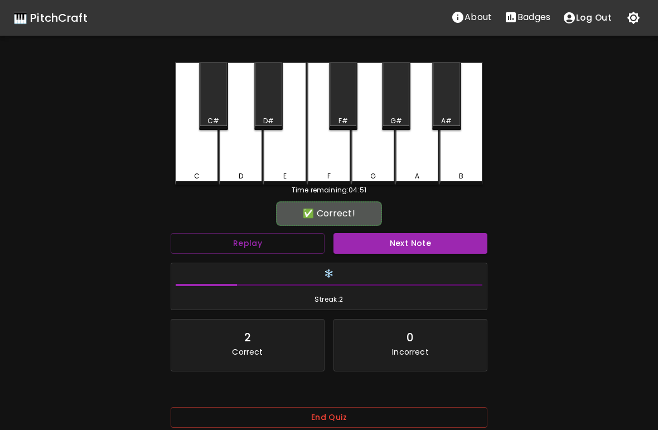
click at [325, 164] on div "F" at bounding box center [328, 123] width 43 height 123
click at [397, 246] on button "Next Note" at bounding box center [410, 243] width 154 height 21
click at [244, 154] on div "D" at bounding box center [240, 123] width 43 height 123
click at [406, 239] on button "Next Note" at bounding box center [410, 243] width 154 height 21
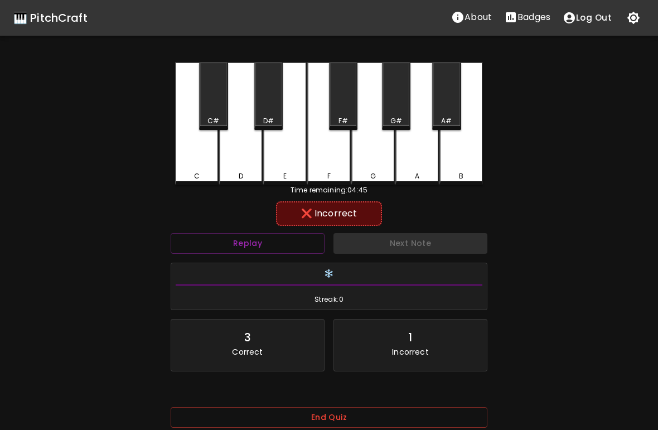
click at [280, 157] on div "E" at bounding box center [284, 123] width 43 height 123
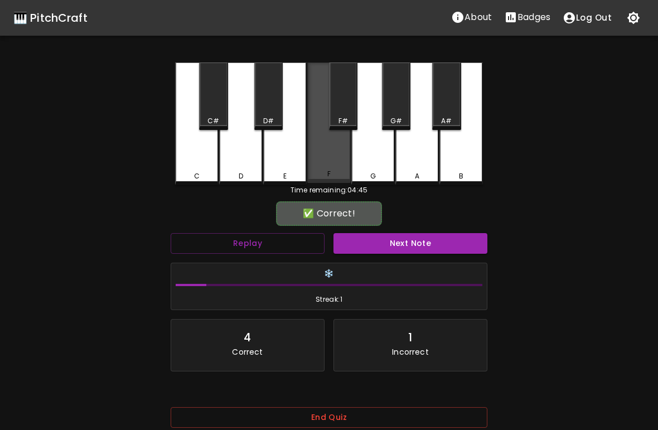
click at [331, 158] on div "F" at bounding box center [328, 122] width 43 height 120
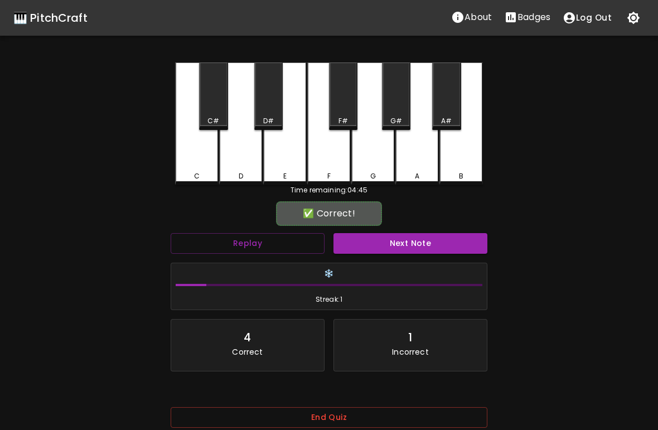
click at [440, 236] on button "Next Note" at bounding box center [410, 243] width 154 height 21
click at [201, 141] on div "C" at bounding box center [196, 123] width 43 height 123
click at [411, 244] on button "Next Note" at bounding box center [410, 243] width 154 height 21
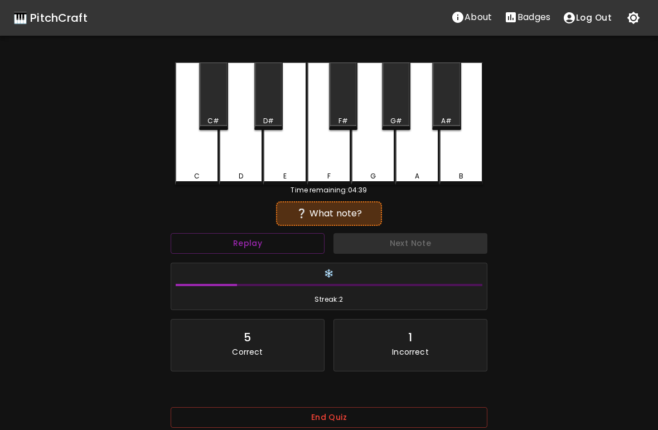
click at [236, 240] on button "Replay" at bounding box center [248, 243] width 154 height 21
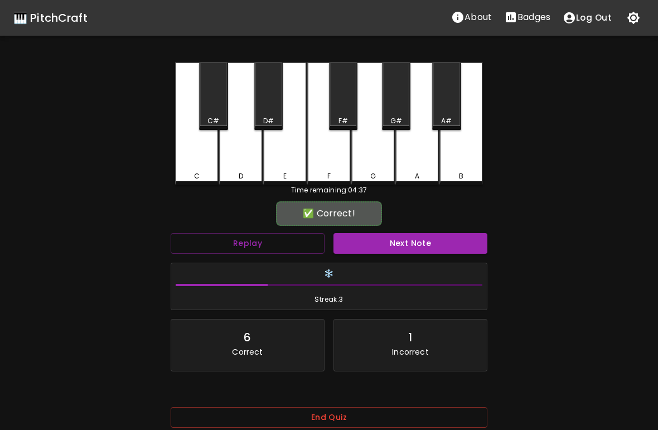
click at [201, 155] on div "C" at bounding box center [196, 123] width 43 height 123
click at [400, 247] on button "Next Note" at bounding box center [410, 243] width 154 height 21
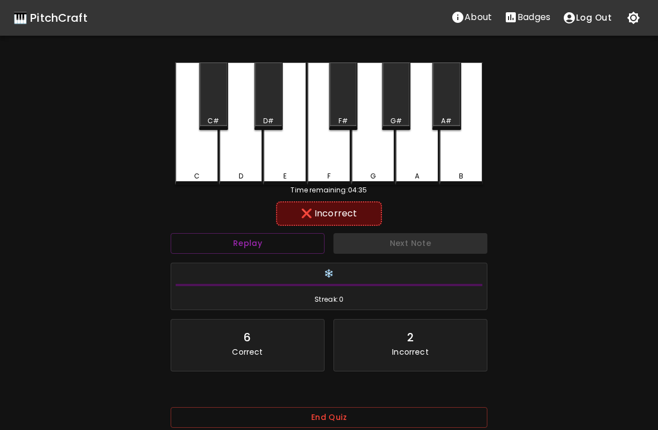
click at [235, 153] on div "D" at bounding box center [240, 123] width 43 height 123
click at [289, 156] on div "E" at bounding box center [284, 123] width 43 height 123
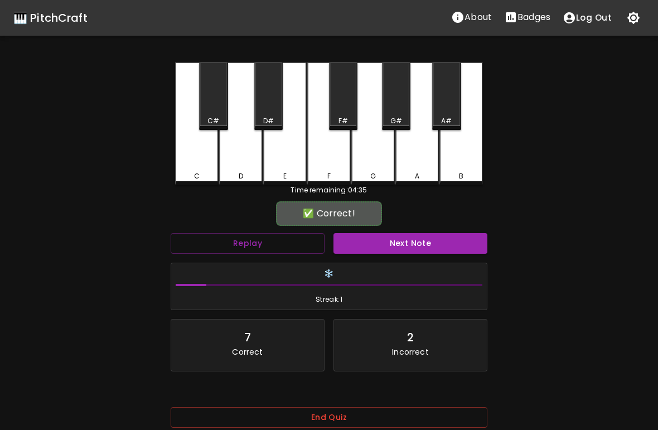
click at [332, 156] on div "F" at bounding box center [328, 123] width 43 height 123
click at [392, 252] on button "Next Note" at bounding box center [410, 243] width 154 height 21
click at [376, 160] on div "G" at bounding box center [372, 123] width 43 height 123
click at [409, 238] on button "Next Note" at bounding box center [410, 243] width 154 height 21
click at [465, 161] on div "B" at bounding box center [460, 123] width 43 height 123
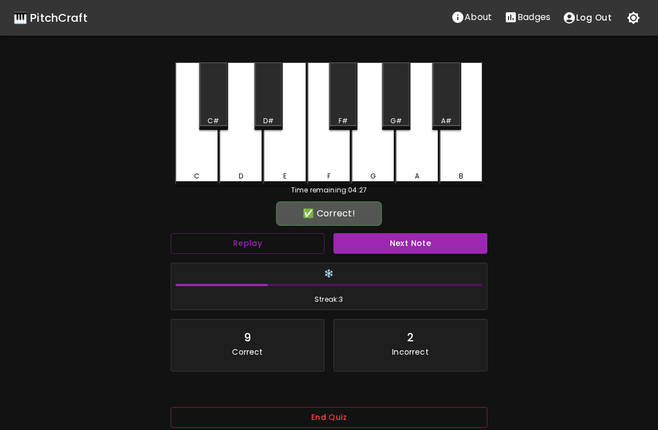
click at [396, 245] on button "Next Note" at bounding box center [410, 243] width 154 height 21
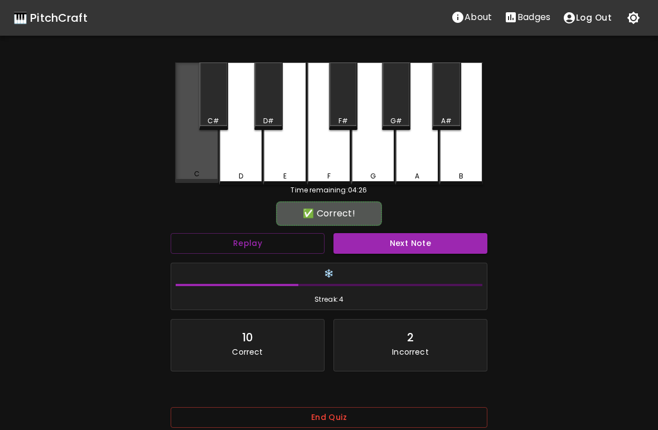
click at [199, 149] on div "C" at bounding box center [196, 122] width 43 height 120
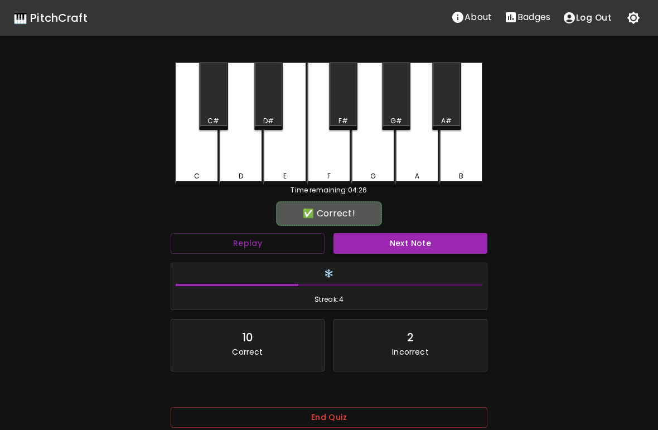
click at [405, 241] on button "Next Note" at bounding box center [410, 243] width 154 height 21
click at [201, 145] on div "C" at bounding box center [196, 123] width 43 height 123
click at [402, 245] on button "Next Note" at bounding box center [410, 243] width 154 height 21
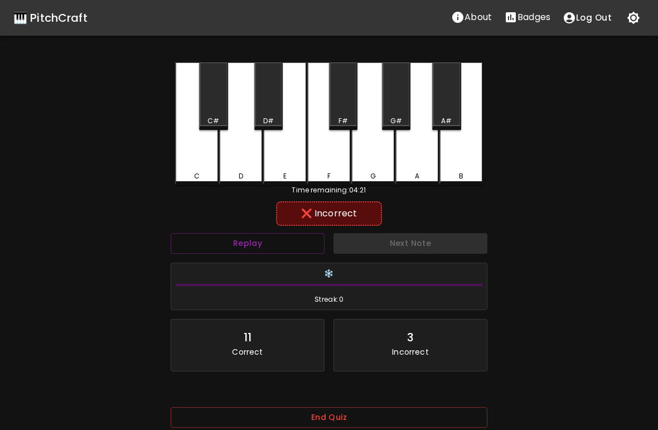
click at [373, 165] on div "G" at bounding box center [372, 123] width 43 height 123
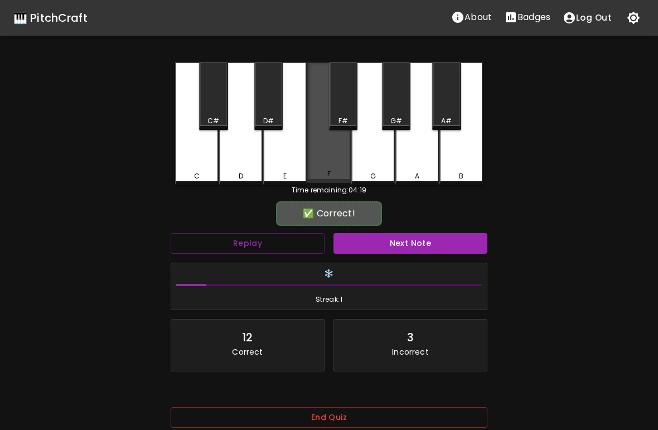
click at [325, 154] on div "F" at bounding box center [328, 122] width 43 height 120
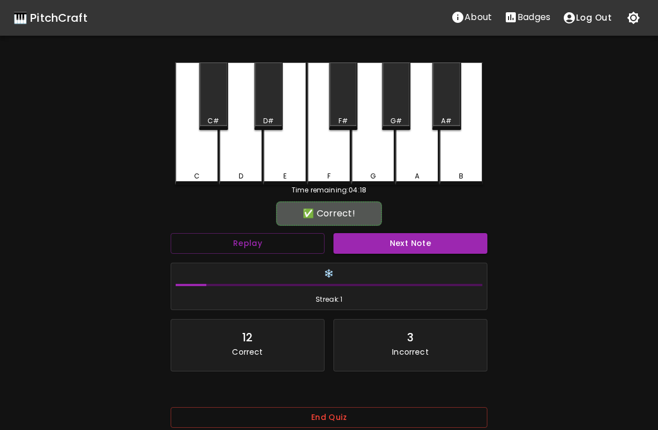
click at [383, 241] on button "Next Note" at bounding box center [410, 243] width 154 height 21
click at [463, 161] on div "B" at bounding box center [460, 123] width 43 height 123
click at [367, 245] on button "Next Note" at bounding box center [410, 243] width 154 height 21
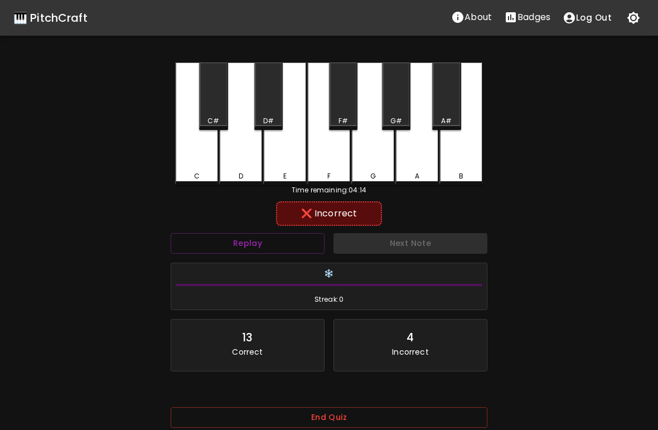
click at [241, 147] on div "D" at bounding box center [240, 123] width 43 height 123
click at [281, 149] on div "E" at bounding box center [284, 123] width 43 height 123
click at [332, 153] on div "F" at bounding box center [328, 123] width 43 height 123
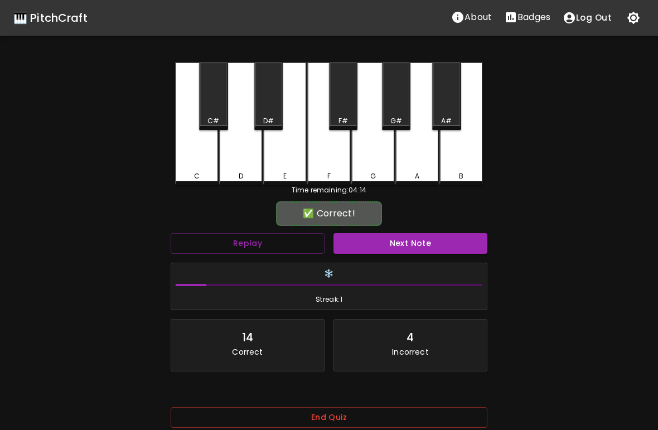
click at [366, 148] on div "G" at bounding box center [372, 123] width 43 height 123
click at [392, 246] on button "Next Note" at bounding box center [410, 243] width 154 height 21
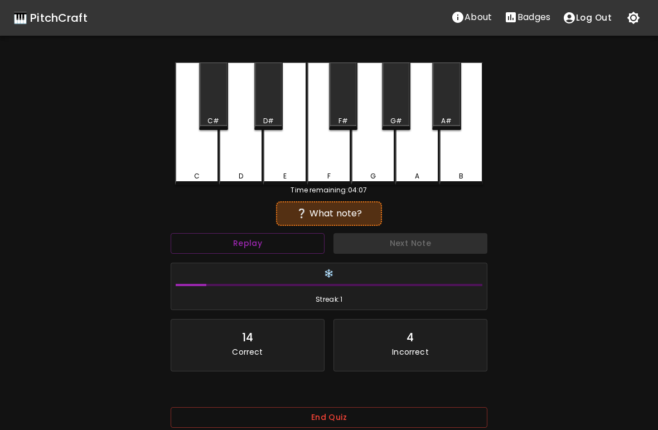
click at [245, 244] on button "Replay" at bounding box center [248, 243] width 154 height 21
click at [245, 243] on button "Replay" at bounding box center [248, 243] width 154 height 21
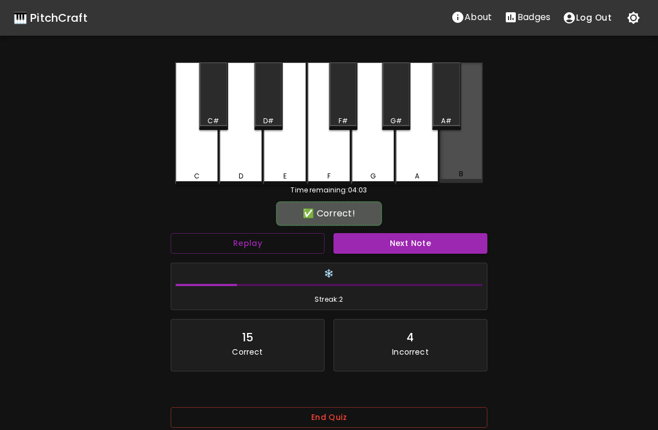
click at [464, 161] on div "B" at bounding box center [460, 122] width 43 height 120
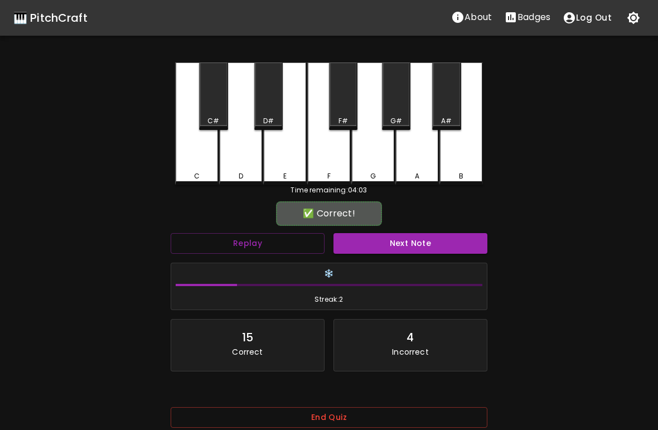
click at [390, 242] on button "Next Note" at bounding box center [410, 243] width 154 height 21
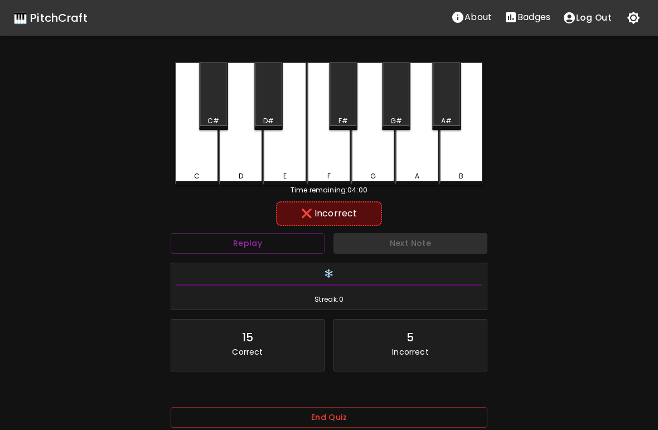
click at [329, 160] on div "F" at bounding box center [328, 123] width 43 height 123
click at [249, 148] on div "D" at bounding box center [240, 123] width 43 height 123
click at [368, 149] on div "G" at bounding box center [372, 123] width 43 height 123
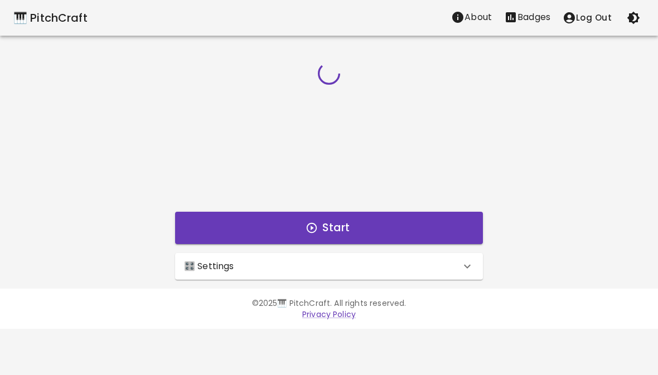
scroll to position [-15, 0]
